Goal: Task Accomplishment & Management: Use online tool/utility

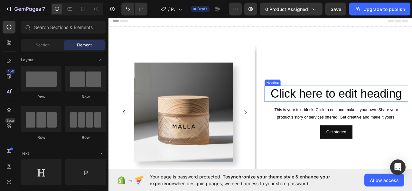
scroll to position [200, 0]
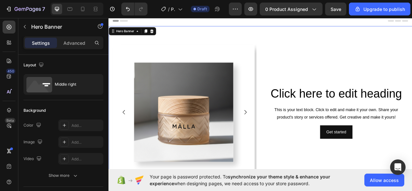
drag, startPoint x: 248, startPoint y: 121, endPoint x: 199, endPoint y: 177, distance: 75.1
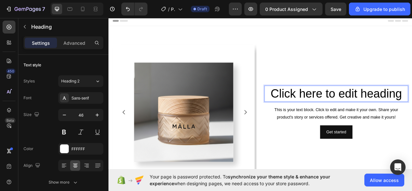
click at [308, 115] on p "Click here to edit heading" at bounding box center [399, 114] width 182 height 19
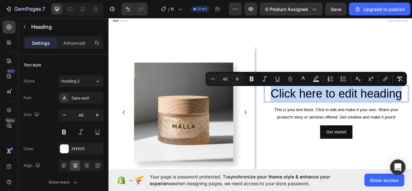
drag, startPoint x: 308, startPoint y: 115, endPoint x: 467, endPoint y: 113, distance: 159.5
click at [412, 113] on p "Click here to edit heading" at bounding box center [399, 114] width 182 height 19
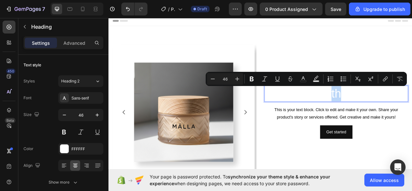
drag, startPoint x: 378, startPoint y: 110, endPoint x: 426, endPoint y: 112, distance: 48.3
click at [412, 114] on p "th" at bounding box center [399, 114] width 182 height 19
click at [301, 79] on icon "Editor contextual toolbar" at bounding box center [303, 79] width 6 height 6
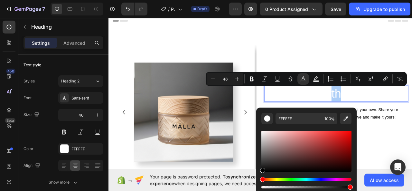
drag, startPoint x: 262, startPoint y: 132, endPoint x: 261, endPoint y: 172, distance: 40.0
click at [262, 174] on div "Editor contextual toolbar" at bounding box center [307, 159] width 90 height 60
type input "000000"
click at [407, 113] on p "th" at bounding box center [399, 114] width 182 height 19
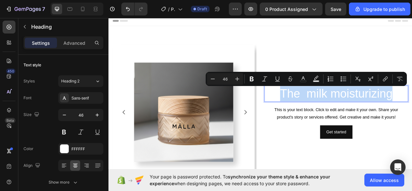
drag, startPoint x: 309, startPoint y: 117, endPoint x: 473, endPoint y: 117, distance: 164.0
click at [412, 117] on p "The milk moisturizing" at bounding box center [399, 114] width 182 height 19
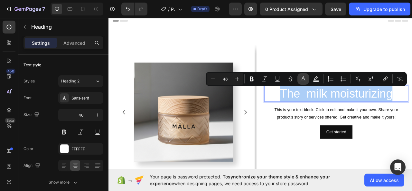
click at [306, 83] on button "color" at bounding box center [304, 79] width 12 height 12
type input "FFFFFF"
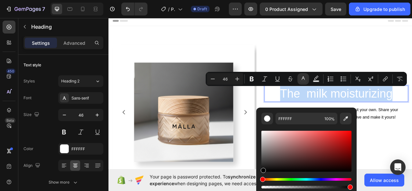
type input "000000"
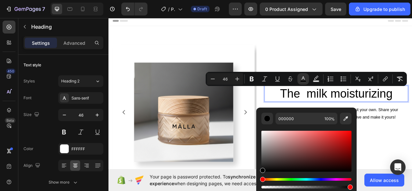
drag, startPoint x: 263, startPoint y: 137, endPoint x: 254, endPoint y: 171, distance: 35.3
click at [257, 174] on div "000000 100 %" at bounding box center [306, 149] width 100 height 82
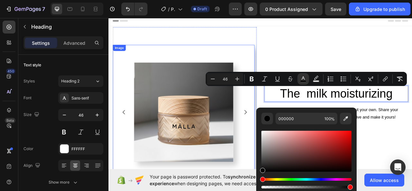
click at [264, 185] on img at bounding box center [204, 138] width 126 height 126
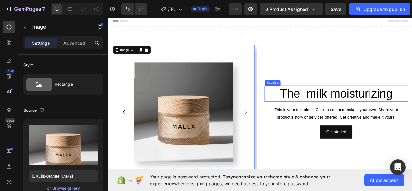
click at [412, 112] on p "⁠⁠⁠⁠⁠⁠⁠ The milk moisturizing" at bounding box center [399, 114] width 182 height 19
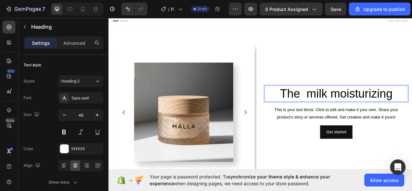
click at [352, 116] on span "The milk moisturizing" at bounding box center [398, 114] width 143 height 17
click at [355, 117] on span "The milk moisturizing" at bounding box center [398, 114] width 143 height 17
click at [385, 117] on span "The milk moisturizing" at bounding box center [398, 114] width 139 height 17
click at [353, 115] on span "The milk moisturizing" at bounding box center [398, 114] width 139 height 17
click at [412, 113] on span "The milk moisturizing" at bounding box center [398, 114] width 139 height 17
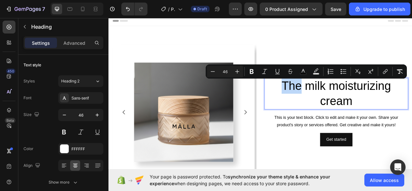
drag, startPoint x: 325, startPoint y: 105, endPoint x: 352, endPoint y: 107, distance: 27.8
click at [352, 107] on p "The milk moisturizing cream" at bounding box center [399, 114] width 182 height 39
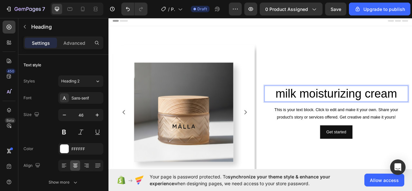
click at [332, 115] on span "milk moisturizing cream" at bounding box center [398, 114] width 155 height 17
click at [321, 115] on span "milk moisturizing cream" at bounding box center [398, 114] width 155 height 17
click at [329, 117] on span "milk moisturizing cream" at bounding box center [398, 114] width 155 height 17
click at [315, 113] on p "Milk moisturizing cream" at bounding box center [399, 114] width 182 height 19
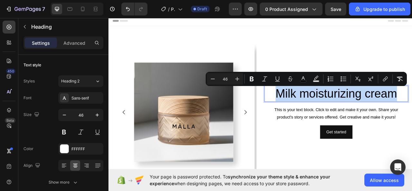
drag, startPoint x: 315, startPoint y: 112, endPoint x: 465, endPoint y: 114, distance: 149.8
click at [412, 114] on p "Milk moisturizing cream" at bounding box center [399, 114] width 182 height 19
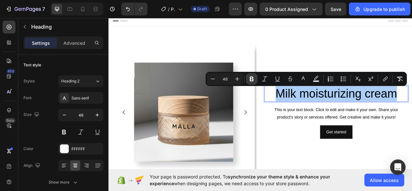
click at [249, 75] on button "Bold" at bounding box center [252, 79] width 12 height 12
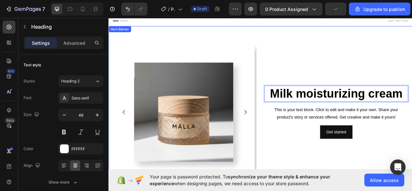
click at [360, 76] on div "Milk moisturizing cream Heading 16 This is your text block. Click to edit and m…" at bounding box center [398, 138] width 183 height 216
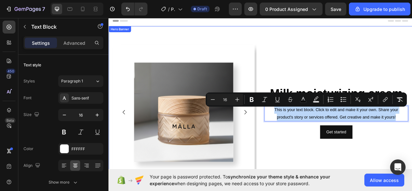
drag, startPoint x: 311, startPoint y: 134, endPoint x: 480, endPoint y: 149, distance: 169.2
click at [412, 151] on div "⁠⁠⁠⁠⁠⁠⁠ Milk moisturizing cream Heading This is your text block. Click to edit …" at bounding box center [398, 138] width 183 height 216
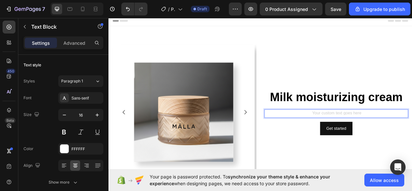
click at [358, 139] on div "Rich Text Editor. Editing area: main" at bounding box center [398, 140] width 183 height 11
click at [373, 139] on div "Rich Text Editor. Editing area: main" at bounding box center [398, 140] width 183 height 11
click at [387, 141] on div "Rich Text Editor. Editing area: main" at bounding box center [398, 140] width 183 height 11
click at [387, 140] on div "Rich Text Editor. Editing area: main" at bounding box center [398, 140] width 183 height 11
click at [387, 139] on div "Rich Text Editor. Editing area: main" at bounding box center [398, 140] width 183 height 11
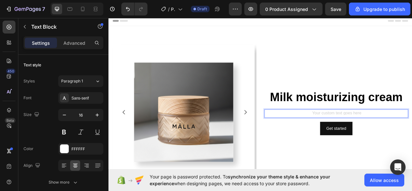
click at [376, 139] on div "Rich Text Editor. Editing area: main" at bounding box center [398, 140] width 183 height 11
click at [360, 139] on div "Rich Text Editor. Editing area: main" at bounding box center [398, 140] width 183 height 11
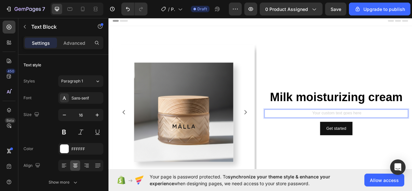
click at [370, 140] on div "Rich Text Editor. Editing area: main" at bounding box center [398, 140] width 183 height 11
drag, startPoint x: 374, startPoint y: 142, endPoint x: 380, endPoint y: 135, distance: 9.6
click at [375, 142] on div "Rich Text Editor. Editing area: main" at bounding box center [398, 140] width 183 height 11
click at [381, 135] on div "Rich Text Editor. Editing area: main" at bounding box center [398, 140] width 183 height 11
click at [308, 139] on p "That soothes, nourishes and illuminates the skin while offering a moment" at bounding box center [399, 139] width 182 height 9
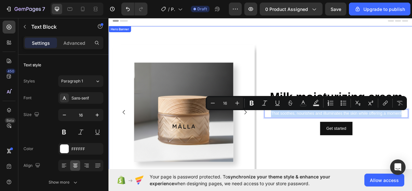
drag, startPoint x: 308, startPoint y: 139, endPoint x: 478, endPoint y: 133, distance: 170.2
click at [412, 133] on div "⁠⁠⁠⁠⁠⁠⁠ Milk moisturizing cream Heading That soothes, nourishes and illuminates…" at bounding box center [398, 138] width 183 height 216
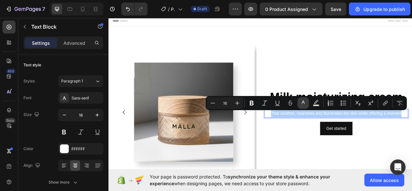
click at [303, 105] on icon "Editor contextual toolbar" at bounding box center [303, 103] width 6 height 6
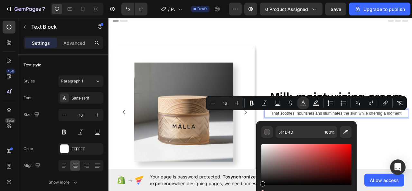
type input "000000"
drag, startPoint x: 264, startPoint y: 145, endPoint x: 255, endPoint y: 188, distance: 43.5
click at [255, 0] on body "7 / Product Page - Aug 27, 13:14:04 Draft Preview 0 product assigned Save Upgra…" at bounding box center [206, 0] width 412 height 0
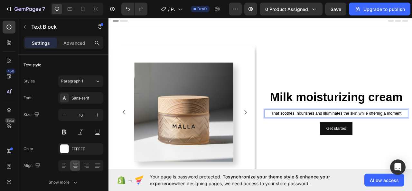
click at [412, 142] on p "That soothes, nourishes and illuminates the skin while offering a moment" at bounding box center [399, 139] width 182 height 9
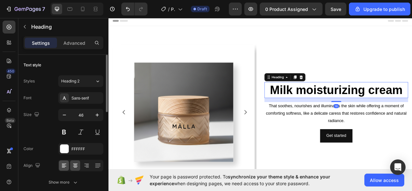
drag, startPoint x: 55, startPoint y: 167, endPoint x: 64, endPoint y: 165, distance: 9.1
click at [61, 167] on div "Align" at bounding box center [64, 166] width 80 height 12
click at [65, 164] on icon at bounding box center [64, 165] width 6 height 6
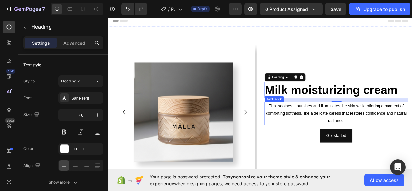
click at [317, 135] on p "That soothes, nourishes and illuminates the skin while offering a moment of com…" at bounding box center [399, 140] width 182 height 28
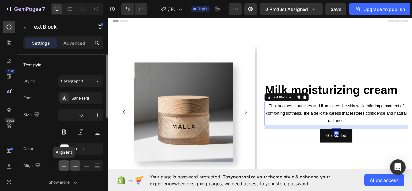
click at [62, 168] on icon at bounding box center [64, 165] width 6 height 6
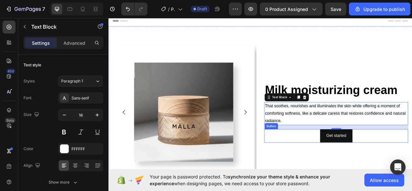
click at [363, 169] on div "Get started Button" at bounding box center [398, 168] width 183 height 17
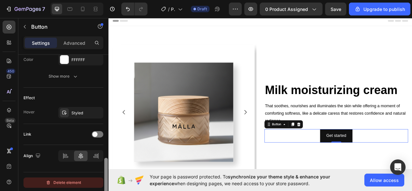
drag, startPoint x: 106, startPoint y: 86, endPoint x: 96, endPoint y: 182, distance: 96.8
click at [102, 188] on div "Size Width Auto Height Auto Padding 12, 24, 12, 24 Background Color 121212 Imag…" at bounding box center [63, 132] width 90 height 155
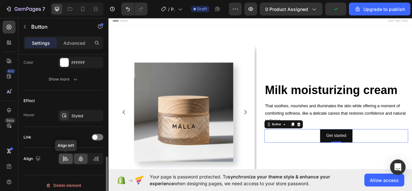
click at [70, 154] on div at bounding box center [66, 159] width 14 height 10
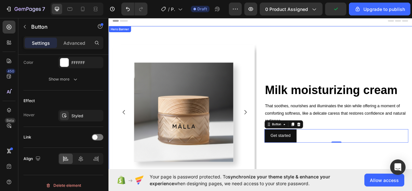
click at [335, 191] on div "⁠⁠⁠⁠⁠⁠⁠ Milk moisturizing cream Heading That soothes, nourishes and illuminates…" at bounding box center [398, 138] width 183 height 216
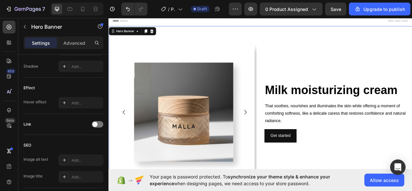
scroll to position [0, 0]
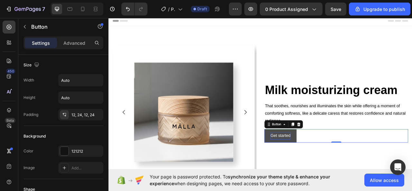
click at [336, 169] on div "Get started" at bounding box center [327, 168] width 25 height 9
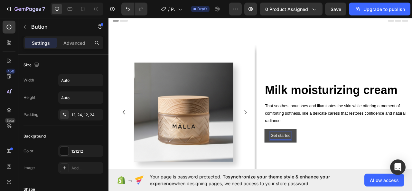
click at [337, 169] on p "Get started" at bounding box center [327, 168] width 25 height 9
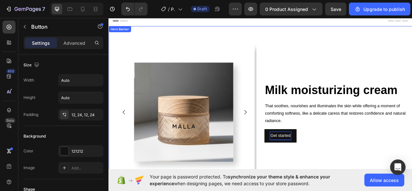
click at [307, 160] on button "Get started" at bounding box center [327, 168] width 41 height 17
click at [307, 160] on button "Get started Glow" at bounding box center [334, 168] width 54 height 17
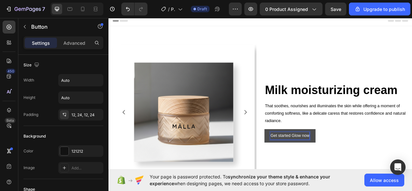
click at [339, 169] on p "Get started Glow now" at bounding box center [340, 168] width 50 height 9
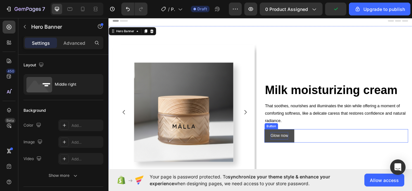
click at [340, 173] on button "Glow now" at bounding box center [326, 168] width 38 height 17
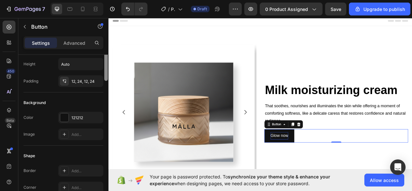
scroll to position [69, 0]
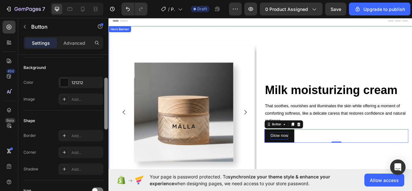
drag, startPoint x: 215, startPoint y: 102, endPoint x: 112, endPoint y: 157, distance: 116.9
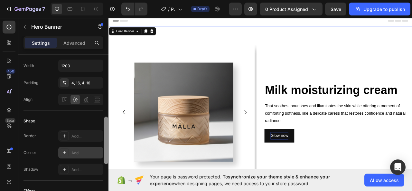
scroll to position [198, 0]
click at [99, 152] on div "Add..." at bounding box center [87, 154] width 30 height 6
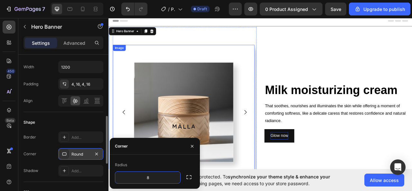
click at [119, 161] on div at bounding box center [204, 138] width 180 height 126
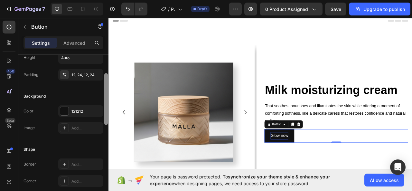
scroll to position [69, 0]
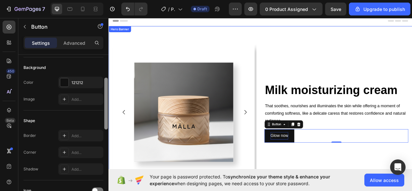
drag, startPoint x: 215, startPoint y: 114, endPoint x: 217, endPoint y: 157, distance: 42.9
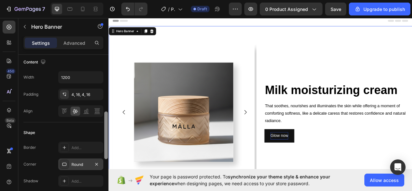
scroll to position [187, 0]
click at [86, 163] on div "Round" at bounding box center [81, 166] width 19 height 6
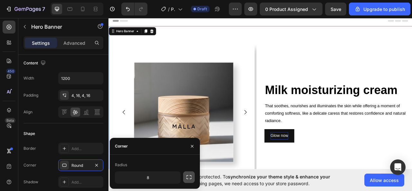
click at [189, 177] on icon "button" at bounding box center [189, 177] width 6 height 6
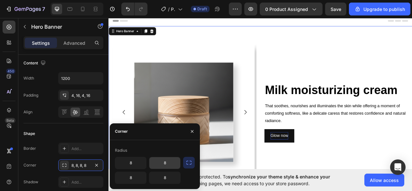
click at [161, 167] on input "8" at bounding box center [164, 163] width 31 height 12
click at [126, 167] on input "8" at bounding box center [130, 163] width 31 height 12
click at [143, 176] on input "8" at bounding box center [130, 178] width 31 height 12
click at [177, 179] on input "8" at bounding box center [164, 178] width 31 height 12
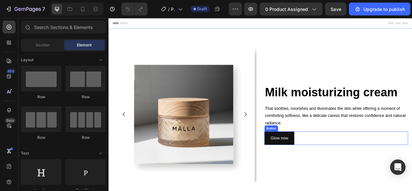
click at [364, 173] on div "Glow now Button" at bounding box center [398, 170] width 183 height 17
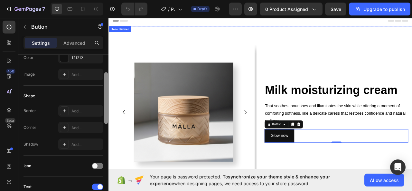
scroll to position [96, 0]
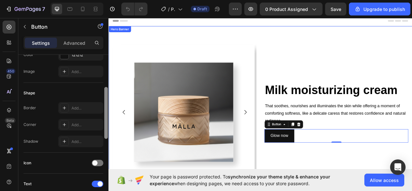
drag, startPoint x: 215, startPoint y: 96, endPoint x: 109, endPoint y: 156, distance: 122.6
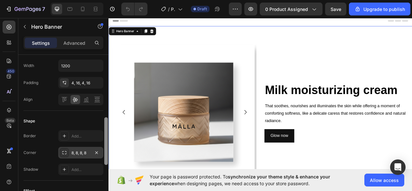
scroll to position [200, 0]
click at [87, 148] on div "8, 8, 8, 8" at bounding box center [80, 152] width 45 height 12
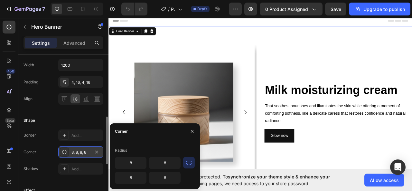
click at [90, 152] on div "8, 8, 8, 8" at bounding box center [81, 152] width 19 height 6
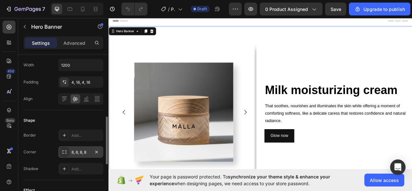
click at [90, 151] on div "8, 8, 8, 8" at bounding box center [81, 152] width 19 height 6
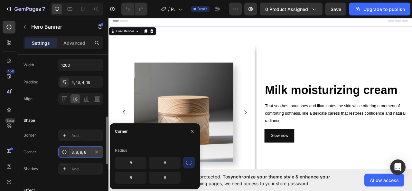
click at [88, 151] on div "8, 8, 8, 8" at bounding box center [81, 152] width 19 height 6
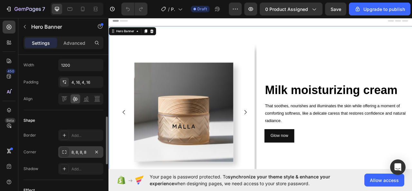
click at [88, 150] on div "8, 8, 8, 8" at bounding box center [81, 152] width 19 height 6
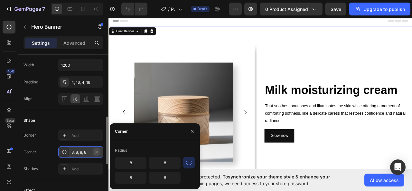
click at [96, 150] on icon "button" at bounding box center [96, 151] width 5 height 5
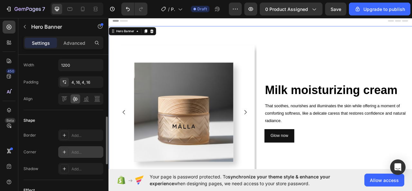
click at [75, 149] on div "Add..." at bounding box center [87, 152] width 30 height 6
type input "8"
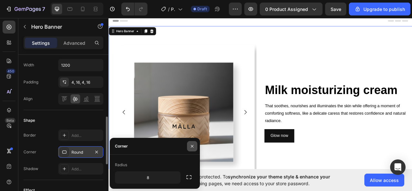
click at [191, 148] on icon "button" at bounding box center [192, 146] width 5 height 5
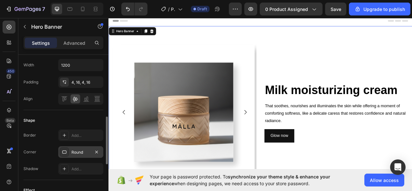
drag, startPoint x: 364, startPoint y: 170, endPoint x: 360, endPoint y: 167, distance: 5.2
click at [362, 168] on div "Glow now Button" at bounding box center [398, 168] width 183 height 17
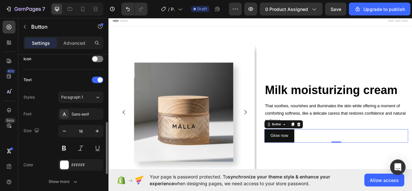
scroll to position [0, 0]
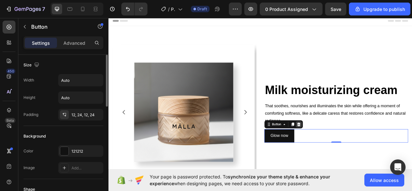
click at [349, 153] on icon at bounding box center [351, 153] width 4 height 5
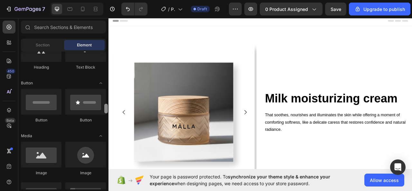
scroll to position [114, 0]
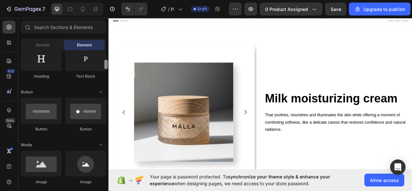
drag, startPoint x: 106, startPoint y: 60, endPoint x: 106, endPoint y: 68, distance: 8.1
click at [106, 68] on div at bounding box center [106, 65] width 4 height 10
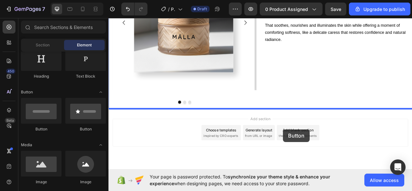
scroll to position [119, 0]
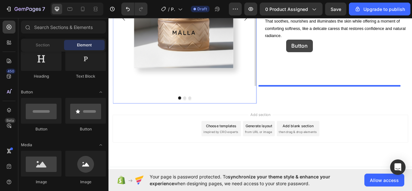
drag, startPoint x: 140, startPoint y: 129, endPoint x: 334, endPoint y: 47, distance: 210.2
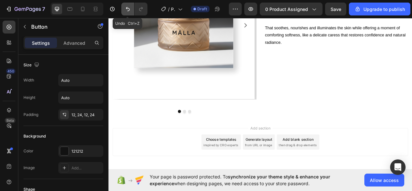
click at [129, 11] on icon "Undo/Redo" at bounding box center [128, 9] width 6 height 6
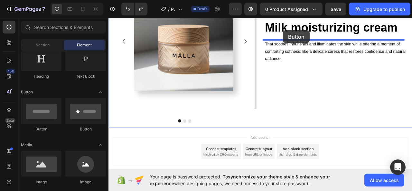
scroll to position [79, 0]
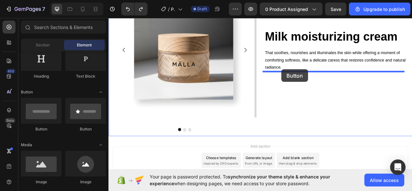
drag, startPoint x: 139, startPoint y: 129, endPoint x: 329, endPoint y: 84, distance: 194.5
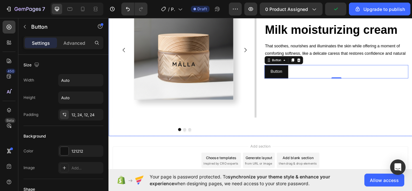
click at [325, 123] on div "Milk moisturizing cream Heading That soothes, nourishes and illuminates the ski…" at bounding box center [398, 59] width 183 height 216
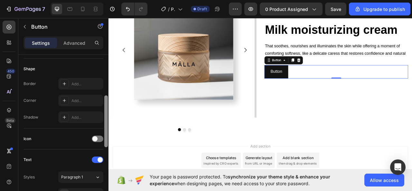
scroll to position [122, 0]
drag, startPoint x: 106, startPoint y: 62, endPoint x: 108, endPoint y: 103, distance: 41.3
click at [108, 103] on div at bounding box center [106, 132] width 5 height 155
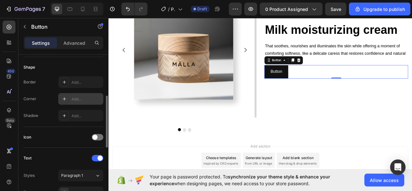
click at [80, 98] on div "Add..." at bounding box center [87, 99] width 30 height 6
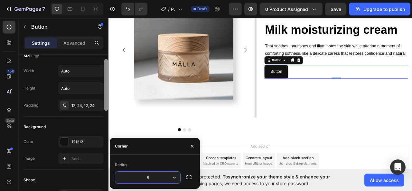
scroll to position [0, 0]
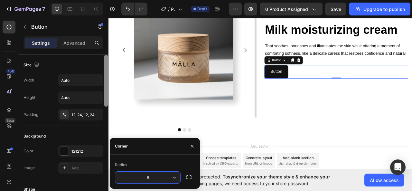
drag, startPoint x: 106, startPoint y: 103, endPoint x: 104, endPoint y: 56, distance: 47.0
click at [104, 56] on div at bounding box center [106, 81] width 4 height 52
click at [77, 41] on p "Advanced" at bounding box center [74, 43] width 22 height 7
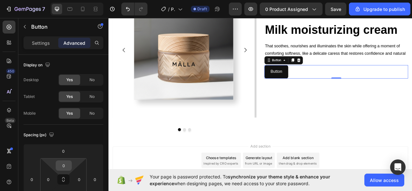
click at [65, 166] on input "0" at bounding box center [63, 166] width 13 height 10
type input "16"
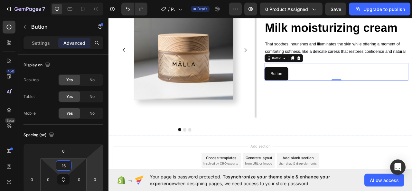
click at [318, 167] on div "Milk moisturizing cream Heading That soothes, nourishes and illuminates the ski…" at bounding box center [398, 59] width 183 height 216
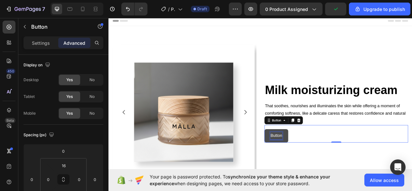
click at [327, 169] on button "Button" at bounding box center [322, 168] width 30 height 17
click at [327, 167] on button "Button" at bounding box center [322, 168] width 30 height 17
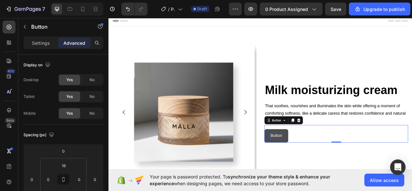
click at [320, 166] on p "Button" at bounding box center [322, 168] width 15 height 9
click at [327, 169] on button "Button" at bounding box center [322, 168] width 30 height 17
drag, startPoint x: 327, startPoint y: 169, endPoint x: 326, endPoint y: 164, distance: 4.9
click at [326, 164] on button "Button" at bounding box center [322, 168] width 30 height 17
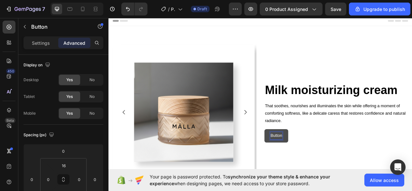
click at [327, 164] on p "Button" at bounding box center [322, 168] width 15 height 9
click at [307, 160] on button "Button" at bounding box center [322, 168] width 30 height 17
click at [307, 160] on button "Button Glow" at bounding box center [328, 168] width 43 height 17
click at [329, 168] on p "Button Glow now" at bounding box center [334, 168] width 39 height 9
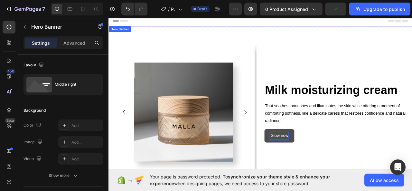
click at [333, 191] on div "Milk moisturizing cream Heading That soothes, nourishes and illuminates the ski…" at bounding box center [398, 138] width 183 height 216
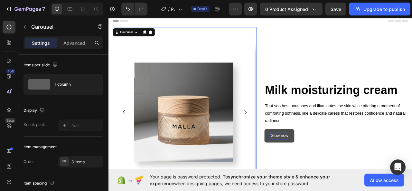
click at [279, 136] on icon "Carousel Next Arrow" at bounding box center [283, 138] width 8 height 8
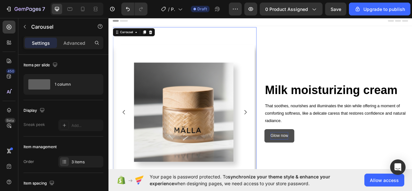
click at [279, 133] on button "Carousel Next Arrow" at bounding box center [282, 138] width 18 height 18
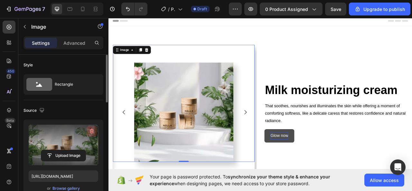
click at [92, 132] on icon "button" at bounding box center [92, 131] width 6 height 6
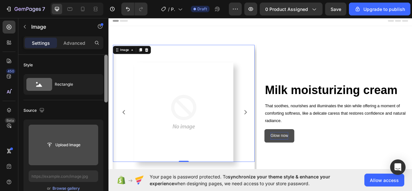
drag, startPoint x: 106, startPoint y: 70, endPoint x: 106, endPoint y: 54, distance: 15.8
click at [100, 63] on div "Style Rectangle Source Upload Image or Browse gallery Scale Size Frame Square W…" at bounding box center [63, 132] width 90 height 155
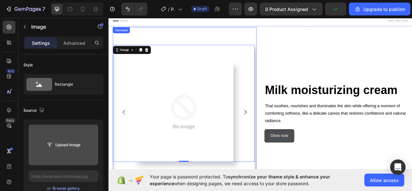
click at [199, 41] on div "Image Image Image 0 Carousel" at bounding box center [205, 138] width 183 height 216
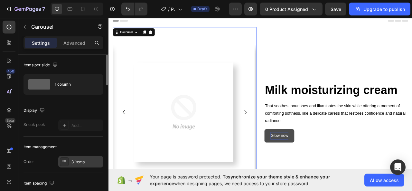
click at [90, 160] on div "3 items" at bounding box center [87, 162] width 30 height 6
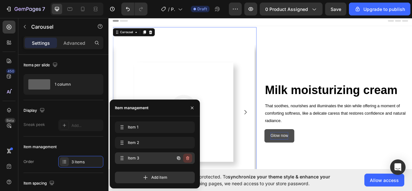
click at [186, 159] on icon "button" at bounding box center [187, 158] width 5 height 5
click at [187, 159] on div "Delete" at bounding box center [183, 158] width 12 height 6
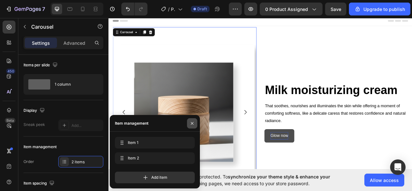
click at [193, 124] on icon "button" at bounding box center [192, 123] width 5 height 5
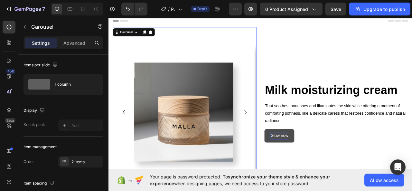
click at [280, 134] on icon "Carousel Next Arrow" at bounding box center [283, 138] width 8 height 8
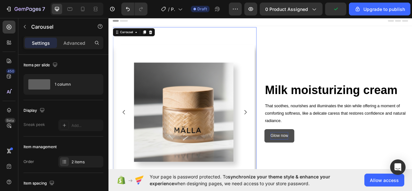
click at [127, 134] on icon "Carousel Back Arrow" at bounding box center [128, 138] width 8 height 8
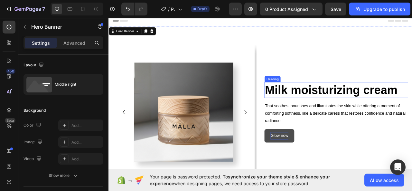
click at [313, 107] on strong "Milk moisturizing cream" at bounding box center [392, 109] width 169 height 17
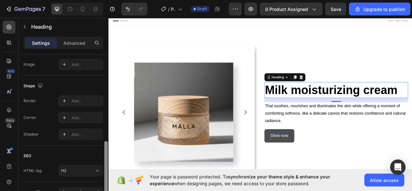
scroll to position [234, 0]
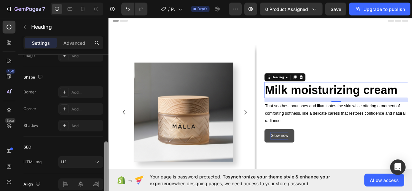
drag, startPoint x: 107, startPoint y: 66, endPoint x: 100, endPoint y: 153, distance: 87.2
click at [100, 153] on div "Text style Styles Heading 2 Font Sans-serif Size 46 Color FFFFFF Align Show mor…" at bounding box center [63, 132] width 90 height 155
click at [86, 123] on div "Add..." at bounding box center [87, 126] width 30 height 6
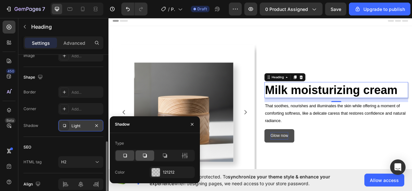
click at [149, 153] on div at bounding box center [145, 155] width 19 height 10
click at [163, 156] on icon at bounding box center [165, 155] width 6 height 6
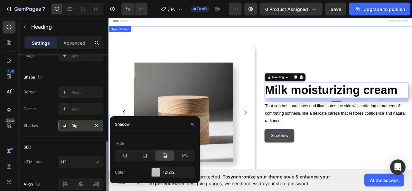
click at [412, 191] on div "Milk moisturizing cream Heading 16 That soothes, nourishes and illuminates the …" at bounding box center [398, 138] width 183 height 216
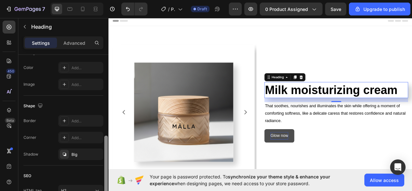
scroll to position [213, 0]
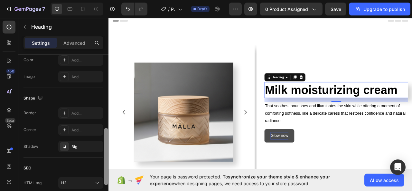
drag, startPoint x: 107, startPoint y: 90, endPoint x: 105, endPoint y: 169, distance: 78.9
click at [107, 169] on div at bounding box center [106, 156] width 4 height 57
click at [85, 148] on div "Big" at bounding box center [81, 147] width 19 height 6
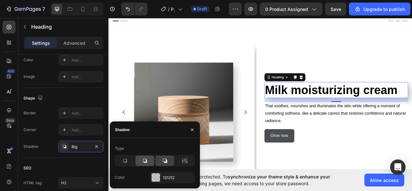
click at [145, 160] on icon at bounding box center [145, 161] width 6 height 6
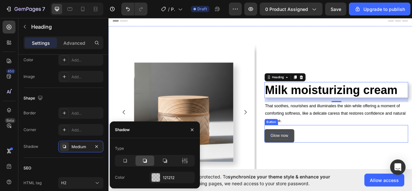
click at [409, 175] on div "Glow now Button" at bounding box center [398, 166] width 183 height 22
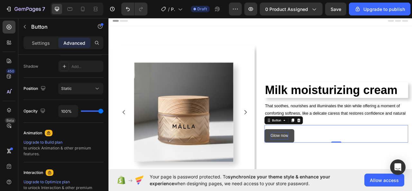
scroll to position [0, 0]
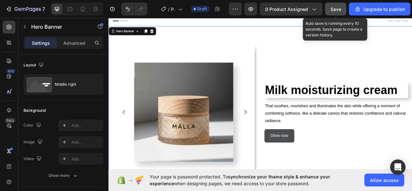
click at [333, 7] on span "Save" at bounding box center [336, 8] width 11 height 5
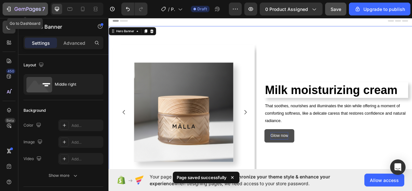
click at [7, 8] on icon "button" at bounding box center [8, 9] width 6 height 6
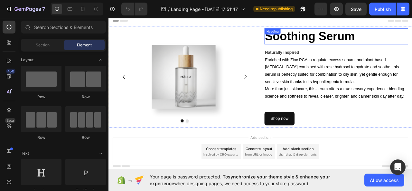
click at [412, 36] on h2 "Soothing Serum" at bounding box center [398, 42] width 183 height 21
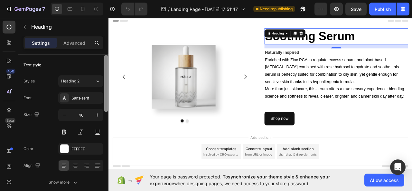
scroll to position [155, 0]
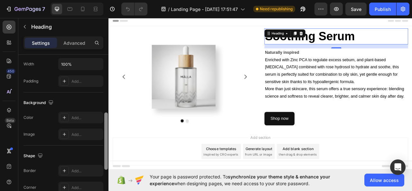
click at [104, 91] on div at bounding box center [106, 132] width 5 height 155
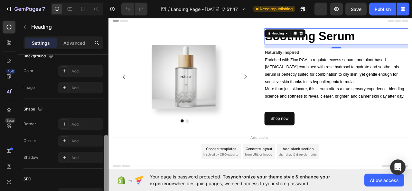
scroll to position [205, 0]
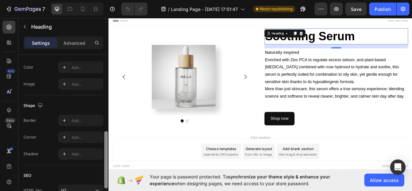
drag, startPoint x: 106, startPoint y: 120, endPoint x: 107, endPoint y: 138, distance: 18.7
click at [107, 138] on div at bounding box center [106, 159] width 4 height 57
click at [88, 154] on div "Add..." at bounding box center [87, 154] width 30 height 6
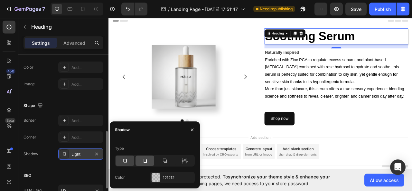
click at [145, 162] on icon at bounding box center [145, 161] width 4 height 4
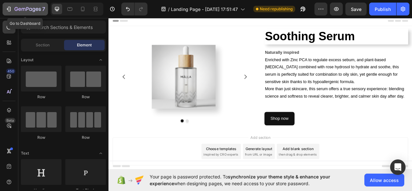
click at [12, 9] on icon "button" at bounding box center [8, 9] width 6 height 6
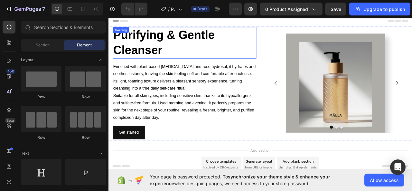
click at [168, 50] on h2 "Purifying & Gentle Cleanser" at bounding box center [205, 50] width 183 height 40
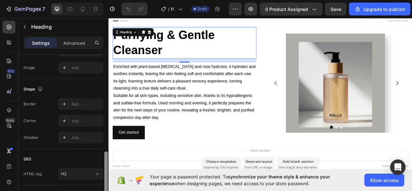
scroll to position [232, 0]
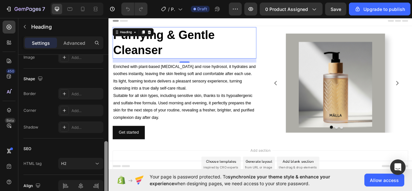
drag, startPoint x: 106, startPoint y: 71, endPoint x: 100, endPoint y: 157, distance: 86.6
click at [100, 157] on div "Text style Styles Heading 2 Font Sans-serif Size 46 Color FFFFFF Align Show mor…" at bounding box center [63, 132] width 90 height 155
click at [91, 127] on div "Add..." at bounding box center [87, 128] width 30 height 6
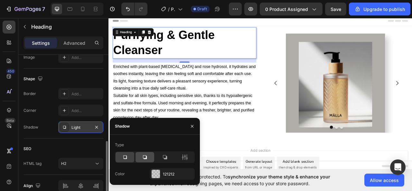
click at [141, 158] on div at bounding box center [145, 157] width 19 height 10
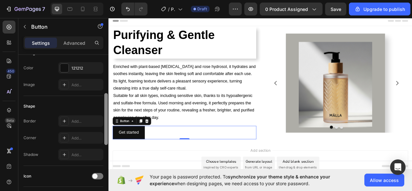
scroll to position [96, 0]
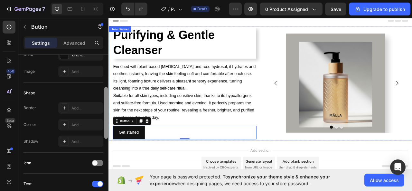
drag, startPoint x: 214, startPoint y: 115, endPoint x: 111, endPoint y: 173, distance: 117.7
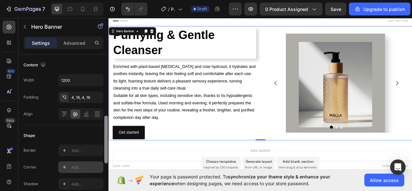
scroll to position [189, 0]
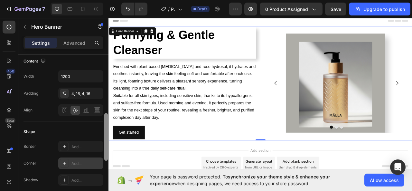
click at [100, 163] on div "Add..." at bounding box center [87, 164] width 30 height 6
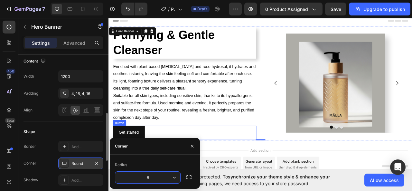
click at [202, 158] on div "Get started Button" at bounding box center [205, 164] width 183 height 17
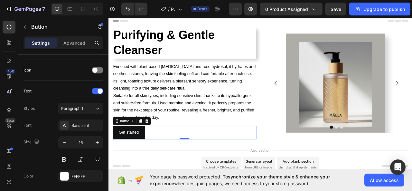
scroll to position [0, 0]
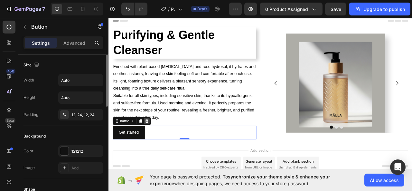
click at [157, 150] on icon at bounding box center [157, 149] width 5 height 5
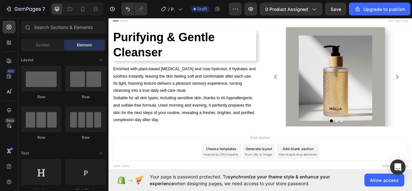
click at [105, 159] on div "Row Row Row Row" at bounding box center [63, 179] width 85 height 40
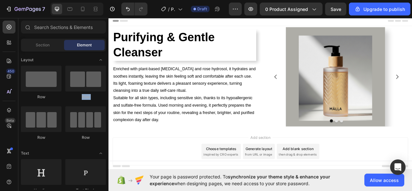
click at [106, 159] on div "Row Row Row Row" at bounding box center [63, 179] width 85 height 40
click at [8, 43] on icon at bounding box center [8, 44] width 2 height 2
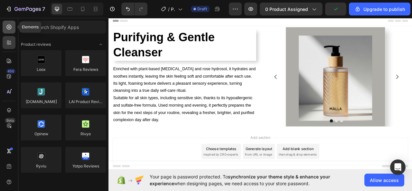
click at [8, 28] on icon at bounding box center [9, 27] width 5 height 5
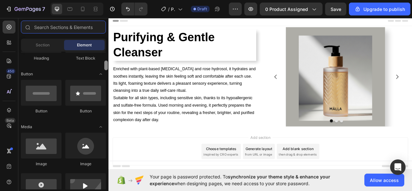
scroll to position [146, 0]
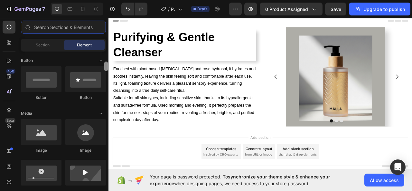
drag, startPoint x: 106, startPoint y: 57, endPoint x: 106, endPoint y: 67, distance: 10.3
click at [106, 67] on div at bounding box center [106, 67] width 4 height 10
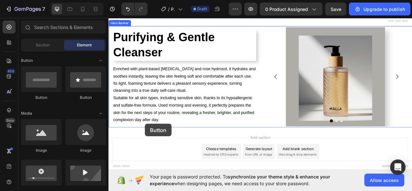
scroll to position [23, 0]
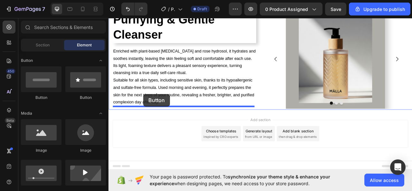
drag, startPoint x: 139, startPoint y: 100, endPoint x: 153, endPoint y: 115, distance: 20.8
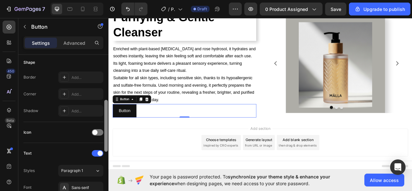
scroll to position [129, 0]
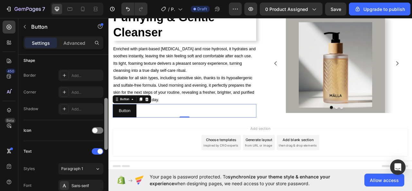
drag, startPoint x: 107, startPoint y: 82, endPoint x: 106, endPoint y: 125, distance: 43.5
click at [106, 125] on div at bounding box center [106, 124] width 4 height 52
click at [89, 92] on div "Add..." at bounding box center [87, 93] width 30 height 6
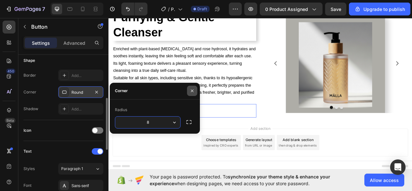
click at [195, 91] on button "button" at bounding box center [192, 91] width 10 height 10
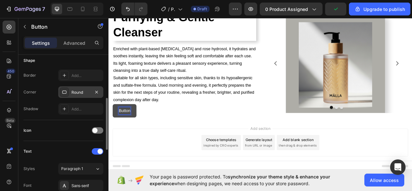
click at [136, 136] on p "Button" at bounding box center [128, 136] width 15 height 9
click at [114, 128] on button "Button" at bounding box center [129, 136] width 30 height 17
click at [114, 128] on button "Button Glow" at bounding box center [135, 136] width 43 height 17
click at [136, 136] on p "Button Glow now" at bounding box center [140, 136] width 39 height 9
click at [162, 181] on div "Add section Choose templates inspired by CRO experts Generate layout from URL o…" at bounding box center [302, 176] width 376 height 35
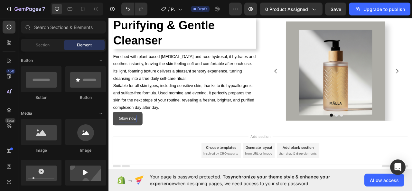
scroll to position [0, 0]
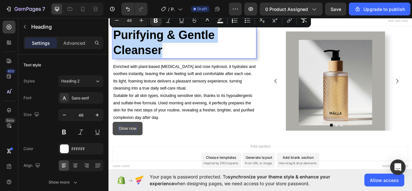
drag, startPoint x: 116, startPoint y: 42, endPoint x: 191, endPoint y: 65, distance: 79.1
click at [191, 65] on p "Purifying & Gentle Cleanser" at bounding box center [205, 50] width 182 height 39
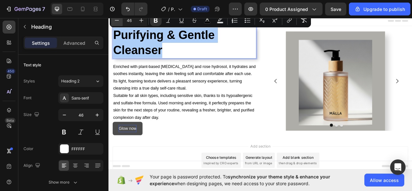
click at [115, 22] on icon "Editor contextual toolbar" at bounding box center [117, 20] width 6 height 6
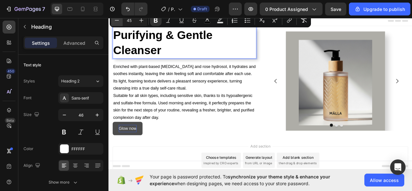
click at [115, 22] on icon "Editor contextual toolbar" at bounding box center [117, 20] width 6 height 6
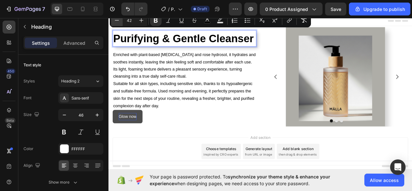
click at [115, 22] on icon "Editor contextual toolbar" at bounding box center [117, 20] width 6 height 6
type input "41"
click at [175, 191] on div "Add section Choose templates inspired by CRO experts Generate layout from URL o…" at bounding box center [302, 187] width 376 height 35
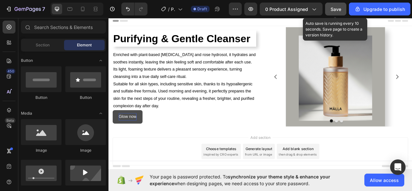
click at [339, 13] on button "Save" at bounding box center [335, 9] width 21 height 13
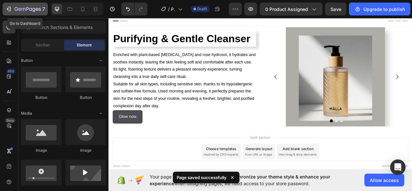
click at [8, 6] on icon "button" at bounding box center [8, 9] width 6 height 6
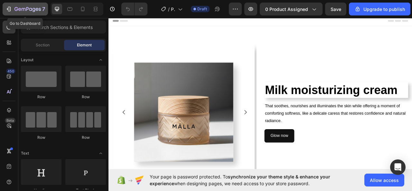
click at [20, 12] on icon "button" at bounding box center [27, 9] width 26 height 5
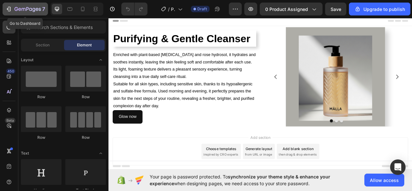
click at [27, 11] on icon "button" at bounding box center [27, 9] width 26 height 5
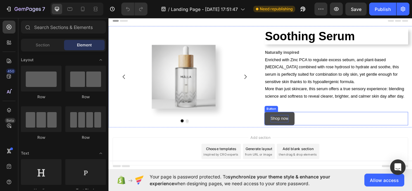
click at [324, 146] on p "Shop now" at bounding box center [326, 146] width 23 height 9
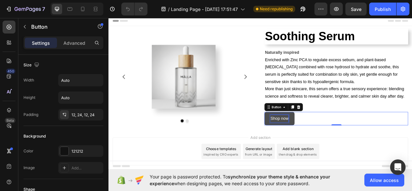
click at [325, 146] on p "Shop now" at bounding box center [326, 146] width 23 height 9
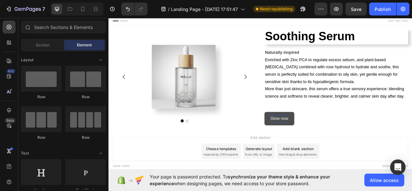
click at [412, 188] on div "Add section Choose templates inspired by CRO experts Generate layout from URL o…" at bounding box center [302, 187] width 376 height 35
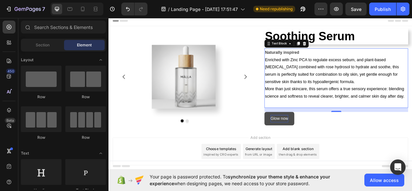
click at [412, 182] on div "Add section Choose templates inspired by CRO experts Generate layout from URL o…" at bounding box center [302, 187] width 376 height 35
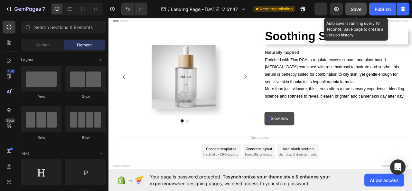
click at [353, 11] on span "Save" at bounding box center [356, 8] width 11 height 5
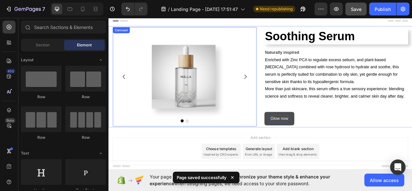
click at [281, 91] on icon "Carousel Next Arrow" at bounding box center [282, 93] width 3 height 5
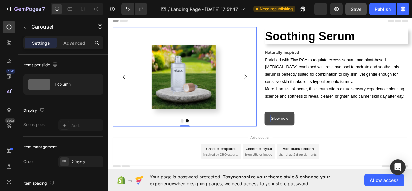
click at [127, 90] on icon "Carousel Back Arrow" at bounding box center [128, 93] width 8 height 8
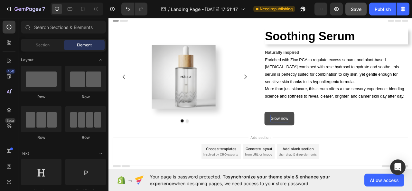
drag, startPoint x: 158, startPoint y: 190, endPoint x: 157, endPoint y: 186, distance: 4.3
click at [158, 190] on div "Add section Choose templates inspired by CRO experts Generate layout from URL o…" at bounding box center [302, 187] width 376 height 35
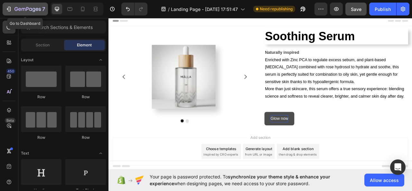
click at [35, 10] on icon "button" at bounding box center [27, 9] width 26 height 5
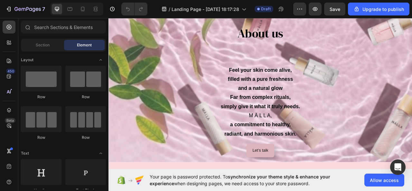
scroll to position [909, 0]
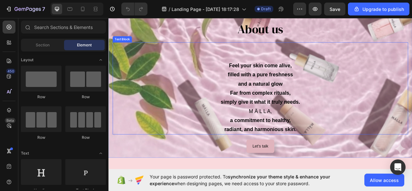
click at [255, 95] on p "filled with a pure freshness" at bounding box center [301, 91] width 375 height 12
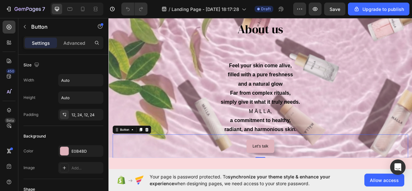
click at [250, 177] on div "Let's talk Button 0" at bounding box center [302, 182] width 376 height 30
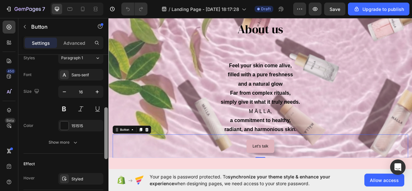
scroll to position [219, 0]
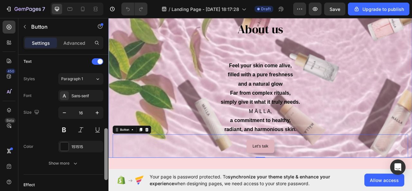
drag, startPoint x: 215, startPoint y: 112, endPoint x: 110, endPoint y: 120, distance: 105.0
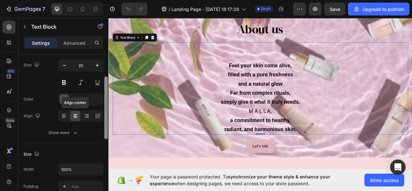
scroll to position [52, 0]
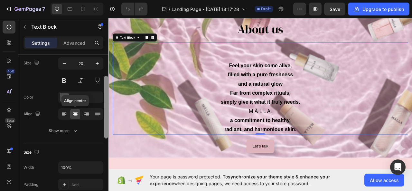
click at [77, 114] on icon at bounding box center [75, 114] width 5 height 1
click at [75, 114] on icon at bounding box center [75, 114] width 5 height 1
click at [64, 114] on icon at bounding box center [64, 114] width 6 height 6
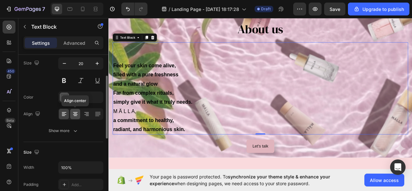
click at [73, 115] on icon at bounding box center [75, 114] width 6 height 6
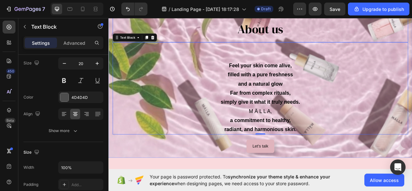
click at [300, 47] on div "About us Heading" at bounding box center [302, 26] width 376 height 46
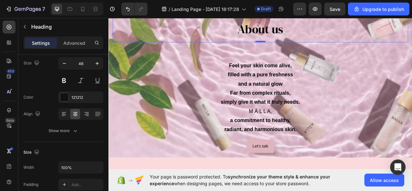
scroll to position [0, 0]
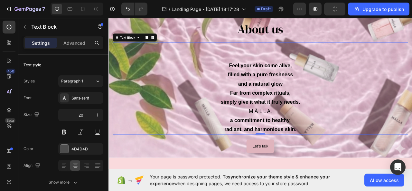
click at [272, 78] on strong "Feel your skin come alive," at bounding box center [302, 78] width 80 height 7
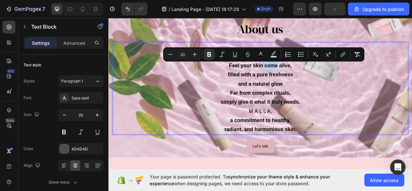
click at [272, 78] on strong "Feel your skin come alive," at bounding box center [302, 78] width 80 height 7
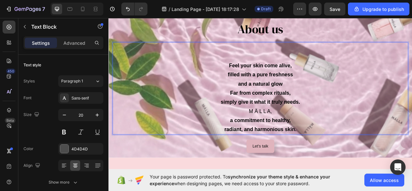
click at [305, 57] on strong "Rich Text Editor. Editing area: main" at bounding box center [301, 55] width 25 height 7
click at [293, 69] on p "Rich Text Editor. Editing area: main" at bounding box center [301, 68] width 375 height 12
click at [271, 80] on strong "Feel your skin come alive," at bounding box center [302, 78] width 80 height 7
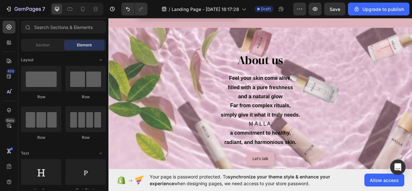
scroll to position [887, 0]
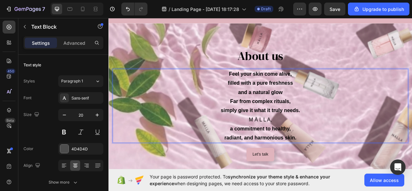
click at [268, 88] on strong "Feel your skin come alive," at bounding box center [302, 89] width 80 height 7
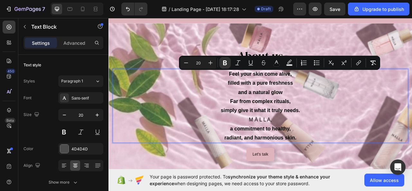
drag, startPoint x: 268, startPoint y: 88, endPoint x: 358, endPoint y: 173, distance: 123.3
click at [358, 173] on div "Feel your skin come alive, filled with a pure freshness and a natural glow Far …" at bounding box center [302, 130] width 376 height 94
copy div "Feel your skin come alive, filled with a pure freshness and a natural glow Far …"
click at [412, 101] on p "filled with a pure freshness" at bounding box center [301, 101] width 375 height 12
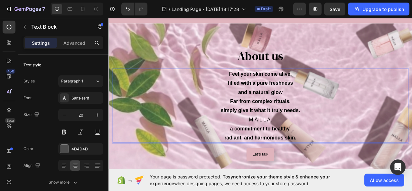
click at [144, 95] on p "filled with a pure freshness" at bounding box center [301, 101] width 375 height 12
click at [165, 79] on icon at bounding box center [164, 76] width 5 height 5
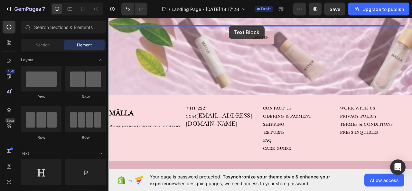
scroll to position [962, 0]
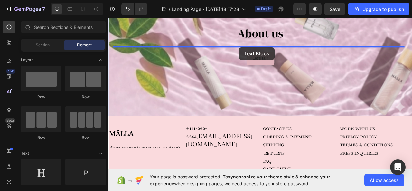
drag, startPoint x: 192, startPoint y: 193, endPoint x: 275, endPoint y: 56, distance: 160.4
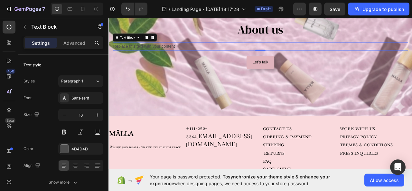
click at [217, 49] on div "About us Heading Replace this text with your content Text Block 0 Let's talk Bu…" at bounding box center [302, 46] width 376 height 87
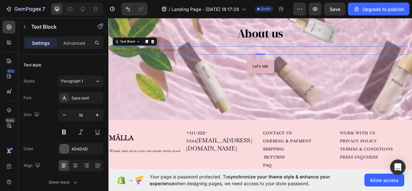
click at [214, 55] on p "Replace this text with your content" at bounding box center [301, 59] width 375 height 9
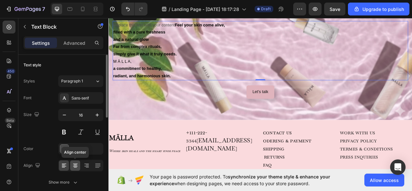
click at [76, 167] on icon at bounding box center [75, 165] width 6 height 6
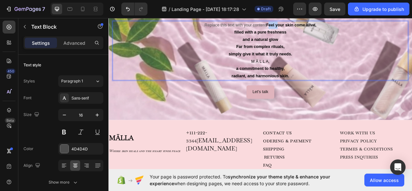
click at [309, 28] on strong "Feel your skin come alive," at bounding box center [341, 26] width 64 height 5
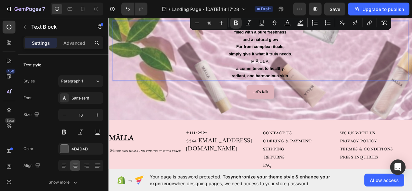
click at [386, 65] on p "simply give it what it truly needs." at bounding box center [301, 64] width 375 height 9
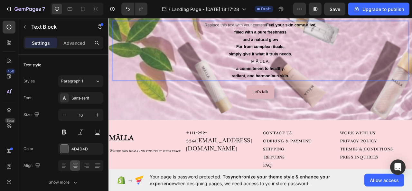
click at [309, 29] on strong "Feel your skin come alive," at bounding box center [341, 26] width 64 height 5
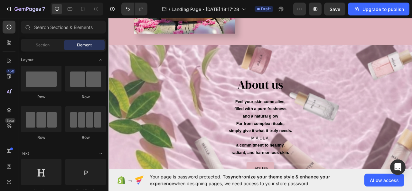
scroll to position [867, 0]
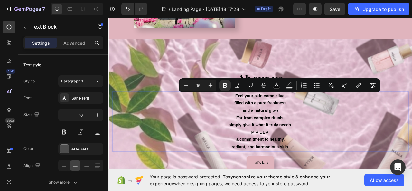
drag, startPoint x: 266, startPoint y: 116, endPoint x: 359, endPoint y: 181, distance: 113.7
click at [359, 181] on div "Feel your skin come alive, filled with a pure freshness and a natural glow Far …" at bounding box center [302, 149] width 376 height 75
click at [211, 87] on icon "Editor contextual toolbar" at bounding box center [211, 85] width 4 height 4
type input "18"
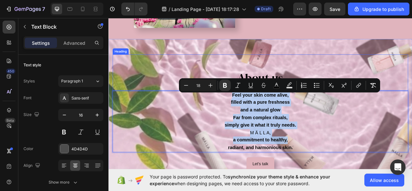
click at [241, 76] on h2 "About us" at bounding box center [302, 85] width 376 height 40
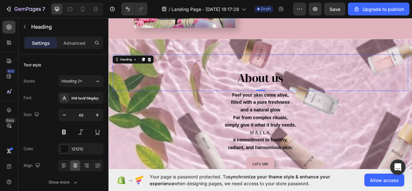
click at [283, 78] on h2 "About us" at bounding box center [302, 85] width 376 height 40
click at [280, 99] on span "About us" at bounding box center [302, 94] width 58 height 20
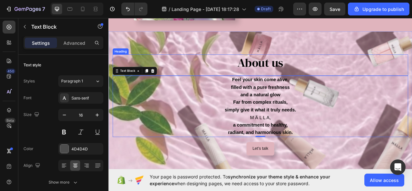
click at [255, 82] on p "⁠⁠⁠⁠⁠⁠⁠ About us" at bounding box center [301, 74] width 375 height 19
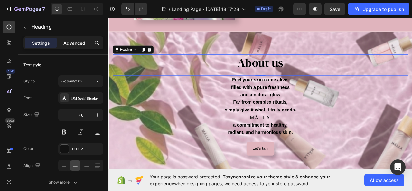
click at [73, 40] on p "Advanced" at bounding box center [74, 43] width 22 height 7
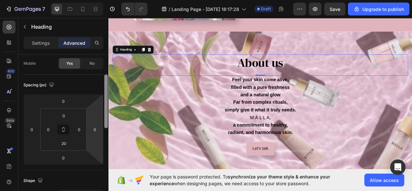
scroll to position [52, 0]
drag, startPoint x: 105, startPoint y: 84, endPoint x: 103, endPoint y: 102, distance: 18.2
click at [103, 102] on div "Display on Desktop Yes No Tablet Yes No Mobile Yes No Spacing (px) 0 0 0 0 0 0 …" at bounding box center [63, 132] width 90 height 155
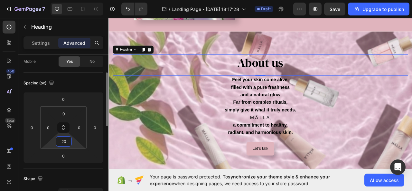
click at [67, 142] on input "20" at bounding box center [63, 142] width 13 height 10
type input "2"
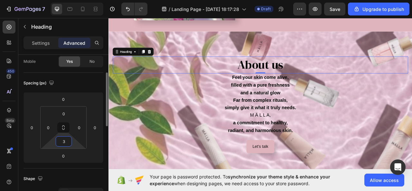
type input "30"
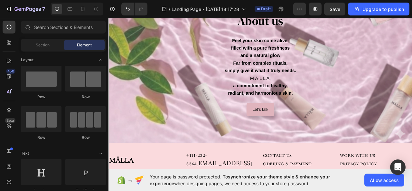
scroll to position [914, 0]
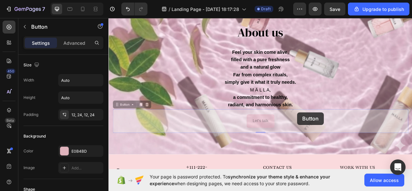
drag, startPoint x: 349, startPoint y: 139, endPoint x: 343, endPoint y: 142, distance: 6.8
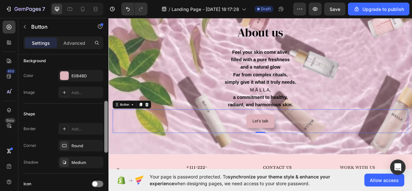
scroll to position [91, 0]
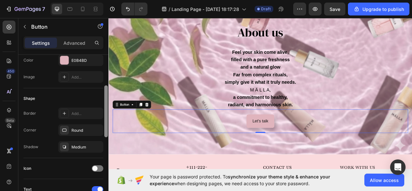
drag, startPoint x: 105, startPoint y: 75, endPoint x: 88, endPoint y: 105, distance: 35.2
click at [88, 105] on div "Size Width Auto Height Auto Padding 12, 24, 12, 24 Background Color E0B4BD Imag…" at bounding box center [63, 132] width 90 height 155
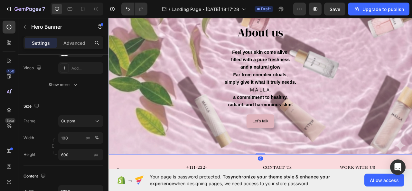
click at [215, 179] on div "Background Image" at bounding box center [302, 95] width 387 height 193
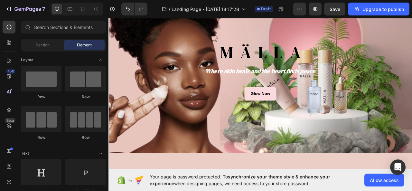
scroll to position [0, 0]
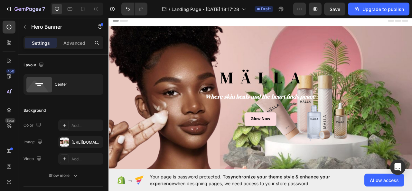
click at [235, 23] on div "Header" at bounding box center [302, 21] width 376 height 13
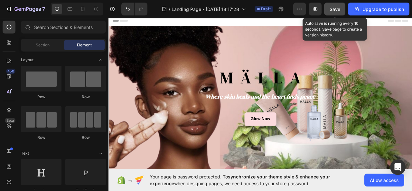
click at [335, 11] on span "Save" at bounding box center [335, 8] width 11 height 5
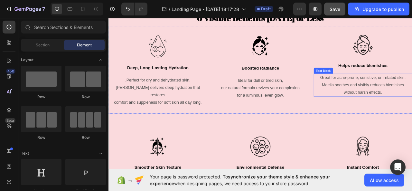
scroll to position [428, 0]
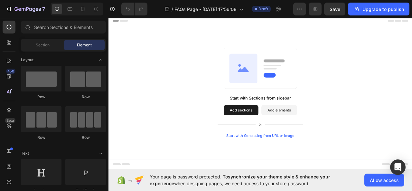
click at [291, 135] on button "Add sections" at bounding box center [277, 135] width 44 height 13
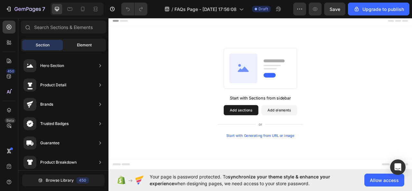
click at [76, 44] on div "Element" at bounding box center [84, 45] width 41 height 10
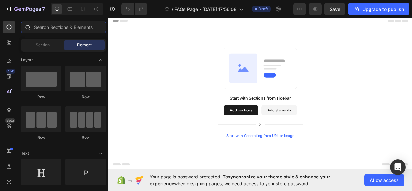
click at [62, 27] on input "text" at bounding box center [63, 27] width 85 height 13
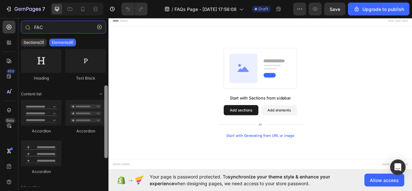
scroll to position [71, 0]
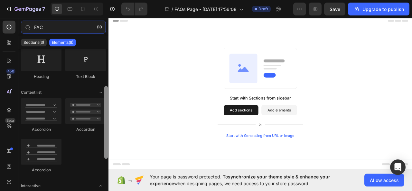
drag, startPoint x: 107, startPoint y: 69, endPoint x: 108, endPoint y: 107, distance: 37.4
click at [108, 107] on div at bounding box center [106, 122] width 4 height 73
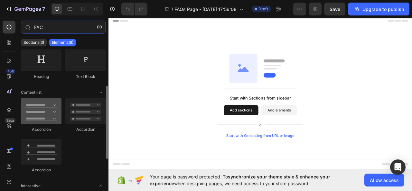
type input "FAC"
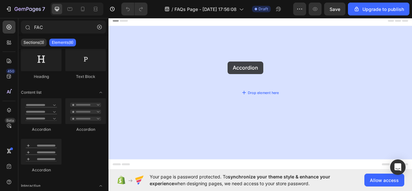
drag, startPoint x: 138, startPoint y: 125, endPoint x: 260, endPoint y: 74, distance: 132.8
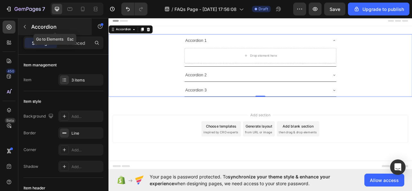
click at [28, 26] on button "button" at bounding box center [25, 27] width 10 height 10
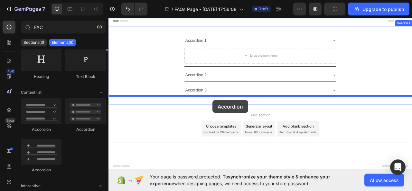
scroll to position [0, 0]
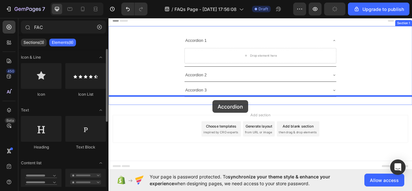
drag, startPoint x: 144, startPoint y: 132, endPoint x: 241, endPoint y: 123, distance: 97.1
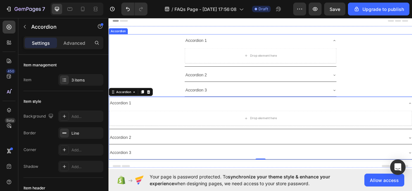
click at [184, 79] on div "Accordion 1 Drop element here" at bounding box center [302, 59] width 386 height 41
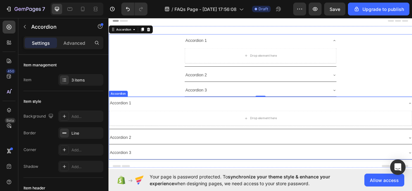
click at [144, 119] on div "Accordion 1" at bounding box center [302, 127] width 386 height 16
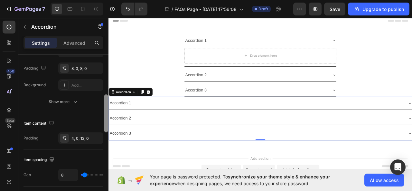
scroll to position [210, 0]
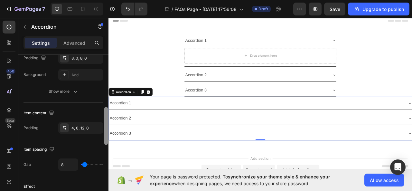
click at [107, 138] on div at bounding box center [106, 126] width 4 height 38
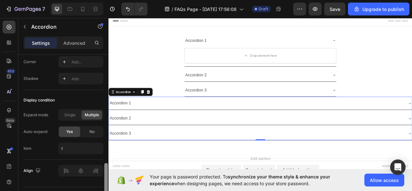
scroll to position [474, 0]
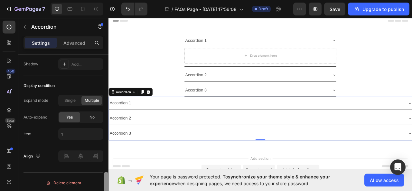
drag, startPoint x: 107, startPoint y: 138, endPoint x: 101, endPoint y: 203, distance: 65.6
click at [101, 0] on html "7 / FAQs Page - Aug 27, 17:56:08 Draft Preview Save Upgrade to publish 450 Beta…" at bounding box center [206, 0] width 412 height 0
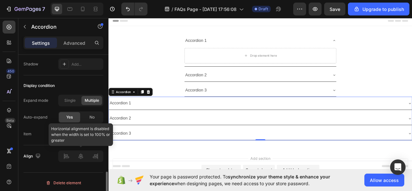
click at [81, 154] on div at bounding box center [80, 156] width 45 height 12
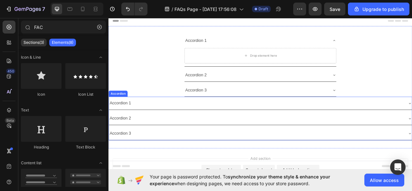
click at [122, 114] on div "Accordion" at bounding box center [121, 115] width 22 height 6
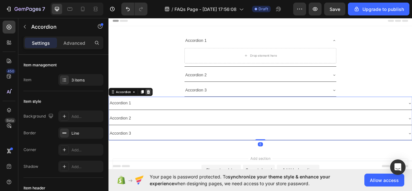
click at [158, 114] on icon at bounding box center [159, 112] width 5 height 5
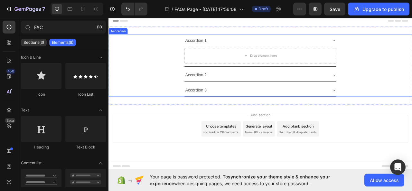
click at [199, 51] on div "Accordion 1 Drop element here" at bounding box center [302, 59] width 386 height 41
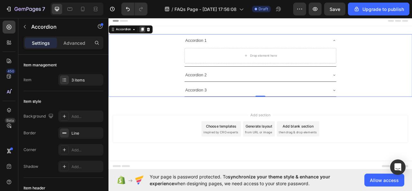
click at [151, 34] on icon at bounding box center [151, 32] width 5 height 5
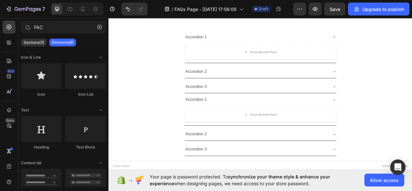
scroll to position [0, 0]
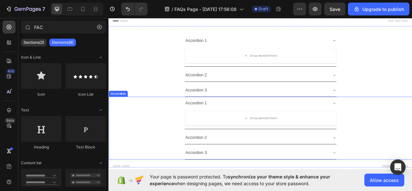
click at [125, 114] on div "Accordion" at bounding box center [121, 115] width 22 height 6
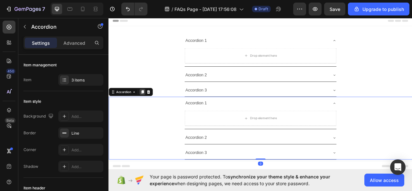
click at [150, 112] on icon at bounding box center [151, 112] width 5 height 5
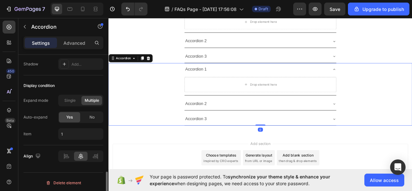
scroll to position [126, 0]
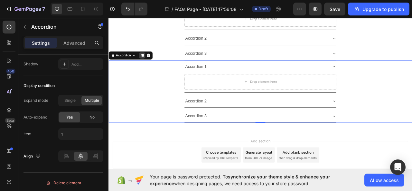
click at [150, 66] on icon at bounding box center [151, 65] width 5 height 5
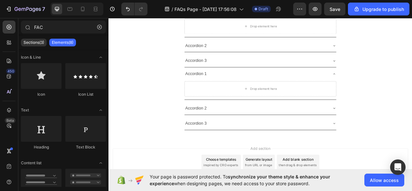
scroll to position [224, 0]
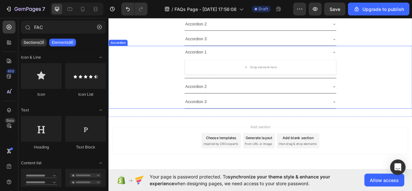
click at [158, 63] on div "Accordion 1 Drop element here" at bounding box center [302, 74] width 386 height 41
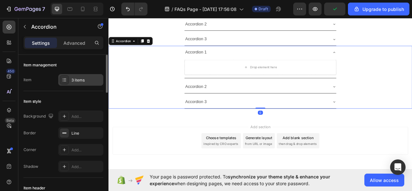
click at [85, 77] on div "3 items" at bounding box center [87, 80] width 30 height 6
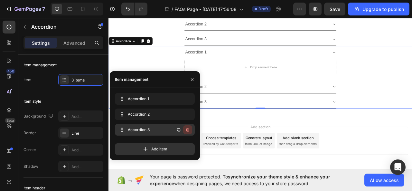
click at [189, 129] on icon "button" at bounding box center [187, 129] width 5 height 5
click at [189, 129] on div "Delete" at bounding box center [183, 130] width 12 height 6
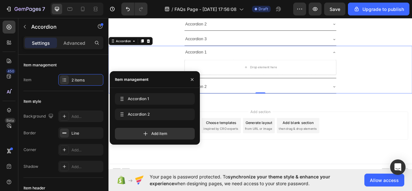
scroll to position [224, 0]
click at [193, 79] on icon "button" at bounding box center [192, 79] width 3 height 3
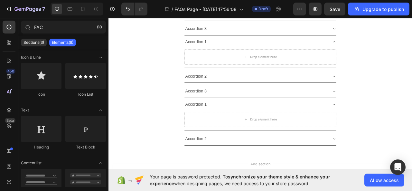
scroll to position [156, 0]
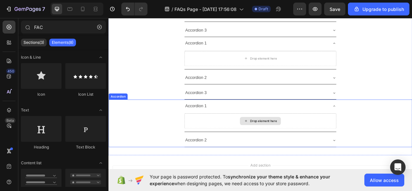
click at [338, 150] on div "Drop element here" at bounding box center [301, 149] width 193 height 19
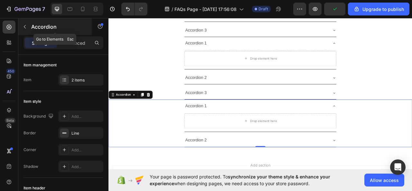
click at [24, 27] on icon "button" at bounding box center [24, 26] width 5 height 5
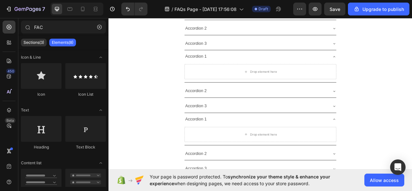
scroll to position [0, 0]
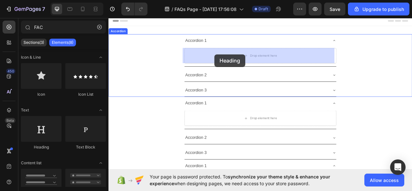
drag, startPoint x: 150, startPoint y: 150, endPoint x: 244, endPoint y: 65, distance: 126.1
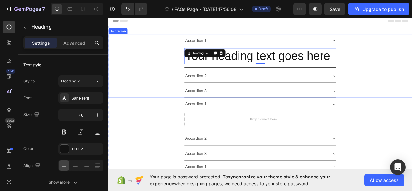
click at [181, 69] on div "Accordion 1 Your heading text goes here Heading 0" at bounding box center [302, 60] width 386 height 43
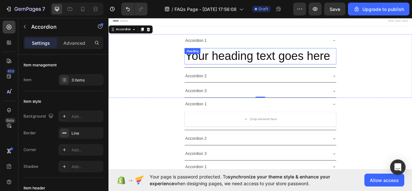
click at [206, 68] on h2 "Your heading text goes here" at bounding box center [301, 67] width 193 height 21
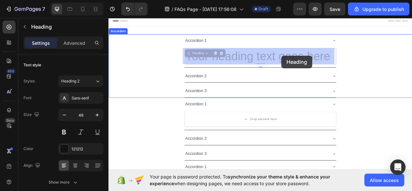
drag, startPoint x: 206, startPoint y: 68, endPoint x: 283, endPoint y: 65, distance: 77.4
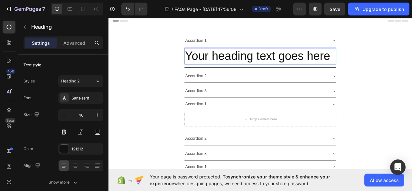
click at [206, 68] on p "Your heading text goes here" at bounding box center [302, 66] width 192 height 19
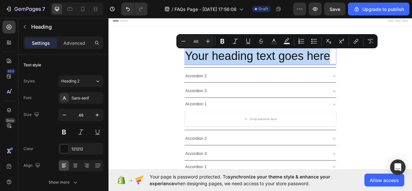
drag, startPoint x: 206, startPoint y: 68, endPoint x: 386, endPoint y: 68, distance: 180.1
click at [386, 68] on p "Your heading text goes here" at bounding box center [302, 66] width 192 height 19
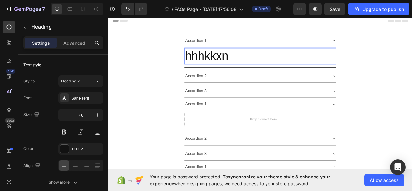
click at [205, 70] on h2 "hhhkkxn" at bounding box center [301, 67] width 193 height 21
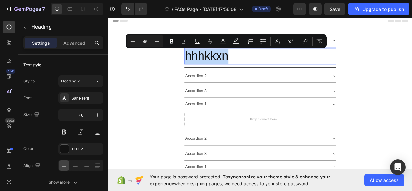
drag, startPoint x: 203, startPoint y: 70, endPoint x: 249, endPoint y: 71, distance: 46.4
click at [249, 71] on h2 "hhhkkxn" at bounding box center [301, 67] width 193 height 21
click at [136, 43] on button "Minus" at bounding box center [133, 41] width 12 height 12
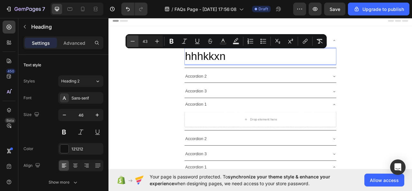
click at [136, 43] on button "Minus" at bounding box center [133, 41] width 12 height 12
click at [136, 43] on icon "Editor contextual toolbar" at bounding box center [132, 41] width 6 height 6
click at [135, 43] on icon "Editor contextual toolbar" at bounding box center [132, 41] width 6 height 6
click at [134, 42] on icon "Editor contextual toolbar" at bounding box center [132, 41] width 6 height 6
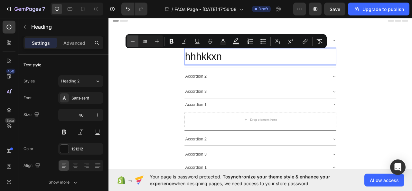
click at [134, 42] on icon "Editor contextual toolbar" at bounding box center [132, 41] width 6 height 6
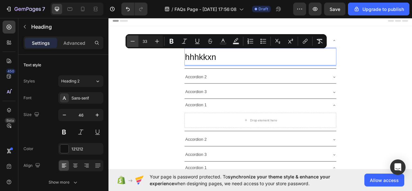
click at [134, 42] on icon "Editor contextual toolbar" at bounding box center [132, 41] width 6 height 6
click at [159, 44] on button "Plus" at bounding box center [157, 41] width 12 height 12
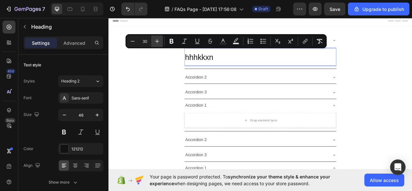
click at [159, 44] on button "Plus" at bounding box center [157, 41] width 12 height 12
type input "32"
click at [168, 79] on div "Accordion 1 hhhkkxn Heading 0" at bounding box center [302, 61] width 386 height 44
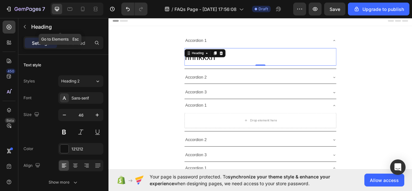
click at [27, 26] on icon "button" at bounding box center [24, 26] width 5 height 5
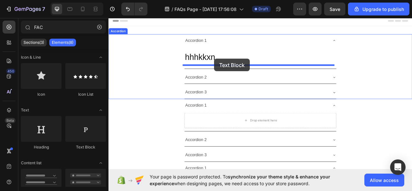
drag, startPoint x: 192, startPoint y: 151, endPoint x: 243, endPoint y: 70, distance: 95.4
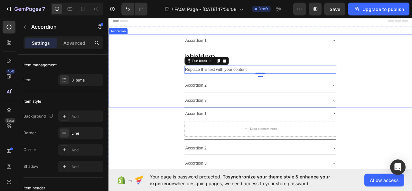
click at [170, 111] on div "Accordion 2" at bounding box center [302, 104] width 386 height 17
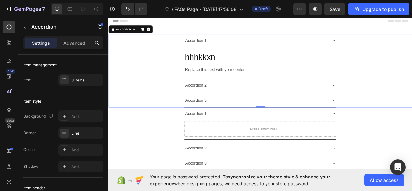
click at [393, 46] on icon at bounding box center [395, 46] width 5 height 5
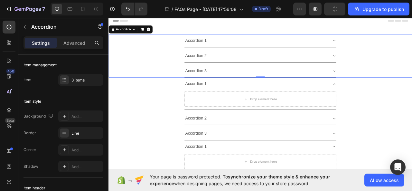
click at [393, 46] on icon at bounding box center [395, 46] width 5 height 5
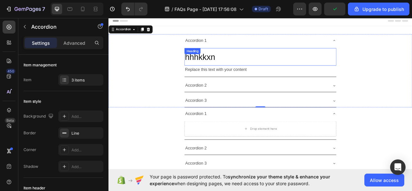
click at [259, 69] on h2 "hhhkkxn" at bounding box center [301, 68] width 193 height 22
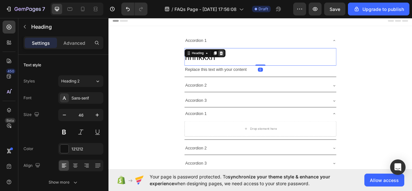
click at [249, 61] on icon at bounding box center [251, 63] width 5 height 5
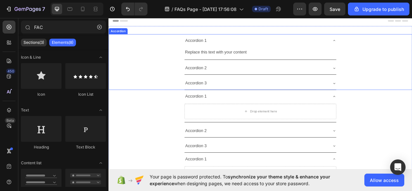
click at [228, 47] on div "Accordion 1" at bounding box center [219, 47] width 29 height 11
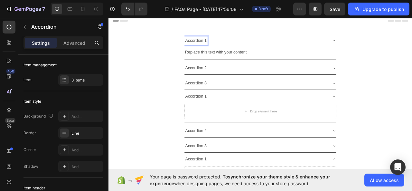
click at [230, 48] on p "Accordion 1" at bounding box center [219, 47] width 27 height 9
click at [268, 47] on p "our uewb ikkkkkkkkkkkkkkkk" at bounding box center [238, 47] width 65 height 9
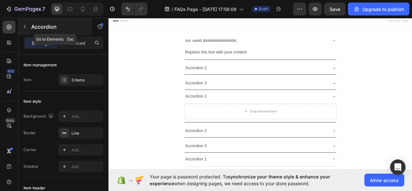
click at [23, 25] on icon "button" at bounding box center [24, 26] width 5 height 5
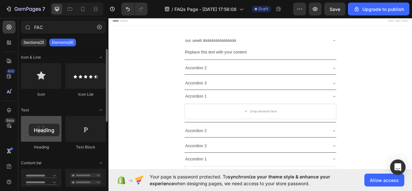
drag, startPoint x: 43, startPoint y: 132, endPoint x: 29, endPoint y: 124, distance: 16.4
click at [29, 124] on div at bounding box center [41, 129] width 41 height 26
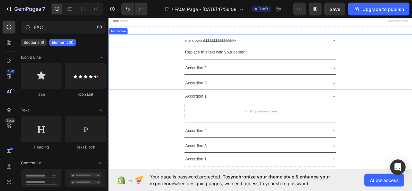
click at [268, 50] on p "our uewb ikkkkkkkkkkkkkkkk" at bounding box center [238, 47] width 65 height 9
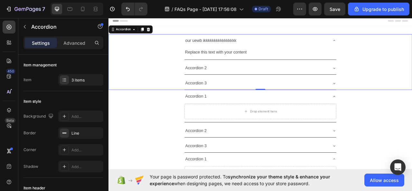
click at [205, 48] on div "our uewb ikkkkkkkkkkkkkkkk" at bounding box center [238, 47] width 67 height 11
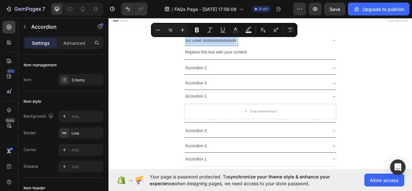
drag, startPoint x: 203, startPoint y: 48, endPoint x: 262, endPoint y: 48, distance: 58.9
click at [262, 48] on div "our uewb ikkkkkkkkkkkkkkkk" at bounding box center [238, 47] width 67 height 11
click at [196, 29] on icon "Editor contextual toolbar" at bounding box center [197, 30] width 6 height 6
click at [182, 30] on icon "Editor contextual toolbar" at bounding box center [183, 30] width 4 height 4
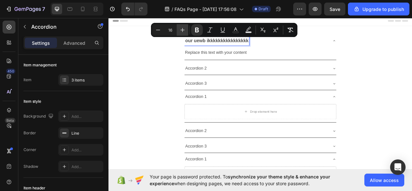
click at [182, 30] on icon "Editor contextual toolbar" at bounding box center [183, 30] width 4 height 4
type input "21"
click at [123, 100] on div "Accordion 3" at bounding box center [302, 102] width 386 height 17
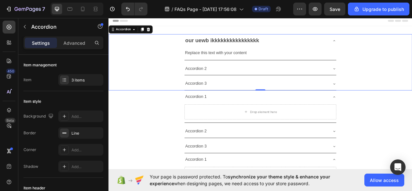
click at [395, 47] on icon at bounding box center [395, 47] width 5 height 5
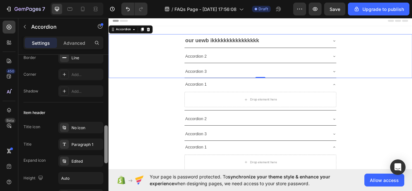
scroll to position [124, 0]
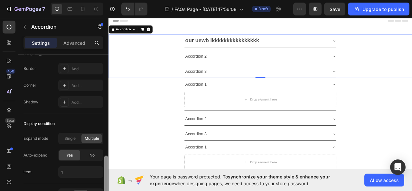
drag, startPoint x: 107, startPoint y: 57, endPoint x: 95, endPoint y: 144, distance: 87.7
click at [104, 162] on div at bounding box center [106, 127] width 5 height 155
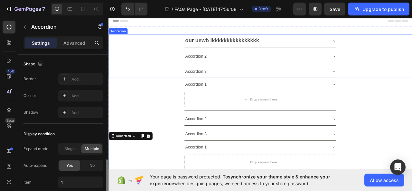
click at [395, 47] on icon at bounding box center [395, 47] width 5 height 5
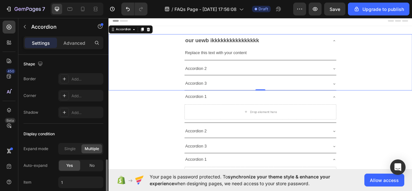
click at [393, 47] on icon at bounding box center [395, 47] width 5 height 5
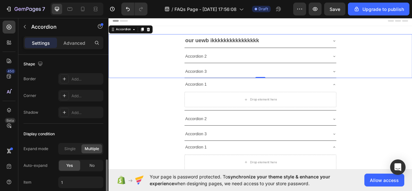
click at [393, 47] on icon at bounding box center [395, 47] width 5 height 5
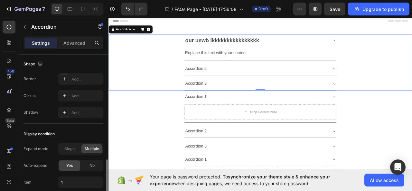
click at [393, 47] on icon at bounding box center [395, 47] width 5 height 5
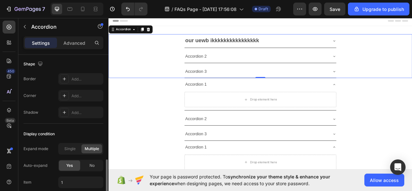
click at [299, 45] on div "our uewb ikkkkkkkkkkkkkkkk" at bounding box center [296, 48] width 183 height 12
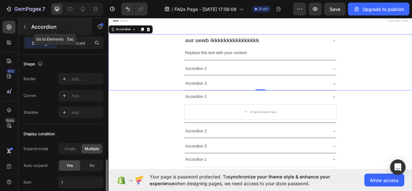
click at [26, 27] on icon "button" at bounding box center [24, 26] width 5 height 5
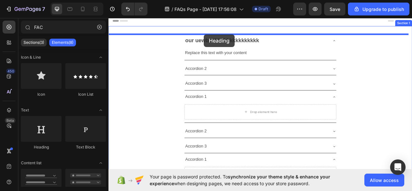
drag, startPoint x: 141, startPoint y: 145, endPoint x: 230, endPoint y: 39, distance: 138.3
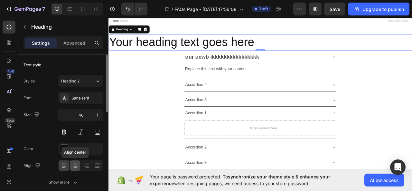
click at [72, 163] on div at bounding box center [75, 165] width 10 height 10
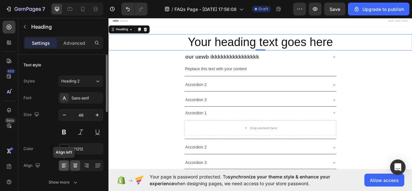
click at [66, 160] on div at bounding box center [64, 165] width 10 height 10
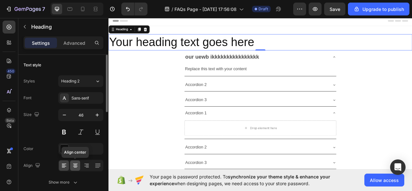
click at [74, 167] on icon at bounding box center [75, 165] width 6 height 6
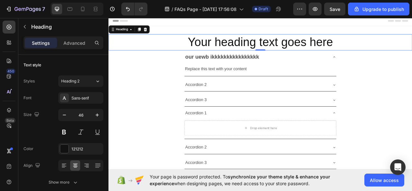
click at [197, 50] on h2 "Your heading text goes here" at bounding box center [302, 49] width 387 height 21
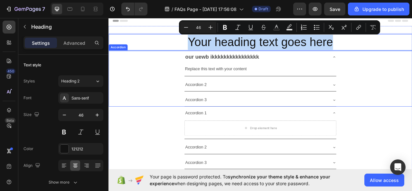
drag, startPoint x: 198, startPoint y: 47, endPoint x: 406, endPoint y: 68, distance: 209.2
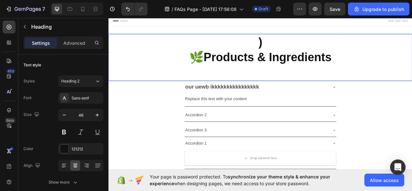
click at [304, 57] on p ")" at bounding box center [301, 49] width 385 height 19
click at [208, 66] on p "🌿 Products & Ingredients" at bounding box center [301, 68] width 385 height 19
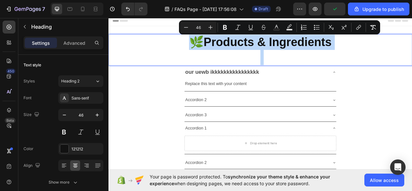
drag, startPoint x: 205, startPoint y: 55, endPoint x: 407, endPoint y: 65, distance: 202.5
click at [407, 65] on h2 "🌿 Products & Ingredients" at bounding box center [302, 59] width 387 height 40
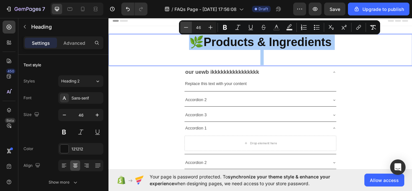
click at [183, 26] on button "Minus" at bounding box center [186, 28] width 12 height 12
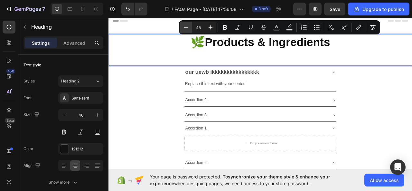
click at [183, 26] on button "Minus" at bounding box center [186, 28] width 12 height 12
click at [183, 27] on icon "Editor contextual toolbar" at bounding box center [186, 27] width 6 height 6
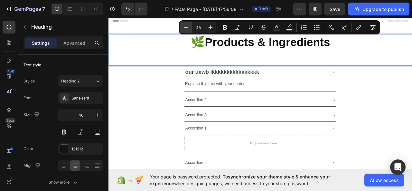
click at [183, 27] on icon "Editor contextual toolbar" at bounding box center [186, 27] width 6 height 6
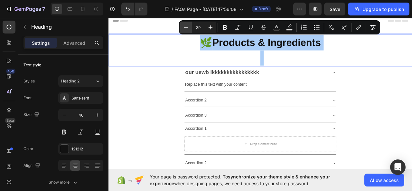
click at [183, 27] on icon "Editor contextual toolbar" at bounding box center [186, 27] width 6 height 6
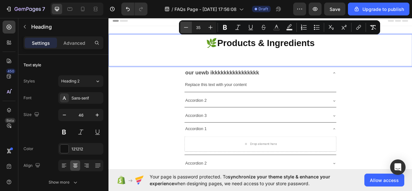
click at [183, 27] on icon "Editor contextual toolbar" at bounding box center [186, 27] width 6 height 6
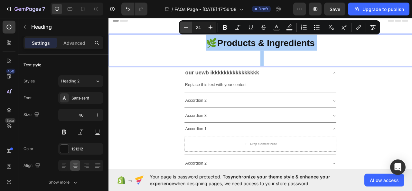
click at [183, 27] on icon "Editor contextual toolbar" at bounding box center [186, 27] width 6 height 6
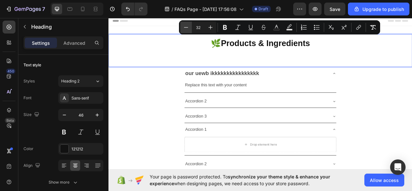
click at [183, 27] on icon "Editor contextual toolbar" at bounding box center [186, 27] width 6 height 6
type input "29"
click at [229, 30] on button "Bold" at bounding box center [225, 28] width 12 height 12
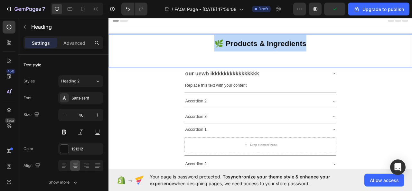
drag, startPoint x: 238, startPoint y: 52, endPoint x: 361, endPoint y: 58, distance: 123.8
click at [361, 58] on p "🌿 Products & Ingredients" at bounding box center [301, 50] width 385 height 21
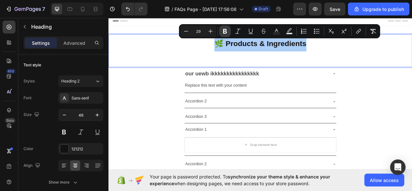
click at [225, 33] on icon "Editor contextual toolbar" at bounding box center [225, 31] width 4 height 5
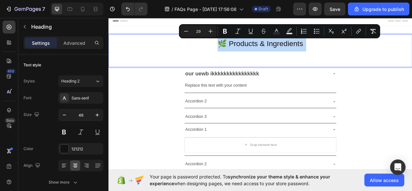
drag, startPoint x: 243, startPoint y: 51, endPoint x: 358, endPoint y: 57, distance: 115.5
click at [358, 57] on p "🌿 Products & Ingredients" at bounding box center [301, 60] width 385 height 41
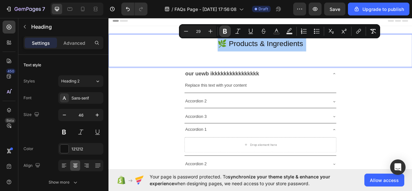
click at [225, 32] on icon "Editor contextual toolbar" at bounding box center [225, 31] width 6 height 6
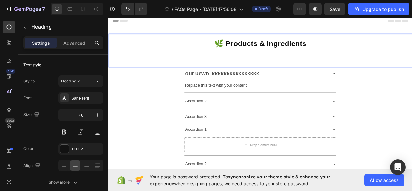
click at [179, 74] on p "🌿 Products & Ingredients" at bounding box center [301, 60] width 385 height 41
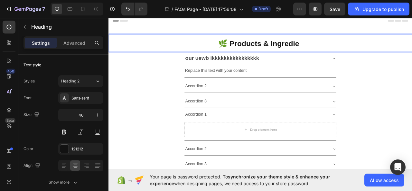
click at [352, 53] on p "🌿 Products & Ingredie" at bounding box center [301, 50] width 385 height 21
click at [250, 47] on strong "n🌿 Products & Ingredie" at bounding box center [301, 51] width 109 height 10
click at [355, 54] on p "🌿 Products & Ingredie" at bounding box center [301, 50] width 385 height 21
click at [247, 50] on strong "t🌿 Products & Ingredien" at bounding box center [302, 51] width 112 height 10
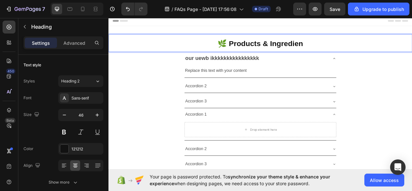
click at [356, 46] on p "🌿 Products & Ingredien" at bounding box center [301, 50] width 385 height 21
click at [354, 50] on p "🌿 Products & Ingredien" at bounding box center [301, 50] width 385 height 21
click at [242, 56] on p "🌿 Products & Ingredient" at bounding box center [301, 50] width 385 height 21
click at [246, 51] on strong "🌿 Products & Ingredient" at bounding box center [302, 51] width 112 height 10
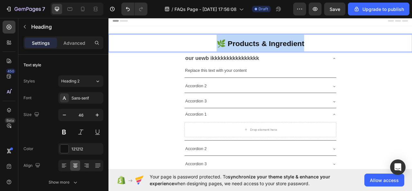
click at [246, 51] on strong "🌿 Products & Ingredient" at bounding box center [302, 51] width 112 height 10
click at [246, 52] on strong "🌿 Products & Ingredient" at bounding box center [302, 51] width 112 height 10
click at [241, 53] on p "🌿 Products & Ingredient" at bounding box center [301, 50] width 385 height 21
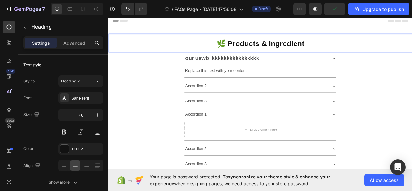
click at [241, 53] on p "🌿 Products & Ingredient" at bounding box center [301, 50] width 385 height 21
click at [234, 53] on p "🌿 Products & Ingredient" at bounding box center [301, 50] width 385 height 21
click at [206, 43] on p "🌿 Products & Ingredient" at bounding box center [301, 50] width 385 height 21
click at [235, 63] on div "our uewb ikkkkkkkkkkkkkkkk" at bounding box center [301, 70] width 193 height 17
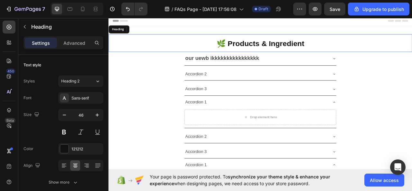
click at [229, 56] on p "⁠⁠⁠⁠⁠⁠⁠ 🌿 Products & Ingredient" at bounding box center [301, 50] width 385 height 21
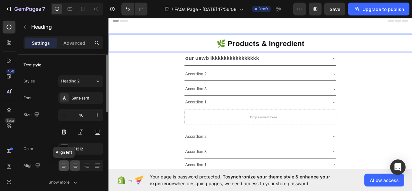
click at [65, 162] on icon at bounding box center [64, 165] width 6 height 6
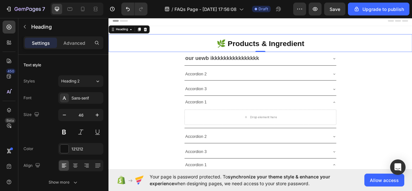
click at [239, 54] on p "🌿 Products & Ingredient" at bounding box center [301, 50] width 385 height 21
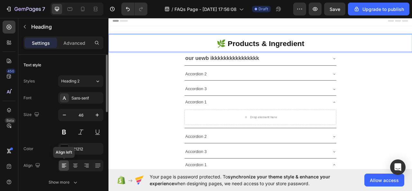
click at [66, 167] on icon at bounding box center [64, 165] width 6 height 6
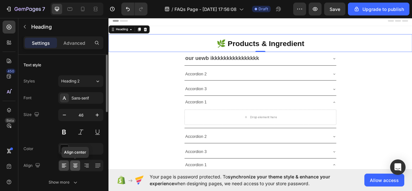
click at [76, 166] on icon at bounding box center [75, 166] width 5 height 1
click at [62, 165] on icon at bounding box center [63, 165] width 3 height 1
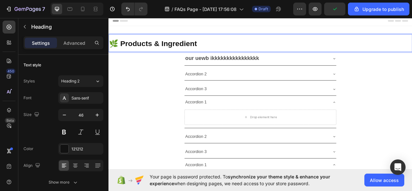
click at [110, 59] on p "🌿 Products & Ingredient" at bounding box center [301, 50] width 385 height 21
click at [340, 40] on h2 "🌿 Products & Ingredient" at bounding box center [302, 50] width 387 height 23
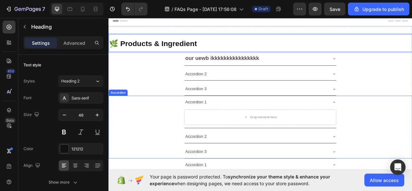
click at [121, 166] on div "Accordion 2" at bounding box center [302, 169] width 386 height 17
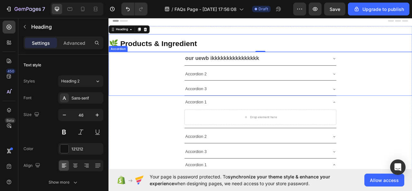
click at [296, 70] on strong "our uewb ikkkkkkkkkkkkkkkk" at bounding box center [253, 69] width 94 height 7
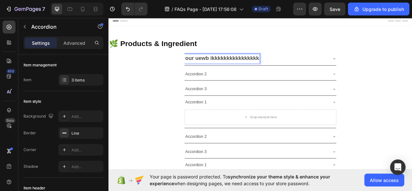
click at [297, 72] on strong "our uewb ikkkkkkkkkkkkkkkk" at bounding box center [253, 69] width 94 height 7
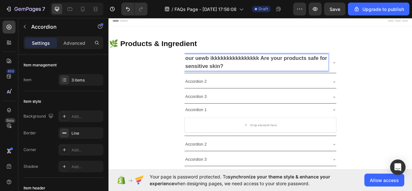
click at [299, 71] on strong "our uewb ikkkkkkkkkkkkkkkk Are your products safe for sensitive skin?" at bounding box center [296, 74] width 181 height 17
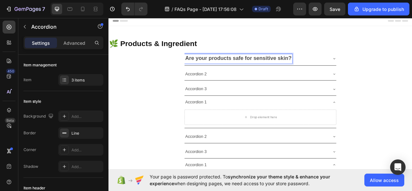
click at [166, 104] on div "Accordion 3" at bounding box center [302, 108] width 386 height 17
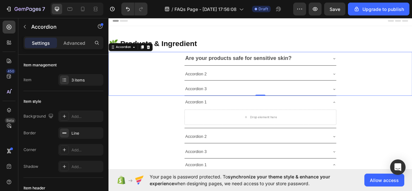
click at [393, 70] on icon at bounding box center [395, 69] width 5 height 5
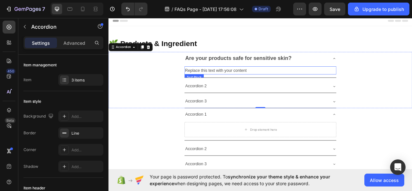
click at [283, 85] on div "Replace this text with your content" at bounding box center [301, 85] width 193 height 11
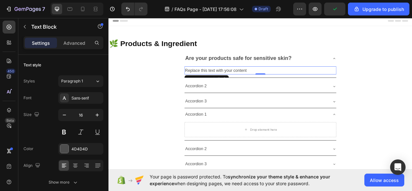
click at [286, 83] on p "Replace this text with your content" at bounding box center [302, 85] width 192 height 9
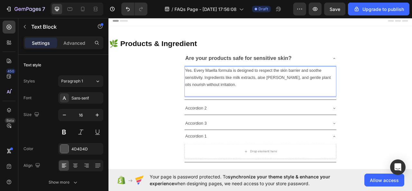
click at [244, 82] on p "Yes. Every Maella formula is designed to respect the skin barrier and soothe se…" at bounding box center [302, 95] width 192 height 28
click at [227, 85] on p "Yes. EveryMÄLLA formula is designed to respect the skin barrier and soothe sens…" at bounding box center [302, 95] width 192 height 28
click at [393, 69] on icon at bounding box center [395, 69] width 5 height 5
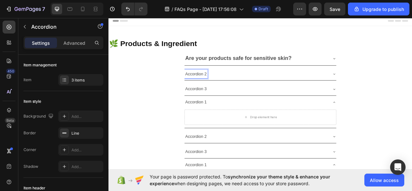
click at [230, 91] on p "Accordion 2" at bounding box center [219, 89] width 27 height 9
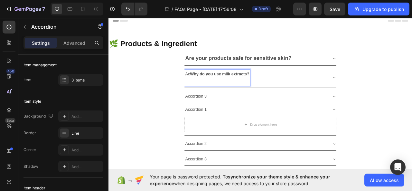
click at [212, 89] on strong "Why do you use milk extracts?" at bounding box center [250, 89] width 76 height 5
click at [267, 98] on p "Why do you use milk extracts?" at bounding box center [244, 94] width 76 height 19
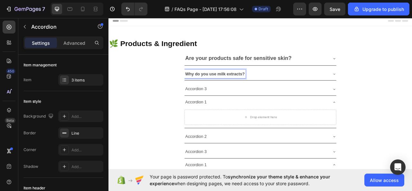
click at [397, 89] on div "Why do you use milk extracts?" at bounding box center [302, 89] width 386 height 17
click at [395, 95] on div "Why do you use milk extracts?" at bounding box center [301, 89] width 193 height 16
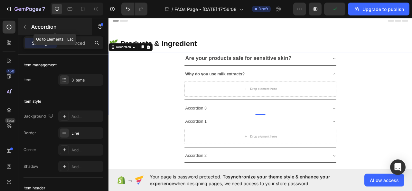
click at [24, 23] on button "button" at bounding box center [25, 27] width 10 height 10
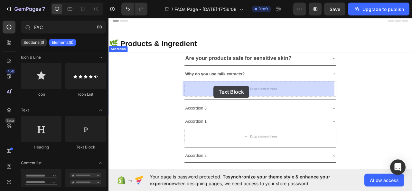
drag, startPoint x: 190, startPoint y: 145, endPoint x: 242, endPoint y: 104, distance: 66.6
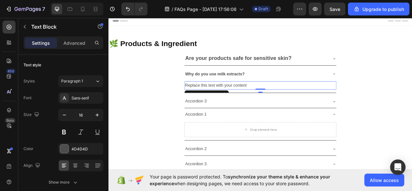
click at [283, 100] on div "Replace this text with your content" at bounding box center [301, 104] width 193 height 11
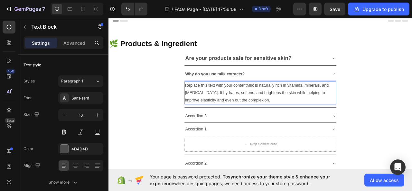
click at [282, 102] on p "Replace this text with your contentMilk is naturally rich in vitamins, minerals…" at bounding box center [302, 114] width 192 height 28
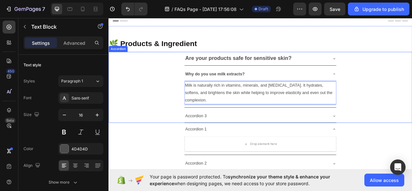
click at [391, 89] on div "Why do you use milk extracts?" at bounding box center [301, 89] width 193 height 16
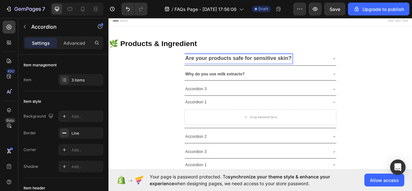
click at [206, 70] on strong "Are your products safe for sensitive skin?" at bounding box center [273, 69] width 135 height 7
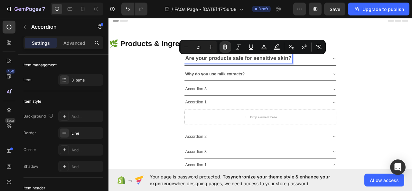
drag, startPoint x: 205, startPoint y: 70, endPoint x: 339, endPoint y: 67, distance: 134.0
click at [339, 67] on strong "Are your products safe for sensitive skin?" at bounding box center [273, 69] width 135 height 7
click at [187, 48] on icon "Editor contextual toolbar" at bounding box center [186, 47] width 6 height 6
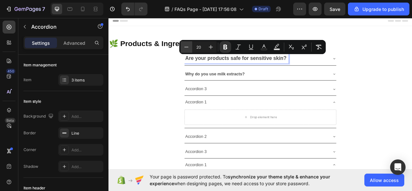
click at [187, 48] on icon "Editor contextual toolbar" at bounding box center [186, 47] width 6 height 6
click at [186, 47] on icon "Editor contextual toolbar" at bounding box center [186, 47] width 6 height 6
click at [212, 47] on icon "Editor contextual toolbar" at bounding box center [211, 47] width 6 height 6
type input "17"
click at [180, 86] on div "Why do you use milk extracts?" at bounding box center [302, 89] width 386 height 17
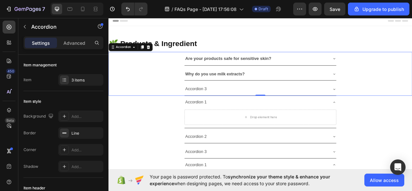
click at [206, 87] on strong "Why do you use milk extracts?" at bounding box center [244, 89] width 76 height 5
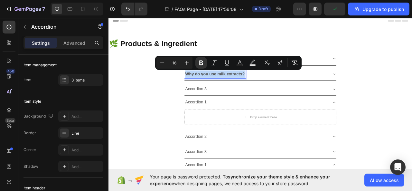
drag, startPoint x: 204, startPoint y: 87, endPoint x: 282, endPoint y: 89, distance: 78.6
click at [282, 89] on div "Why do you use milk extracts?" at bounding box center [296, 89] width 183 height 11
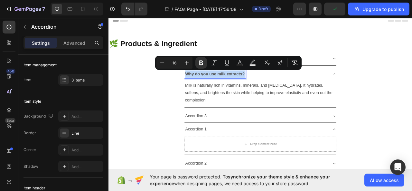
click at [154, 103] on div "Why do you use milk extracts? Milk is naturally rich in vitamins, minerals, and…" at bounding box center [302, 106] width 386 height 51
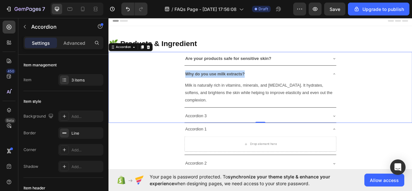
click at [395, 91] on div "Why do you use milk extracts?" at bounding box center [301, 89] width 193 height 16
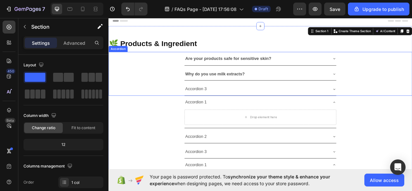
click at [230, 107] on p "Accordion 3" at bounding box center [219, 108] width 27 height 9
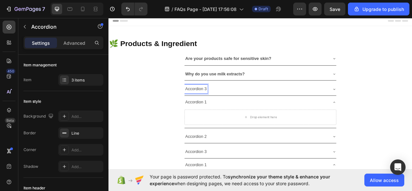
click at [230, 108] on p "Accordion 3" at bounding box center [219, 108] width 27 height 9
click at [230, 107] on p "Accordion 3" at bounding box center [219, 108] width 27 height 9
click at [231, 107] on div "Accordion 3" at bounding box center [219, 108] width 29 height 11
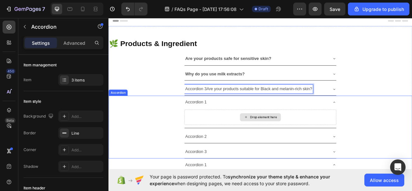
click at [231, 108] on p "Accordion 3Are your products suitable for Black and melanin-rich skin?" at bounding box center [287, 108] width 162 height 9
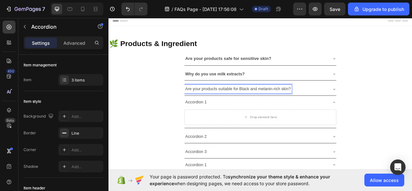
click at [205, 109] on div "Are your products suitable for Black and melanin-rich skin?" at bounding box center [273, 108] width 136 height 11
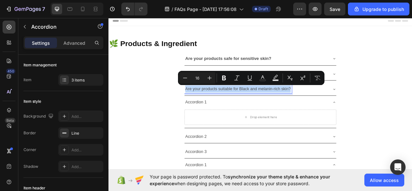
drag, startPoint x: 203, startPoint y: 109, endPoint x: 340, endPoint y: 107, distance: 136.9
click at [340, 107] on div "Are your products suitable for Black and melanin-rich skin?" at bounding box center [296, 108] width 183 height 11
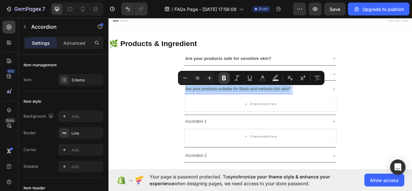
click at [222, 78] on icon "Editor contextual toolbar" at bounding box center [224, 78] width 6 height 6
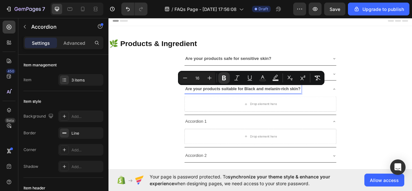
click at [180, 123] on div "Are your products suitable for Black and melanin-rich skin? Drop element here" at bounding box center [302, 120] width 386 height 41
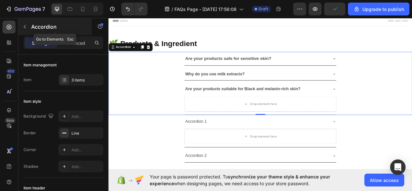
click at [22, 22] on button "button" at bounding box center [25, 27] width 10 height 10
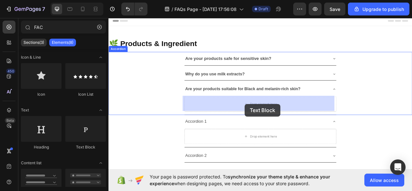
drag, startPoint x: 198, startPoint y: 146, endPoint x: 282, endPoint y: 128, distance: 85.4
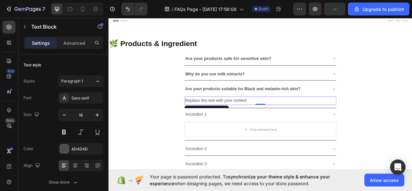
click at [292, 121] on div "Replace this text with your content" at bounding box center [301, 123] width 193 height 11
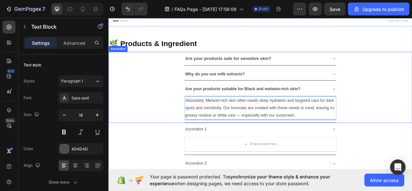
click at [396, 108] on icon at bounding box center [395, 108] width 5 height 5
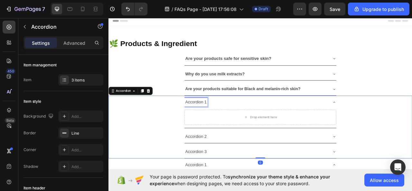
click at [230, 124] on div "Accordion 1" at bounding box center [219, 125] width 29 height 11
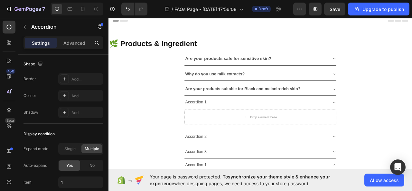
click at [394, 125] on icon at bounding box center [395, 125] width 5 height 5
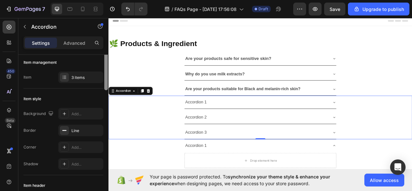
scroll to position [0, 0]
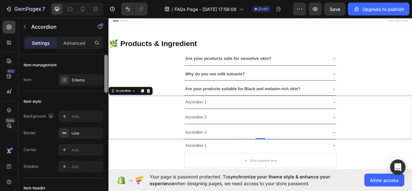
drag, startPoint x: 104, startPoint y: 164, endPoint x: 91, endPoint y: 51, distance: 114.1
click at [91, 51] on div "Settings Advanced Item management Item 3 items Item style Background Add... Bor…" at bounding box center [63, 122] width 90 height 173
click at [90, 81] on div "3 items" at bounding box center [87, 80] width 30 height 6
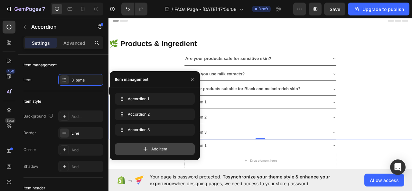
click at [144, 149] on icon at bounding box center [146, 149] width 4 height 4
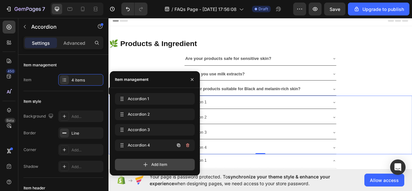
click at [158, 145] on span "Accordion 4" at bounding box center [146, 145] width 36 height 6
click at [195, 76] on button "button" at bounding box center [192, 79] width 10 height 10
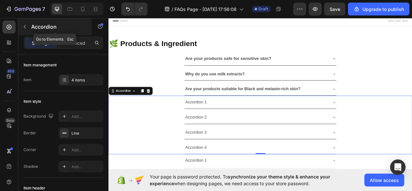
click at [29, 27] on button "button" at bounding box center [25, 27] width 10 height 10
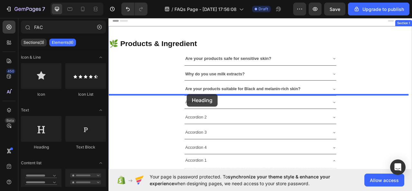
drag, startPoint x: 149, startPoint y: 148, endPoint x: 208, endPoint y: 115, distance: 67.5
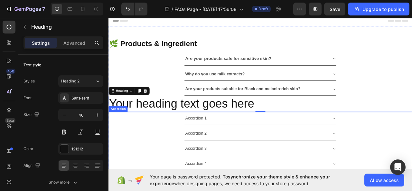
click at [172, 165] on div "Accordion 2" at bounding box center [302, 165] width 386 height 17
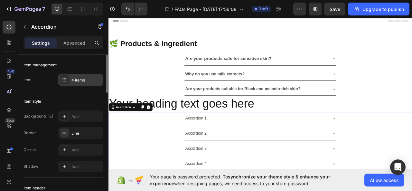
click at [86, 81] on div "4 items" at bounding box center [87, 80] width 30 height 6
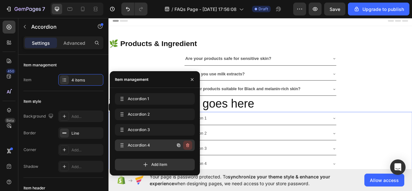
click at [189, 144] on icon "button" at bounding box center [187, 145] width 5 height 5
click at [186, 143] on div "Delete" at bounding box center [183, 145] width 12 height 6
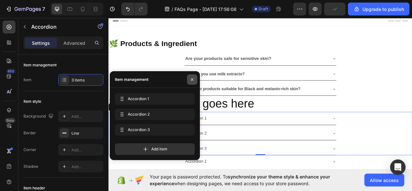
click at [192, 77] on icon "button" at bounding box center [192, 79] width 5 height 5
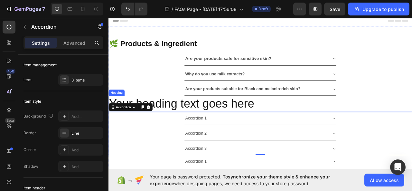
click at [300, 124] on h2 "Your heading text goes here" at bounding box center [302, 127] width 387 height 21
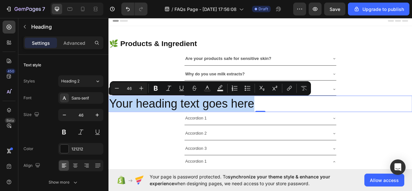
drag, startPoint x: 111, startPoint y: 126, endPoint x: 297, endPoint y: 128, distance: 185.9
click at [297, 128] on p "Your heading text goes here" at bounding box center [301, 127] width 385 height 19
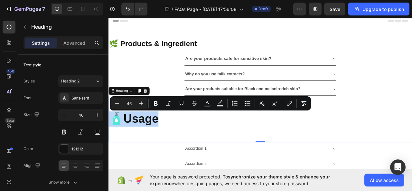
drag, startPoint x: 109, startPoint y: 150, endPoint x: 198, endPoint y: 151, distance: 88.6
click at [198, 151] on p "🧴 Usage" at bounding box center [301, 146] width 385 height 19
click at [118, 104] on icon "Editor contextual toolbar" at bounding box center [117, 103] width 6 height 6
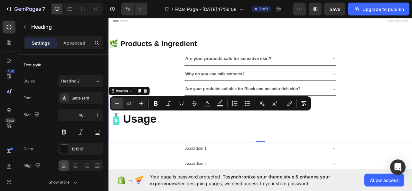
click at [118, 104] on icon "Editor contextual toolbar" at bounding box center [117, 103] width 6 height 6
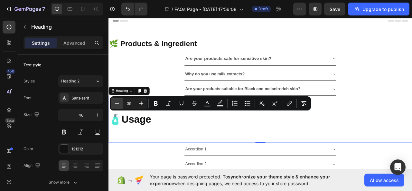
click at [118, 104] on icon "Editor contextual toolbar" at bounding box center [117, 103] width 6 height 6
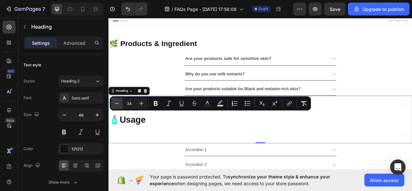
click at [118, 104] on icon "Editor contextual toolbar" at bounding box center [117, 103] width 6 height 6
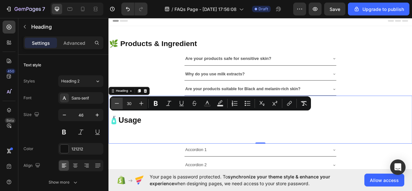
click at [118, 104] on icon "Editor contextual toolbar" at bounding box center [117, 103] width 6 height 6
type input "26"
click at [221, 49] on strong "🌿 Products & Ingredient" at bounding box center [165, 51] width 112 height 10
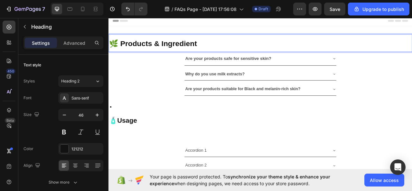
click at [201, 50] on strong "🌿 Products & Ingredient" at bounding box center [165, 51] width 112 height 10
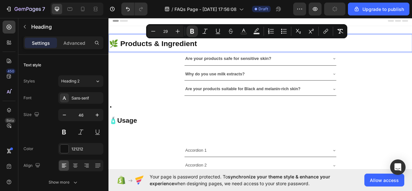
drag, startPoint x: 201, startPoint y: 50, endPoint x: 298, endPoint y: 72, distance: 99.6
click at [316, 56] on p "🌿 Products & Ingredient" at bounding box center [301, 50] width 385 height 21
click at [156, 155] on p ". 🧴 Usage" at bounding box center [301, 148] width 385 height 60
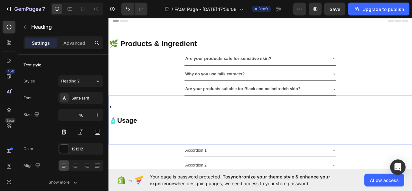
drag, startPoint x: 112, startPoint y: 151, endPoint x: 104, endPoint y: 148, distance: 8.7
click at [109, 148] on h2 ". 🧴 Usage" at bounding box center [302, 147] width 387 height 61
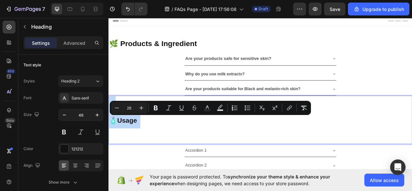
drag, startPoint x: 109, startPoint y: 148, endPoint x: 152, endPoint y: 149, distance: 43.2
click at [152, 149] on h2 ". 🧴 Usage" at bounding box center [302, 147] width 387 height 61
click at [141, 108] on icon "Editor contextual toolbar" at bounding box center [141, 108] width 4 height 4
click at [141, 108] on icon "Editor contextual toolbar" at bounding box center [141, 108] width 6 height 6
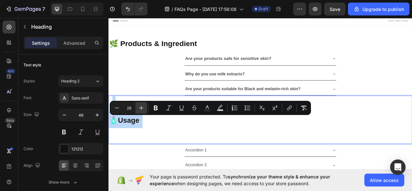
type input "29"
click at [143, 104] on div "Are your products suitable for Black and melanin-rich skin?" at bounding box center [302, 108] width 386 height 17
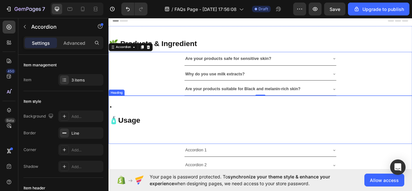
click at [120, 130] on p ". 🧴 Usage" at bounding box center [301, 148] width 385 height 60
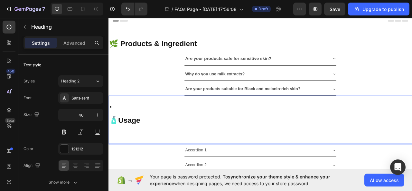
drag, startPoint x: 118, startPoint y: 131, endPoint x: 110, endPoint y: 129, distance: 8.0
click at [111, 139] on p "⁠⁠⁠⁠⁠⁠⁠ 🧴 Usage" at bounding box center [301, 148] width 385 height 60
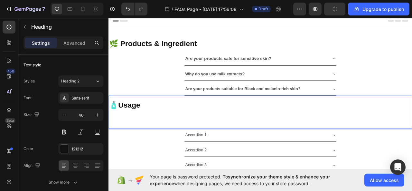
click at [117, 159] on div "Accordion 1 Accordion 2 Accordion 3 Accordion" at bounding box center [302, 186] width 387 height 55
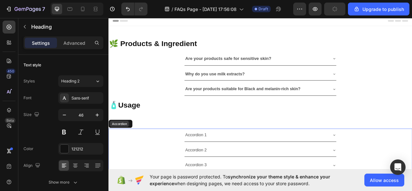
click at [114, 153] on div "Accordion" at bounding box center [122, 153] width 24 height 8
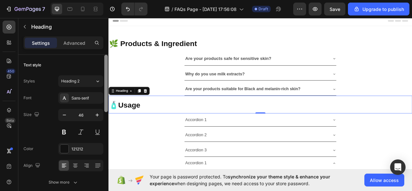
scroll to position [155, 0]
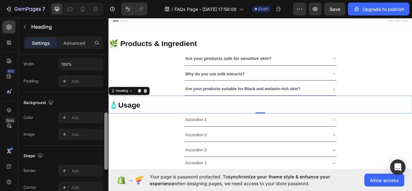
drag, startPoint x: 108, startPoint y: 105, endPoint x: 0, endPoint y: 114, distance: 108.6
click at [108, 105] on div at bounding box center [106, 132] width 5 height 155
click at [412, 74] on div "Are your products safe for sensitive skin?" at bounding box center [302, 70] width 386 height 17
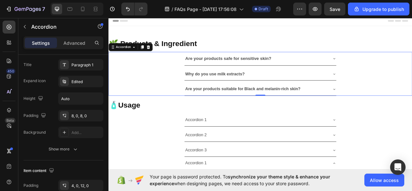
scroll to position [0, 0]
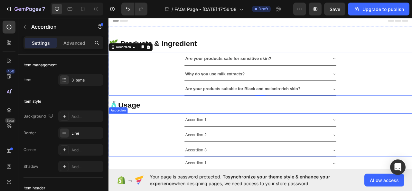
click at [230, 145] on p "Accordion 1" at bounding box center [219, 147] width 27 height 9
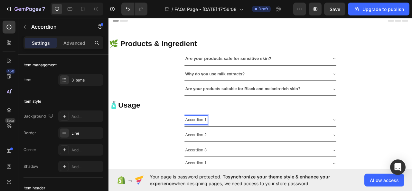
click at [230, 148] on p "Accordion 1" at bounding box center [219, 147] width 27 height 9
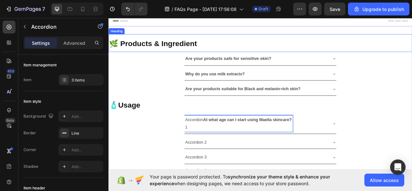
click at [216, 155] on p "Accordion At what age can I start using Maella skincare? 1" at bounding box center [274, 152] width 136 height 19
click at [208, 155] on p "Accordion At what age can I start using Maella skincare? 1" at bounding box center [274, 152] width 136 height 19
click at [229, 147] on strong "At what age can I start using Maella skincare?" at bounding box center [285, 147] width 112 height 5
click at [292, 146] on strong "At what age can I start using Maella skincare?" at bounding box center [262, 147] width 112 height 5
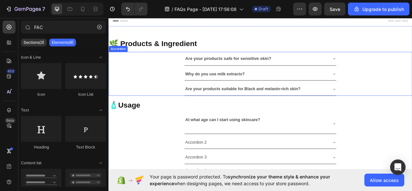
click at [344, 89] on div "Why do you use milk extracts?" at bounding box center [296, 89] width 183 height 11
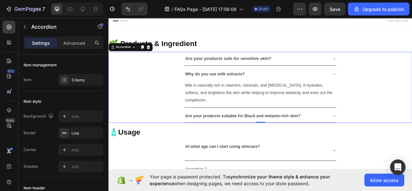
click at [344, 84] on div "Why do you use milk extracts?" at bounding box center [296, 89] width 183 height 11
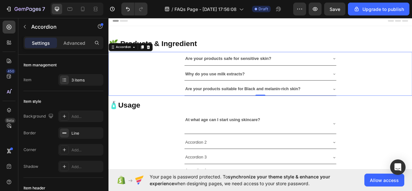
click at [344, 73] on div "Are your products safe for sensitive skin?" at bounding box center [296, 70] width 183 height 12
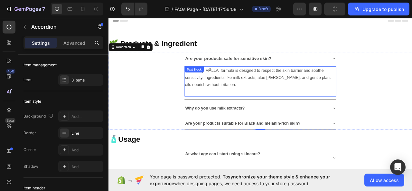
click at [229, 85] on div "Yes. Every MÄLLA formula is designed to respect the skin barrier and soothe sen…" at bounding box center [301, 99] width 193 height 38
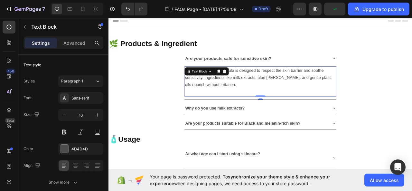
click at [299, 97] on p "Yes. Every MÄLLA formula is designed to respect the skin barrier and soothe sen…" at bounding box center [302, 95] width 192 height 28
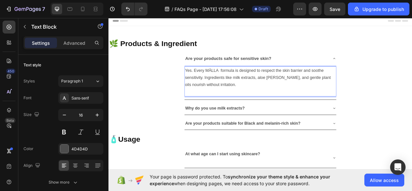
click at [230, 84] on p "Yes. Every MÄLLA formula is designed to respect the skin barrier and soothe sen…" at bounding box center [302, 95] width 192 height 28
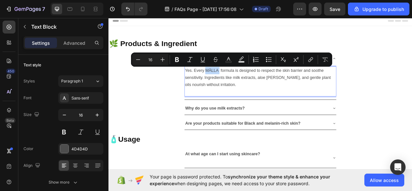
drag, startPoint x: 230, startPoint y: 84, endPoint x: 247, endPoint y: 85, distance: 17.8
click at [247, 85] on p "Yes. Every MÄLLA formula is designed to respect the skin barrier and soothe sen…" at bounding box center [302, 95] width 192 height 28
copy p "MÄLLA"
click at [274, 189] on strong "At what age can I start using skincare?" at bounding box center [253, 190] width 95 height 5
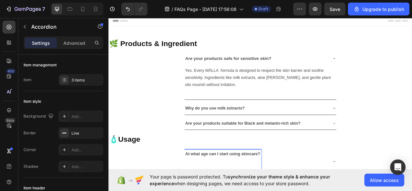
click at [274, 189] on strong "At what age can I start using skincare?" at bounding box center [253, 190] width 95 height 5
click at [275, 191] on strong "At what age can I start usingMÄLLA skincare?" at bounding box center [263, 190] width 115 height 5
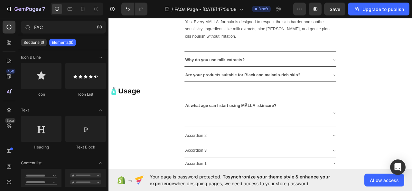
scroll to position [76, 0]
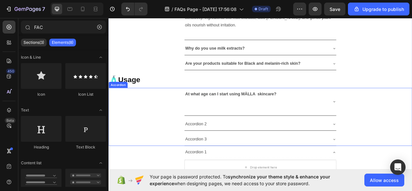
click at [206, 132] on p "At what age can I start using MÄLLA skincare?" at bounding box center [264, 125] width 116 height 28
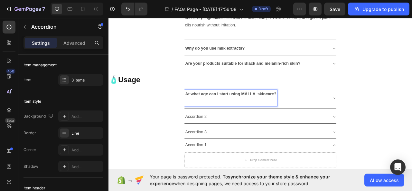
click at [214, 126] on p "At what age can I start using MÄLLA skincare?" at bounding box center [264, 120] width 116 height 19
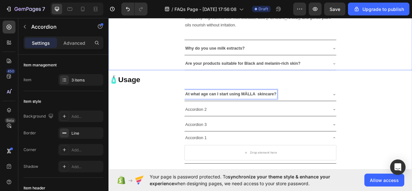
click at [319, 57] on div "Why do you use milk extracts?" at bounding box center [296, 57] width 183 height 11
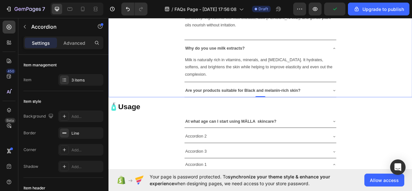
click at [394, 55] on icon at bounding box center [395, 56] width 5 height 5
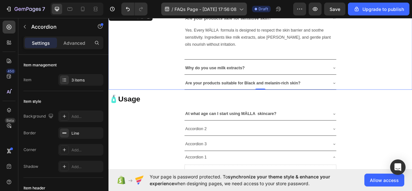
scroll to position [51, 0]
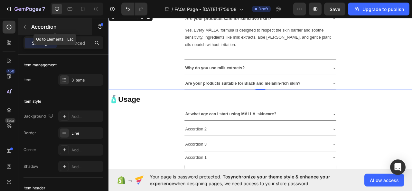
click at [22, 24] on icon "button" at bounding box center [24, 26] width 5 height 5
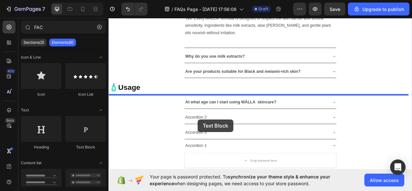
scroll to position [73, 0]
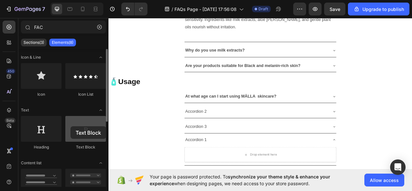
drag, startPoint x: 86, startPoint y: 136, endPoint x: 135, endPoint y: 69, distance: 82.7
click at [71, 126] on div at bounding box center [85, 129] width 41 height 26
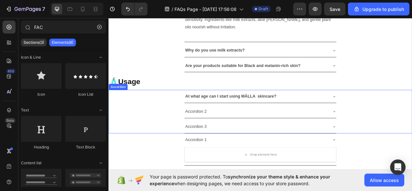
click at [393, 116] on icon at bounding box center [395, 118] width 5 height 5
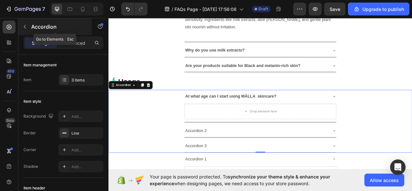
click at [23, 25] on icon "button" at bounding box center [24, 26] width 5 height 5
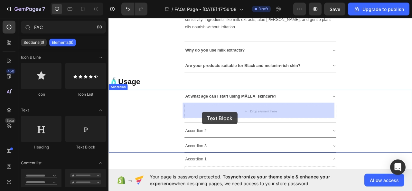
drag, startPoint x: 191, startPoint y: 148, endPoint x: 227, endPoint y: 138, distance: 37.7
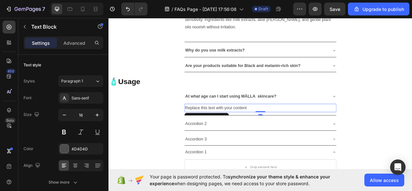
click at [286, 129] on div "Replace this text with your content" at bounding box center [301, 133] width 193 height 11
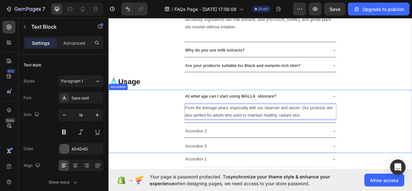
click at [291, 159] on div "Accordion 2" at bounding box center [296, 162] width 183 height 11
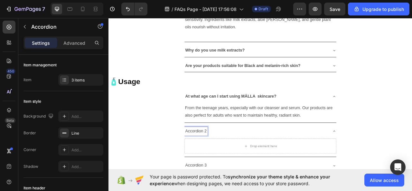
click at [230, 161] on p "Accordion 2" at bounding box center [219, 162] width 27 height 9
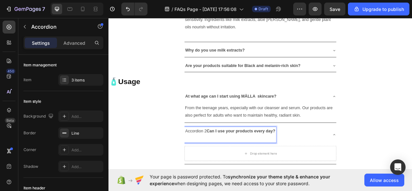
click at [234, 161] on strong "Can I use your products every day?" at bounding box center [277, 161] width 87 height 5
click at [206, 172] on p "Can I use your products every day?" at bounding box center [249, 167] width 87 height 19
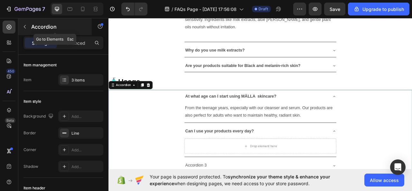
click at [24, 27] on icon "button" at bounding box center [25, 27] width 2 height 4
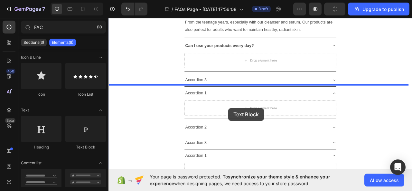
scroll to position [200, 0]
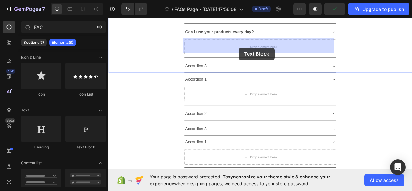
drag, startPoint x: 185, startPoint y: 149, endPoint x: 275, endPoint y: 56, distance: 129.8
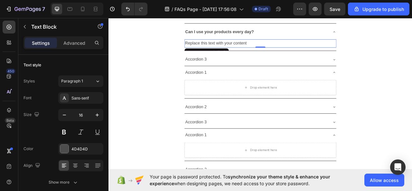
click at [306, 48] on div "Replace this text with your content" at bounding box center [301, 50] width 193 height 11
click at [306, 48] on p "Replace this text with your content" at bounding box center [302, 50] width 192 height 9
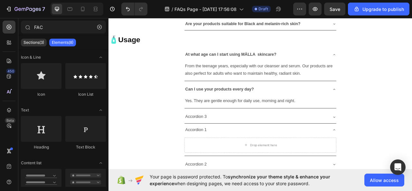
scroll to position [125, 0]
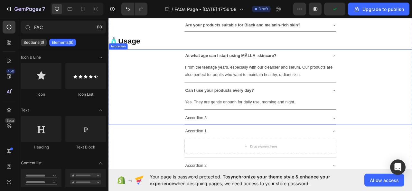
click at [394, 108] on icon at bounding box center [395, 110] width 5 height 5
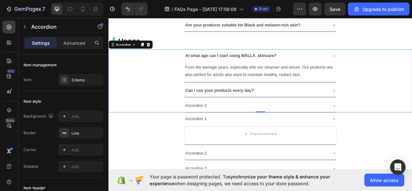
click at [394, 64] on icon at bounding box center [395, 66] width 5 height 5
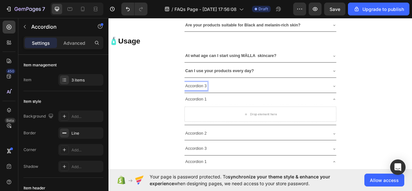
click at [230, 104] on p "Accordion 3" at bounding box center [219, 104] width 27 height 9
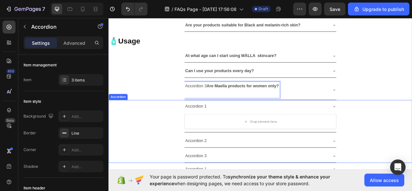
click at [234, 102] on strong "Are Maella products for women only?" at bounding box center [280, 104] width 92 height 5
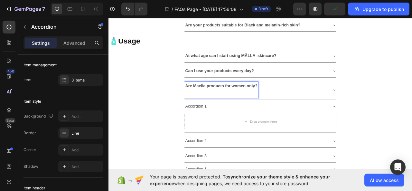
click at [231, 103] on strong "Are Maella products for women only?" at bounding box center [252, 104] width 92 height 5
click at [282, 63] on strong "At what age can I start using MÄLLA skincare?" at bounding box center [264, 65] width 116 height 5
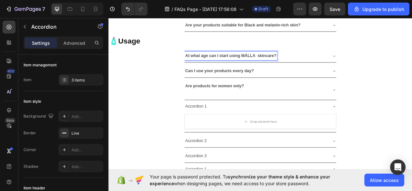
click at [278, 63] on strong "At what age can I start using MÄLLA skincare?" at bounding box center [264, 65] width 116 height 5
click at [273, 64] on strong "At what age can I start using MÄLLA skincare?" at bounding box center [264, 65] width 116 height 5
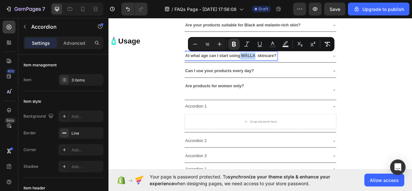
drag, startPoint x: 273, startPoint y: 64, endPoint x: 287, endPoint y: 66, distance: 14.3
click at [287, 66] on strong "At what age can I start using MÄLLA skincare?" at bounding box center [264, 65] width 116 height 5
copy strong "MÄLLA"
click at [212, 104] on strong "Are products for women only?" at bounding box center [243, 104] width 75 height 5
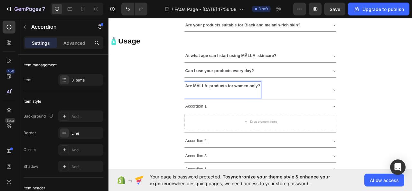
click at [206, 115] on p "Are MÄLLA products for women only?" at bounding box center [253, 109] width 95 height 19
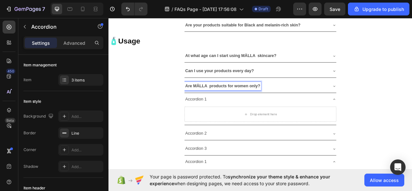
click at [394, 102] on icon at bounding box center [395, 104] width 5 height 5
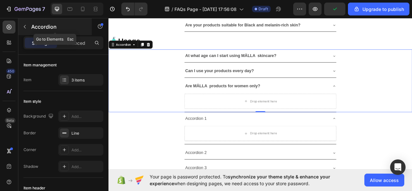
click at [29, 25] on button "button" at bounding box center [25, 27] width 10 height 10
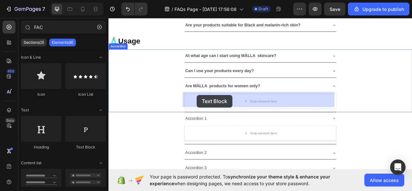
drag, startPoint x: 190, startPoint y: 147, endPoint x: 221, endPoint y: 116, distance: 43.5
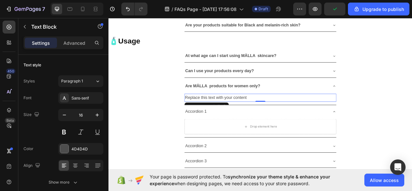
click at [290, 115] on div "Replace this text with your content" at bounding box center [301, 120] width 193 height 11
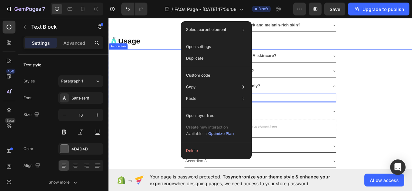
drag, startPoint x: 161, startPoint y: 114, endPoint x: 161, endPoint y: 142, distance: 27.7
click at [161, 114] on div "Are MÄLLA products for women only? Text Block 0" at bounding box center [302, 113] width 386 height 33
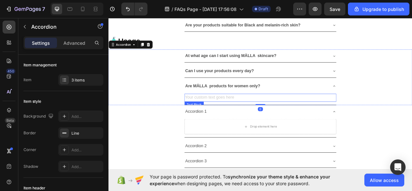
click at [255, 115] on div "Rich Text Editor. Editing area: main" at bounding box center [301, 120] width 193 height 11
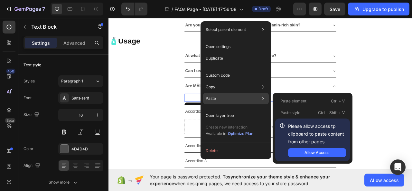
click at [239, 110] on div "Paste Paste element Ctrl + V Paste style Ctrl + Shift + V Please allow access t…" at bounding box center [236, 116] width 66 height 12
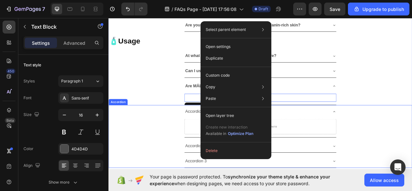
click at [161, 153] on div "Accordion 1 Drop element here" at bounding box center [302, 149] width 386 height 41
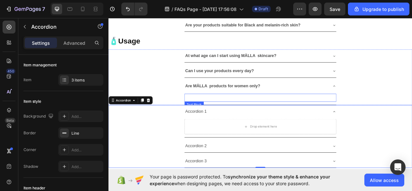
click at [224, 117] on p "Rich Text Editor. Editing area: main" at bounding box center [302, 119] width 192 height 9
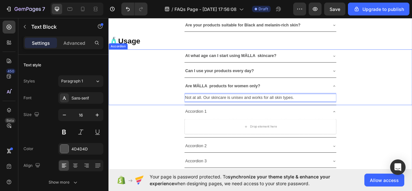
click at [393, 103] on icon at bounding box center [395, 104] width 5 height 5
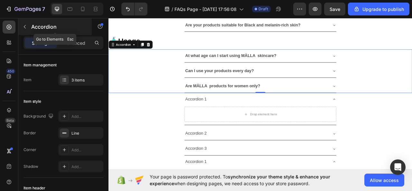
click at [28, 26] on button "button" at bounding box center [25, 27] width 10 height 10
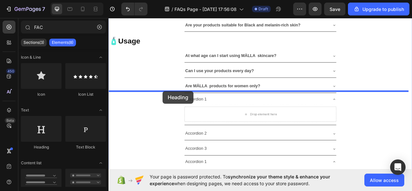
drag, startPoint x: 152, startPoint y: 147, endPoint x: 177, endPoint y: 111, distance: 44.1
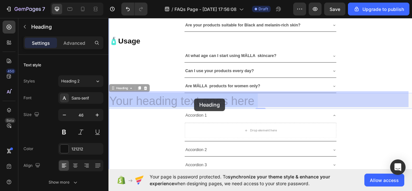
drag, startPoint x: 111, startPoint y: 120, endPoint x: 217, endPoint y: 121, distance: 106.0
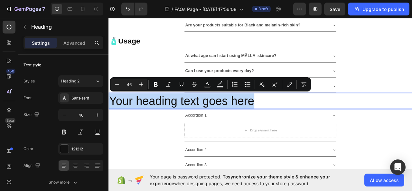
drag, startPoint x: 111, startPoint y: 122, endPoint x: 305, endPoint y: 119, distance: 194.3
click at [305, 119] on p "Your heading text goes here" at bounding box center [301, 123] width 385 height 19
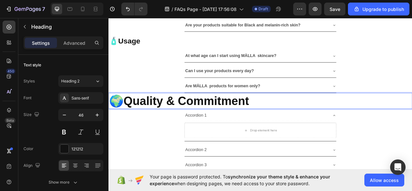
click at [112, 124] on p "🌍 Quality & Commitment" at bounding box center [301, 123] width 385 height 19
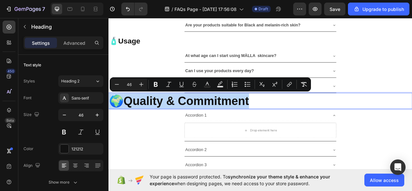
drag, startPoint x: 110, startPoint y: 125, endPoint x: 297, endPoint y: 124, distance: 186.5
click at [297, 124] on p "🌍 Quality & Commitment" at bounding box center [301, 123] width 385 height 19
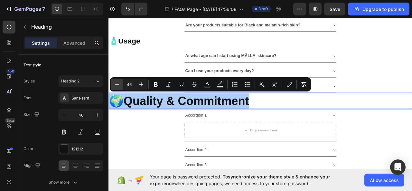
click at [119, 87] on icon "Editor contextual toolbar" at bounding box center [117, 84] width 6 height 6
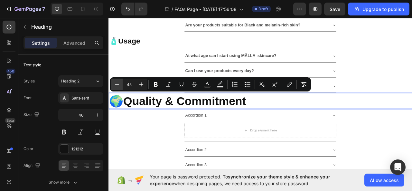
click at [119, 87] on icon "Editor contextual toolbar" at bounding box center [117, 84] width 6 height 6
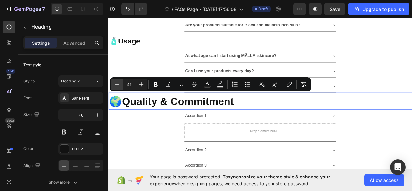
click at [119, 87] on icon "Editor contextual toolbar" at bounding box center [117, 84] width 6 height 6
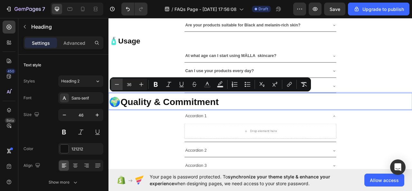
click at [119, 87] on icon "Editor contextual toolbar" at bounding box center [117, 84] width 6 height 6
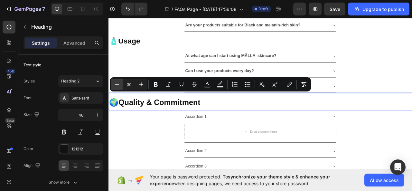
click at [119, 85] on icon "Editor contextual toolbar" at bounding box center [117, 84] width 6 height 6
type input "29"
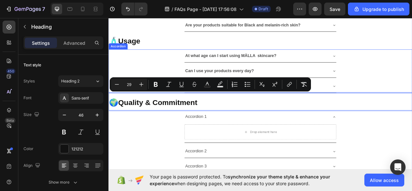
click at [151, 69] on div "At what age can I start using MÄLLA skincare?" at bounding box center [302, 66] width 386 height 17
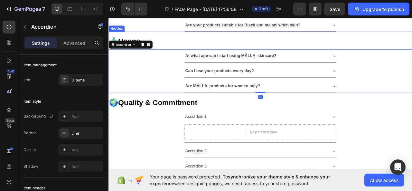
click at [285, 47] on p "⁠⁠⁠⁠⁠⁠⁠ 🧴 Usage" at bounding box center [301, 46] width 385 height 21
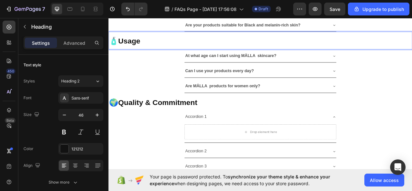
click at [149, 48] on span "🧴 Usage" at bounding box center [129, 48] width 40 height 10
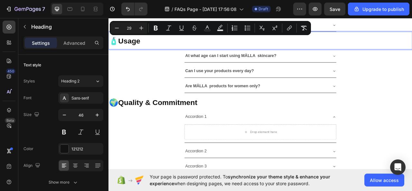
click at [149, 48] on span "🧴 Usage" at bounding box center [129, 48] width 40 height 10
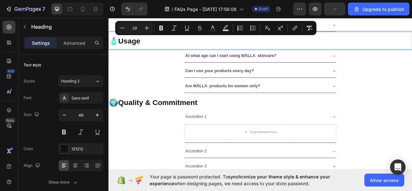
drag, startPoint x: 198, startPoint y: 48, endPoint x: 248, endPoint y: 48, distance: 49.6
click at [248, 48] on p "🧴 Usage" at bounding box center [301, 46] width 385 height 21
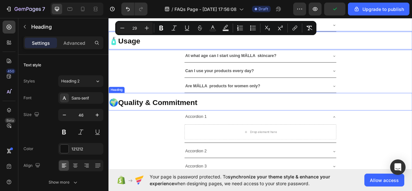
click at [112, 126] on span "🌍 Quality & Commitment" at bounding box center [165, 125] width 112 height 10
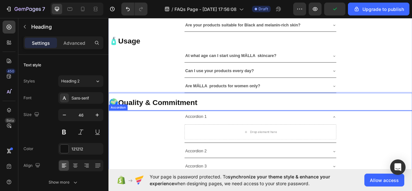
click at [156, 175] on div "Accordion 1 Drop element here Accordion 2 Accordion 3" at bounding box center [302, 176] width 387 height 80
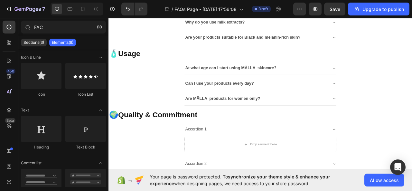
scroll to position [111, 0]
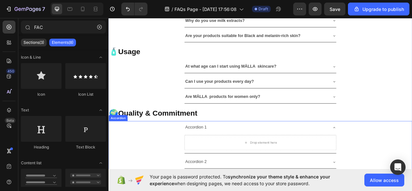
click at [230, 158] on div "Accordion 1" at bounding box center [219, 157] width 29 height 11
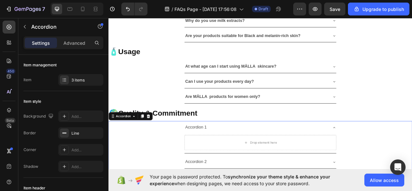
click at [230, 155] on div "Accordion 1" at bounding box center [219, 157] width 29 height 11
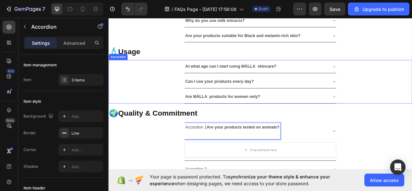
click at [234, 156] on strong "Are your products tested on animals?" at bounding box center [280, 157] width 93 height 5
click at [206, 168] on p "Are your products tested on animals?" at bounding box center [252, 162] width 93 height 19
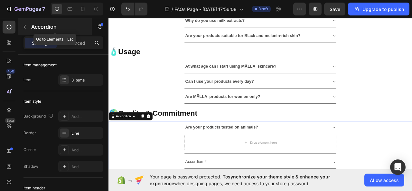
click at [27, 25] on icon "button" at bounding box center [24, 26] width 5 height 5
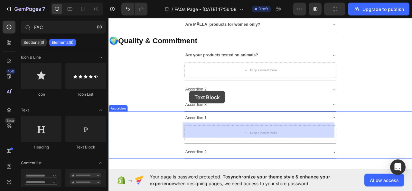
scroll to position [248, 0]
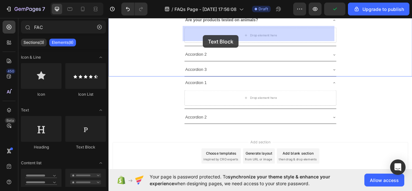
drag, startPoint x: 185, startPoint y: 145, endPoint x: 229, endPoint y: 40, distance: 113.1
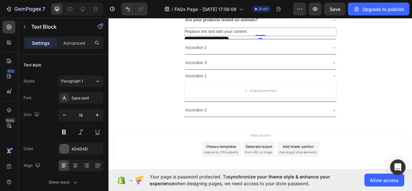
click at [284, 32] on div "Replace this text with your content" at bounding box center [301, 36] width 193 height 11
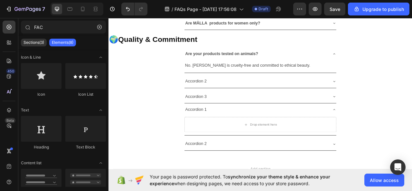
scroll to position [204, 0]
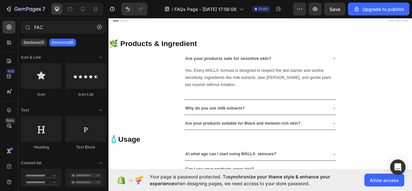
scroll to position [204, 0]
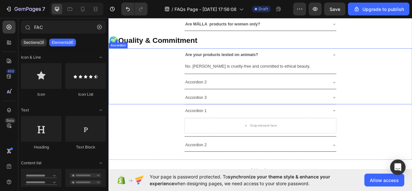
click at [230, 98] on p "Accordion 2" at bounding box center [219, 100] width 27 height 9
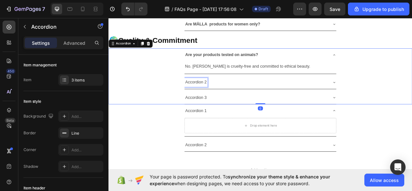
click at [230, 98] on p "Accordion 2" at bounding box center [219, 100] width 27 height 9
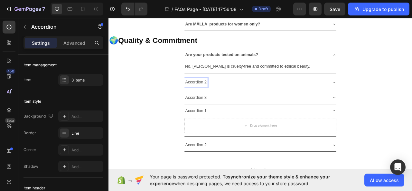
click at [231, 98] on div "Accordion 2" at bounding box center [219, 100] width 29 height 11
click at [232, 98] on p "Accordion 2Are your formulas natural?" at bounding box center [250, 100] width 88 height 9
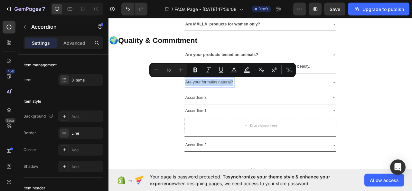
drag, startPoint x: 204, startPoint y: 100, endPoint x: 264, endPoint y: 100, distance: 59.6
click at [264, 100] on p "Are your formulas natural?" at bounding box center [236, 100] width 61 height 9
click at [197, 71] on icon "Editor contextual toolbar" at bounding box center [195, 70] width 6 height 6
click at [393, 98] on icon at bounding box center [395, 100] width 5 height 5
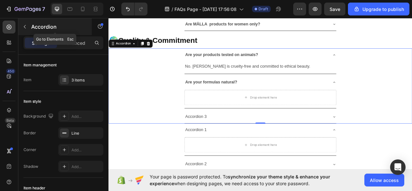
click at [28, 24] on button "button" at bounding box center [25, 27] width 10 height 10
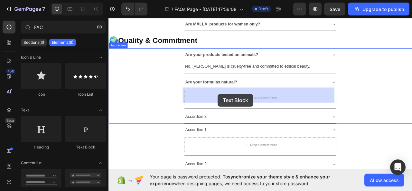
drag, startPoint x: 190, startPoint y: 149, endPoint x: 247, endPoint y: 115, distance: 66.3
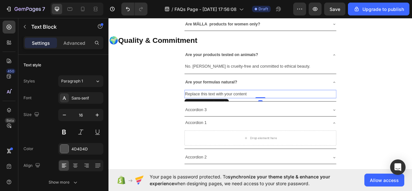
click at [283, 112] on div "Replace this text with your content" at bounding box center [301, 115] width 193 height 11
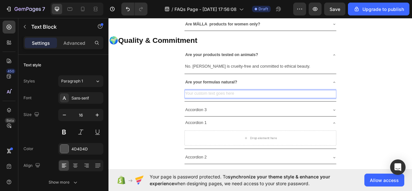
click at [230, 110] on div "Rich Text Editor. Editing area: main" at bounding box center [301, 115] width 193 height 11
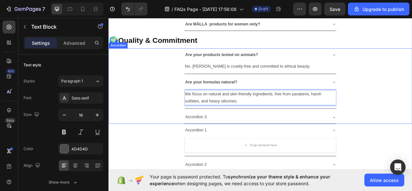
click at [230, 146] on p "Accordion 3" at bounding box center [219, 144] width 27 height 9
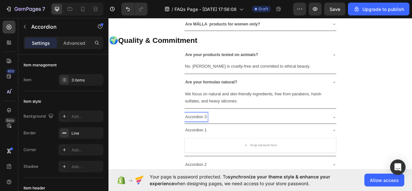
click at [230, 143] on p "Accordion 3" at bounding box center [219, 144] width 27 height 9
click at [155, 110] on div "Are your formulas natural? We focus on natural and skin-friendly ingredients, f…" at bounding box center [302, 113] width 386 height 42
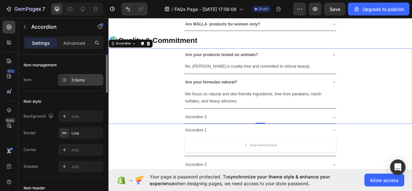
click at [92, 83] on div "3 items" at bounding box center [80, 80] width 45 height 12
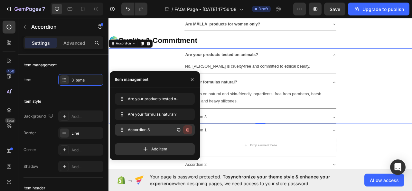
click at [189, 130] on icon "button" at bounding box center [187, 129] width 5 height 5
click at [188, 129] on div "Delete" at bounding box center [183, 130] width 12 height 6
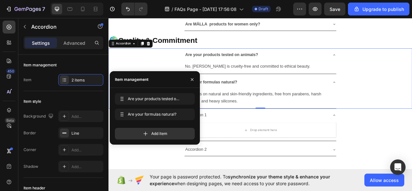
click at [393, 63] on icon at bounding box center [395, 65] width 5 height 5
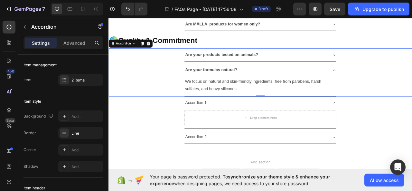
click at [395, 84] on icon at bounding box center [396, 84] width 3 height 1
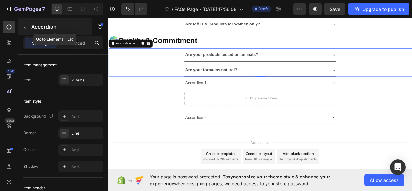
click at [26, 25] on icon "button" at bounding box center [24, 26] width 5 height 5
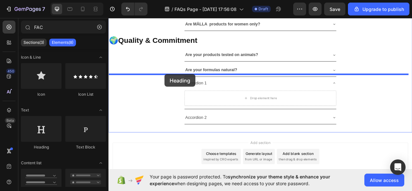
drag, startPoint x: 149, startPoint y: 142, endPoint x: 180, endPoint y: 90, distance: 60.6
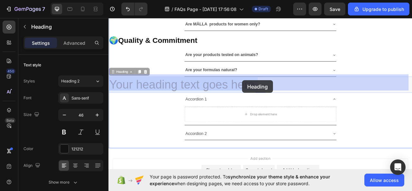
drag, startPoint x: 111, startPoint y: 101, endPoint x: 283, endPoint y: 98, distance: 171.7
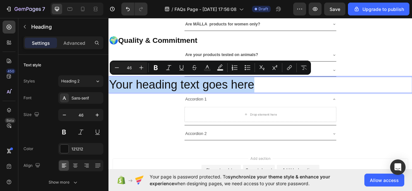
drag, startPoint x: 110, startPoint y: 100, endPoint x: 293, endPoint y: 99, distance: 183.3
click at [293, 99] on p "Your heading text goes here" at bounding box center [301, 103] width 385 height 19
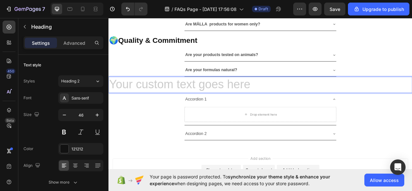
click at [294, 100] on h2 "Rich Text Editor. Editing area: main" at bounding box center [302, 103] width 387 height 21
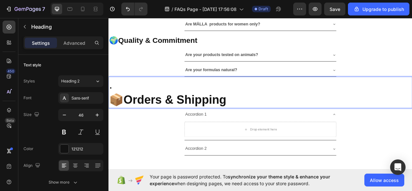
click at [126, 105] on p "." at bounding box center [301, 103] width 385 height 19
click at [111, 119] on p "📦 Orders & Shipping" at bounding box center [301, 122] width 385 height 19
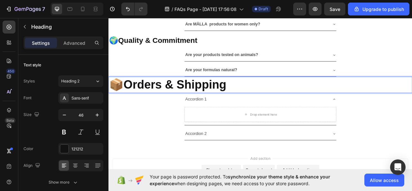
click at [110, 102] on p "📦 Orders & Shipping" at bounding box center [301, 103] width 385 height 19
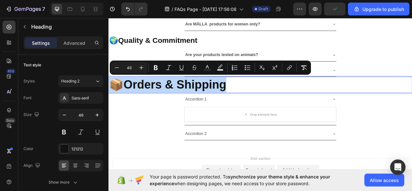
drag, startPoint x: 111, startPoint y: 102, endPoint x: 259, endPoint y: 98, distance: 148.2
click at [259, 98] on p "📦 Orders & Shipping" at bounding box center [301, 103] width 385 height 19
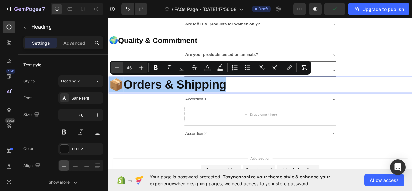
click at [121, 69] on button "Minus" at bounding box center [117, 68] width 12 height 12
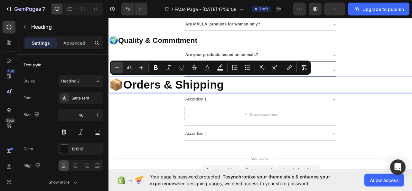
click at [121, 69] on button "Minus" at bounding box center [117, 68] width 12 height 12
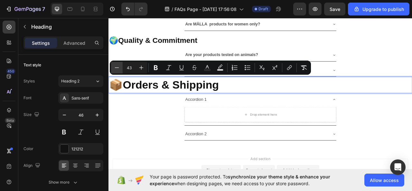
click at [121, 69] on button "Minus" at bounding box center [117, 68] width 12 height 12
click at [118, 69] on icon "Editor contextual toolbar" at bounding box center [117, 67] width 6 height 6
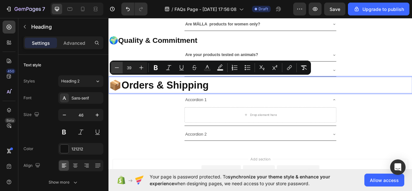
click at [118, 69] on icon "Editor contextual toolbar" at bounding box center [117, 67] width 6 height 6
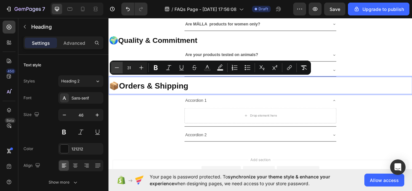
click at [118, 69] on icon "Editor contextual toolbar" at bounding box center [117, 67] width 6 height 6
type input "29"
click at [112, 101] on span "📦 Orders & Shipping" at bounding box center [156, 105] width 94 height 10
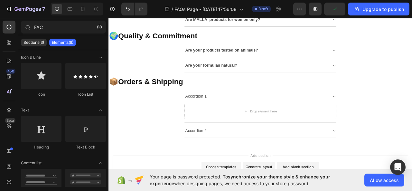
scroll to position [214, 0]
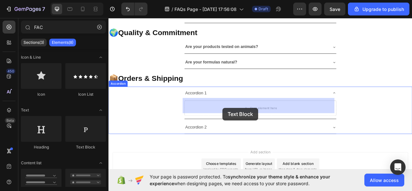
drag, startPoint x: 194, startPoint y: 145, endPoint x: 254, endPoint y: 133, distance: 61.1
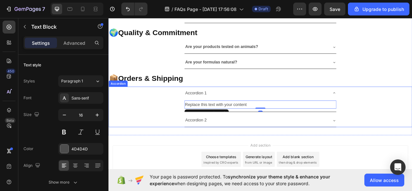
click at [231, 113] on div "Accordion 1" at bounding box center [219, 113] width 29 height 11
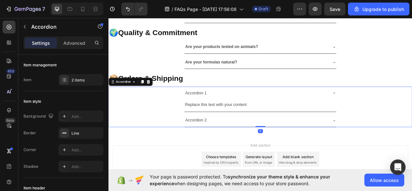
click at [230, 113] on div "Accordion 1" at bounding box center [219, 113] width 29 height 11
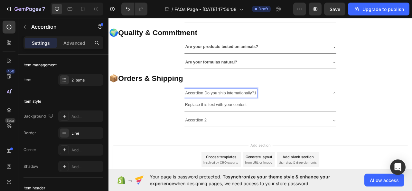
click at [293, 111] on p "Accordion Do you ship internationally?1" at bounding box center [251, 113] width 91 height 9
click at [228, 113] on p "Accordion Do you ship internationally?" at bounding box center [250, 113] width 88 height 9
click at [205, 112] on div "Do you ship internationally?" at bounding box center [237, 113] width 65 height 11
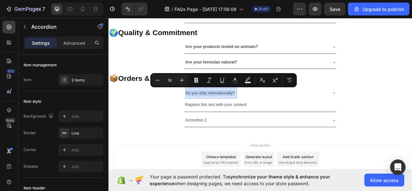
drag, startPoint x: 203, startPoint y: 112, endPoint x: 265, endPoint y: 112, distance: 62.8
click at [265, 112] on div "Do you ship internationally?" at bounding box center [237, 113] width 65 height 11
click at [196, 83] on icon "Editor contextual toolbar" at bounding box center [196, 80] width 6 height 6
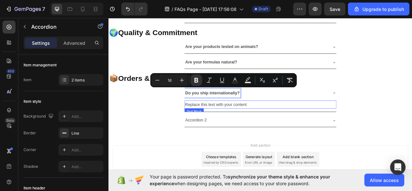
click at [286, 125] on div "Replace this text with your content" at bounding box center [301, 128] width 193 height 11
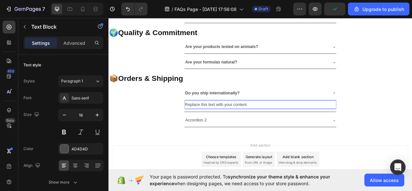
click at [292, 125] on p "Replace this text with your content" at bounding box center [302, 128] width 192 height 9
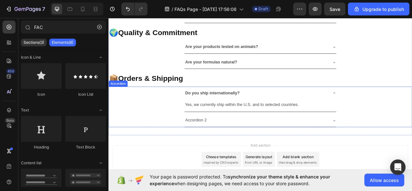
click at [230, 148] on p "Accordion 2" at bounding box center [219, 148] width 27 height 9
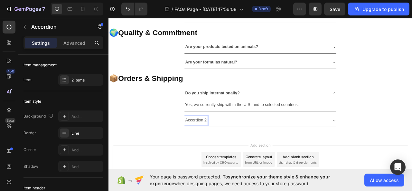
click at [229, 146] on p "Accordion 2" at bounding box center [219, 148] width 27 height 9
click at [231, 147] on p "Accordion 2How long does shipping take?" at bounding box center [254, 148] width 96 height 9
click at [205, 147] on div "How long does shipping take?" at bounding box center [240, 148] width 71 height 11
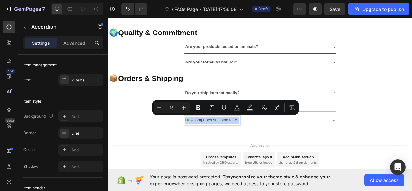
drag, startPoint x: 203, startPoint y: 147, endPoint x: 272, endPoint y: 146, distance: 68.6
click at [272, 146] on div "How long does shipping take?" at bounding box center [240, 148] width 71 height 11
click at [197, 109] on icon "Editor contextual toolbar" at bounding box center [198, 107] width 4 height 5
click at [390, 147] on div "How long does shipping take?" at bounding box center [301, 148] width 193 height 16
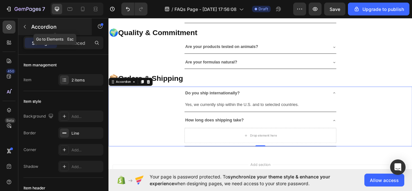
click at [25, 29] on icon "button" at bounding box center [24, 26] width 5 height 5
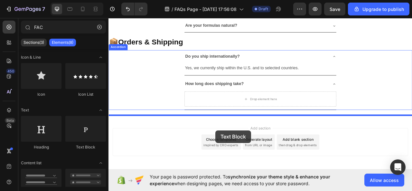
scroll to position [281, 0]
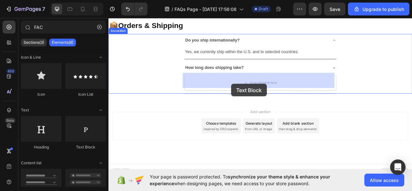
drag, startPoint x: 182, startPoint y: 150, endPoint x: 265, endPoint y: 102, distance: 96.1
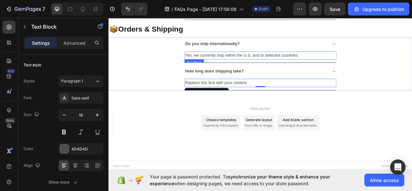
scroll to position [272, 0]
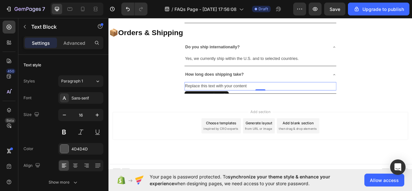
click at [285, 101] on div "Replace this text with your content" at bounding box center [301, 105] width 193 height 11
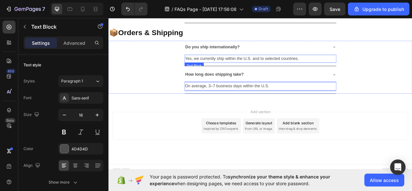
click at [333, 67] on p "Yes, we currently ship within the U.S. and to selected countries." at bounding box center [302, 70] width 192 height 9
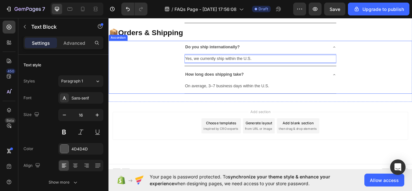
click at [183, 89] on div "How long does shipping take? On average, 3–7 business days within the U.S. Text…" at bounding box center [302, 98] width 386 height 33
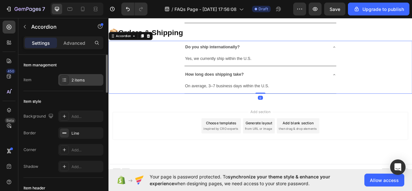
click at [86, 77] on div "2 items" at bounding box center [87, 80] width 30 height 6
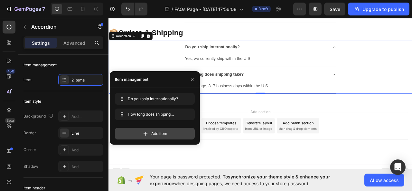
click at [155, 133] on span "Add item" at bounding box center [159, 134] width 16 height 6
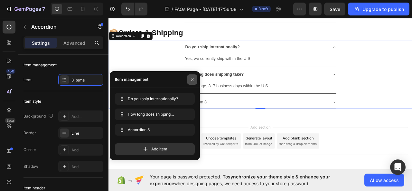
click at [191, 81] on icon "button" at bounding box center [192, 79] width 5 height 5
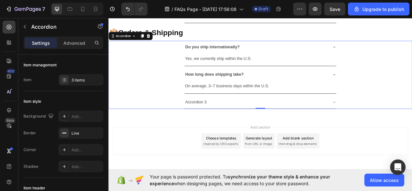
click at [230, 122] on div "Accordion 3" at bounding box center [219, 125] width 29 height 11
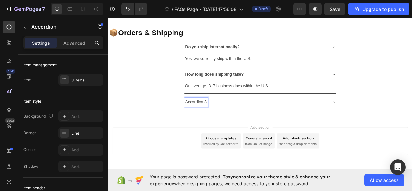
click at [230, 124] on p "Accordion 3" at bounding box center [219, 125] width 27 height 9
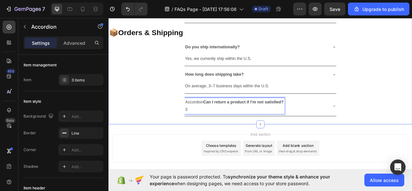
click at [216, 132] on p "Accordion Can I return a product if I’m not satisfied? 3" at bounding box center [268, 130] width 125 height 19
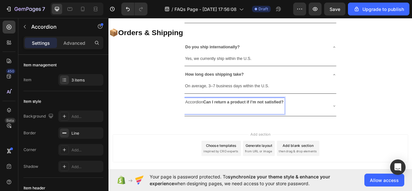
click at [227, 122] on p "Accordion Can I return a product if I’m not satisfied?" at bounding box center [268, 130] width 125 height 19
click at [226, 122] on p "Accordion Can I return a product if I’m not satisfied?" at bounding box center [268, 130] width 125 height 19
click at [206, 135] on p "Can I return a product if I’m not satisfied?" at bounding box center [258, 130] width 104 height 19
click at [206, 132] on p "Can I return a product if I’m not satisfied?" at bounding box center [258, 130] width 104 height 19
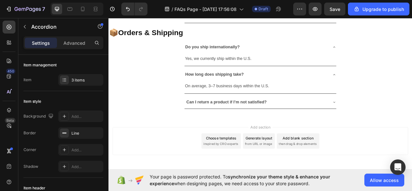
click at [390, 120] on div "Can I return a product if I’m not satisfied?" at bounding box center [301, 125] width 193 height 16
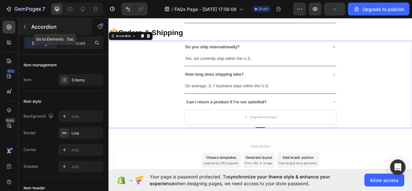
click at [25, 25] on icon "button" at bounding box center [25, 27] width 2 height 4
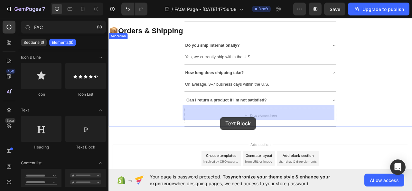
scroll to position [276, 0]
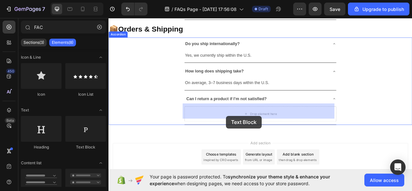
drag, startPoint x: 196, startPoint y: 147, endPoint x: 258, endPoint y: 140, distance: 63.2
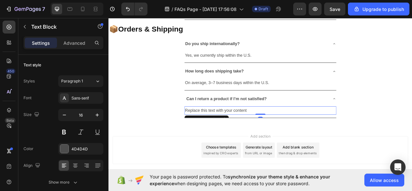
click at [283, 131] on div "Replace this text with your content" at bounding box center [301, 136] width 193 height 11
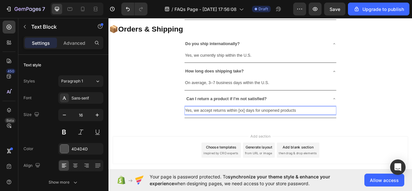
click at [277, 133] on p "Yes, we accept returns within [xx] days for unopened products" at bounding box center [302, 135] width 192 height 9
click at [346, 132] on p "Yes, we accept returns within [7] days for unopened products" at bounding box center [302, 135] width 192 height 9
click at [298, 131] on p "Yes, we accept returns within [7] days for unopened products." at bounding box center [302, 135] width 192 height 9
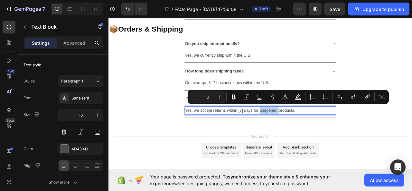
drag, startPoint x: 298, startPoint y: 131, endPoint x: 322, endPoint y: 131, distance: 24.5
click at [322, 131] on p "Yes, we accept returns within [7] days for unopened products." at bounding box center [302, 135] width 192 height 9
click at [235, 100] on button "Bold" at bounding box center [234, 97] width 12 height 12
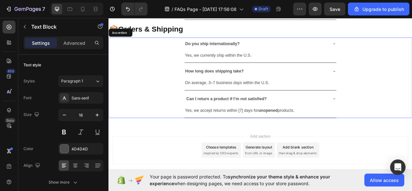
click at [395, 120] on icon at bounding box center [396, 120] width 3 height 1
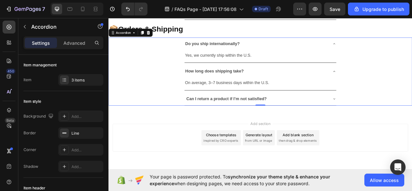
click at [393, 49] on icon at bounding box center [395, 51] width 5 height 5
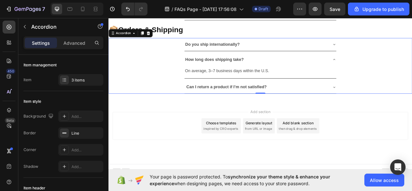
scroll to position [275, 0]
click at [394, 63] on div "How long does shipping take?" at bounding box center [301, 71] width 193 height 16
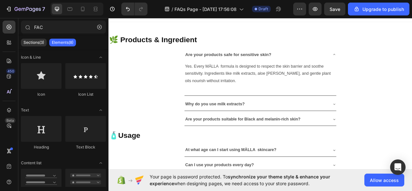
scroll to position [0, 0]
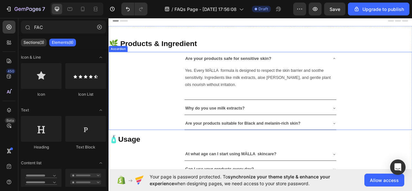
click at [393, 68] on icon at bounding box center [395, 69] width 5 height 5
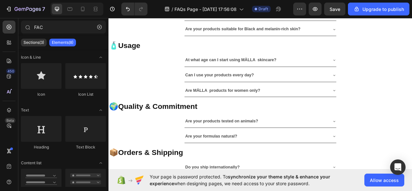
scroll to position [77, 0]
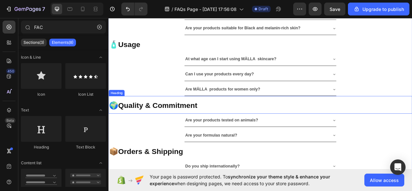
click at [198, 130] on span "🌍 Quality & Commitment" at bounding box center [165, 129] width 112 height 10
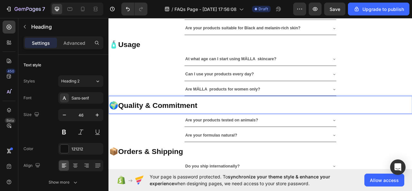
click at [198, 130] on span "🌍 Quality & Commitment" at bounding box center [165, 129] width 112 height 10
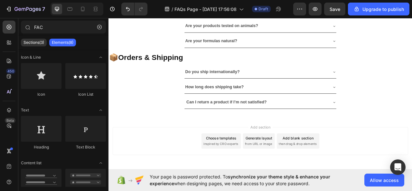
scroll to position [202, 0]
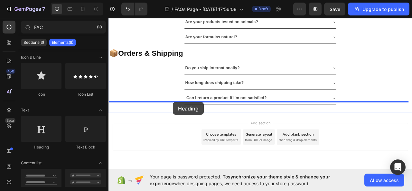
drag, startPoint x: 140, startPoint y: 149, endPoint x: 191, endPoint y: 126, distance: 55.3
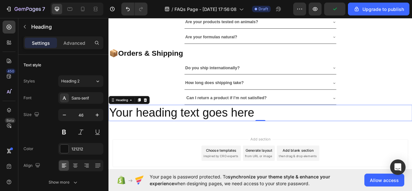
drag, startPoint x: 217, startPoint y: 124, endPoint x: 109, endPoint y: 135, distance: 108.8
click at [109, 135] on h2 "Your heading text goes here" at bounding box center [302, 139] width 387 height 21
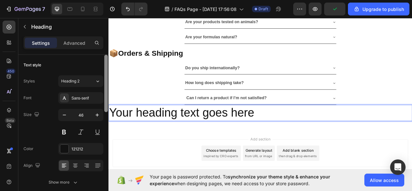
scroll to position [155, 0]
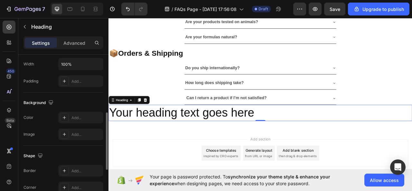
drag, startPoint x: 109, startPoint y: 135, endPoint x: 169, endPoint y: 131, distance: 61.0
drag, startPoint x: 111, startPoint y: 136, endPoint x: 109, endPoint y: 132, distance: 4.0
click at [111, 136] on p "Your heading text goes here" at bounding box center [301, 138] width 385 height 19
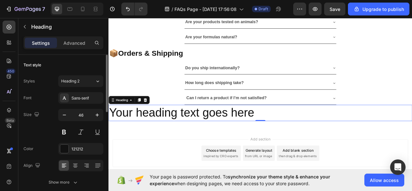
drag, startPoint x: 217, startPoint y: 122, endPoint x: 119, endPoint y: 131, distance: 98.0
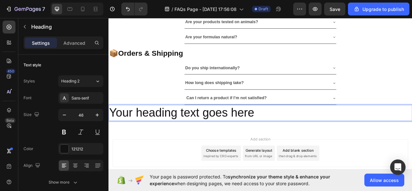
click at [109, 137] on h2 "Your heading text goes here" at bounding box center [302, 139] width 387 height 21
drag, startPoint x: 109, startPoint y: 137, endPoint x: 128, endPoint y: 134, distance: 18.9
click at [128, 134] on h2 "Your heading text goes here" at bounding box center [302, 139] width 387 height 21
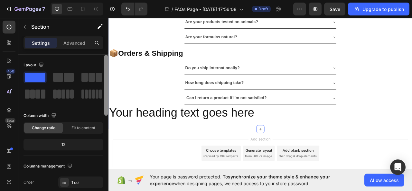
click at [108, 111] on div at bounding box center [106, 132] width 5 height 155
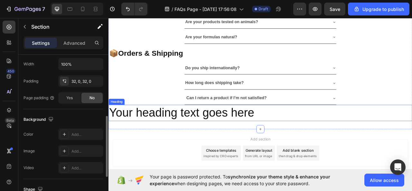
click at [110, 137] on p "Your heading text goes here" at bounding box center [301, 138] width 385 height 19
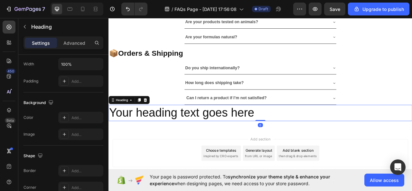
scroll to position [0, 0]
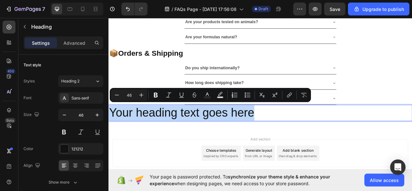
drag, startPoint x: 110, startPoint y: 137, endPoint x: 302, endPoint y: 129, distance: 192.1
click at [302, 129] on p "Your heading text goes here" at bounding box center [301, 138] width 385 height 19
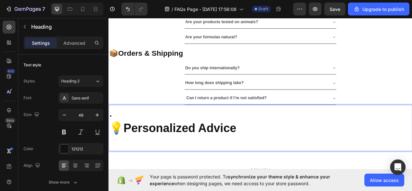
click at [118, 136] on p "." at bounding box center [301, 138] width 385 height 19
click at [114, 170] on p "Rich Text Editor. Editing area: main" at bounding box center [301, 177] width 385 height 19
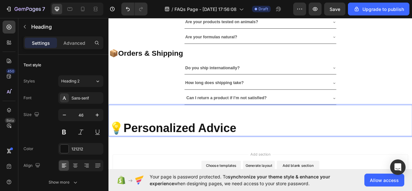
click at [109, 152] on p "💡 Personalized Advice" at bounding box center [301, 158] width 385 height 19
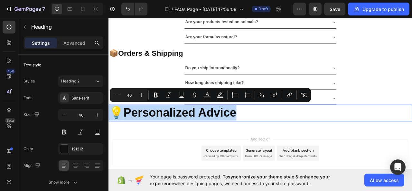
drag, startPoint x: 109, startPoint y: 139, endPoint x: 285, endPoint y: 132, distance: 175.7
click at [285, 132] on p "💡 Personalized Advice" at bounding box center [301, 138] width 385 height 19
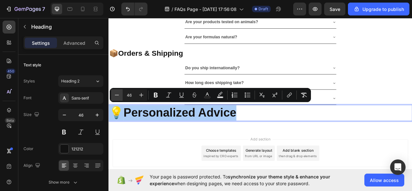
click at [117, 95] on icon "Editor contextual toolbar" at bounding box center [117, 95] width 6 height 6
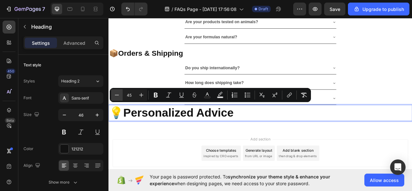
click at [117, 95] on icon "Editor contextual toolbar" at bounding box center [117, 95] width 6 height 6
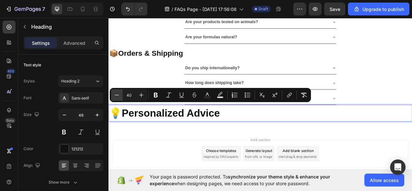
click at [117, 95] on icon "Editor contextual toolbar" at bounding box center [117, 95] width 6 height 6
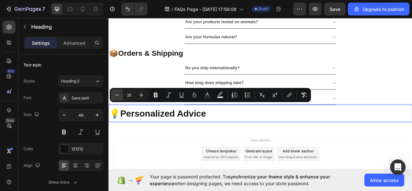
click at [117, 95] on icon "Editor contextual toolbar" at bounding box center [117, 95] width 6 height 6
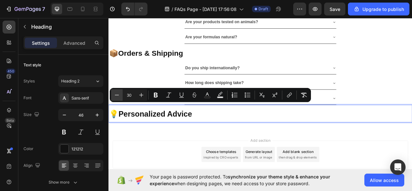
click at [117, 95] on icon "Editor contextual toolbar" at bounding box center [117, 95] width 6 height 6
type input "29"
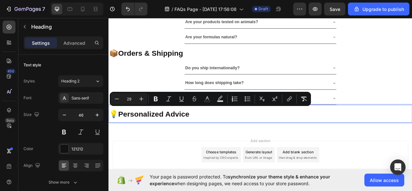
scroll to position [155, 0]
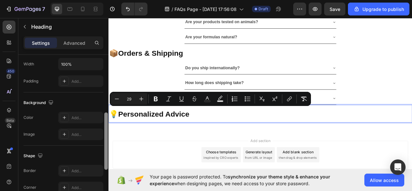
click at [108, 115] on div at bounding box center [106, 132] width 5 height 155
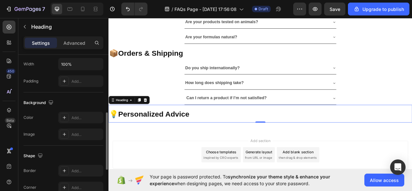
click at [109, 140] on h2 "💡 Personalized Advice" at bounding box center [302, 140] width 387 height 23
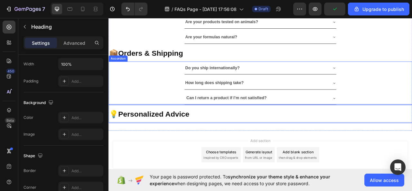
click at [412, 83] on div "Do you ship internationally?" at bounding box center [302, 82] width 386 height 17
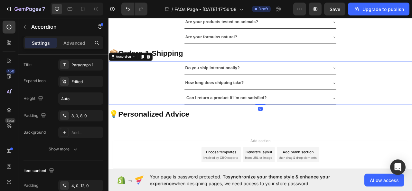
scroll to position [0, 0]
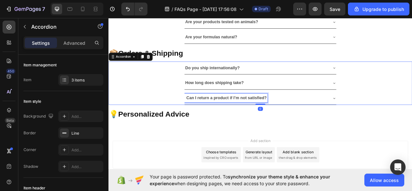
click at [207, 117] on strong "Can I return a product if I’m not satisfied?" at bounding box center [258, 119] width 102 height 5
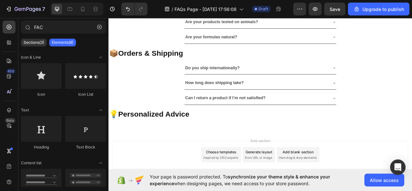
click at [167, 191] on div "Add section Choose templates inspired by CRO experts Generate layout from URL o…" at bounding box center [302, 192] width 376 height 35
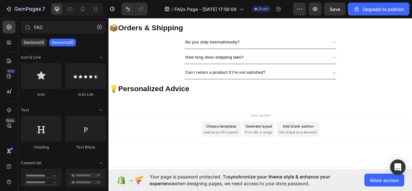
scroll to position [239, 0]
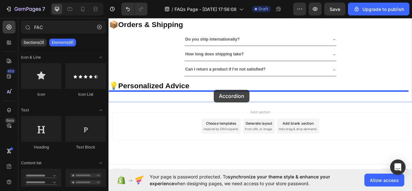
drag, startPoint x: 181, startPoint y: 192, endPoint x: 243, endPoint y: 110, distance: 102.9
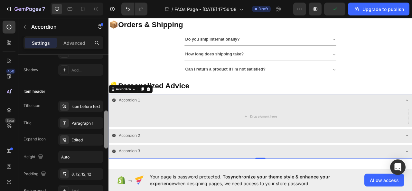
scroll to position [0, 0]
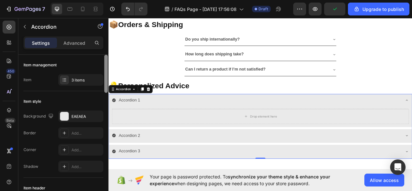
drag, startPoint x: 107, startPoint y: 76, endPoint x: 102, endPoint y: 50, distance: 27.1
click at [102, 50] on div "Settings Advanced Item management Item 3 items Item style Background EAEAEA Bor…" at bounding box center [63, 122] width 90 height 173
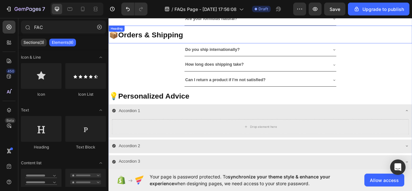
scroll to position [224, 0]
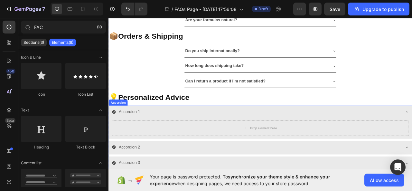
click at [147, 134] on div "Accordion 1" at bounding box center [134, 137] width 29 height 11
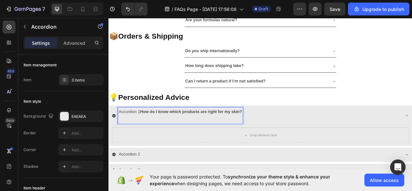
click at [147, 134] on p "Accordion 1 How do I know which products are right for my skin?" at bounding box center [199, 142] width 157 height 19
click at [126, 145] on p "How do I know which products are right for my skin?" at bounding box center [186, 142] width 130 height 19
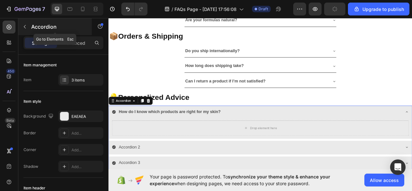
click at [28, 27] on button "button" at bounding box center [25, 27] width 10 height 10
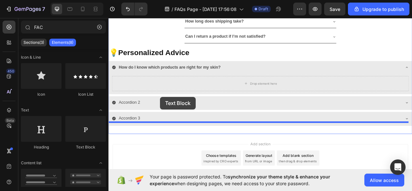
scroll to position [291, 0]
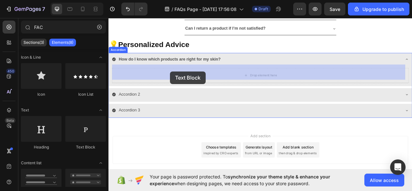
drag, startPoint x: 185, startPoint y: 149, endPoint x: 187, endPoint y: 86, distance: 62.5
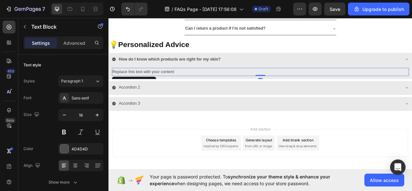
click at [227, 82] on div "Replace this text with your content" at bounding box center [302, 87] width 378 height 11
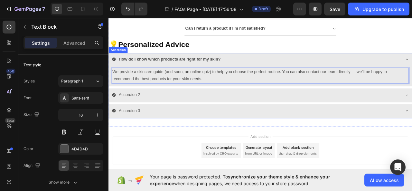
click at [140, 63] on div "How do I know which products are right for my skin?" at bounding box center [302, 72] width 386 height 18
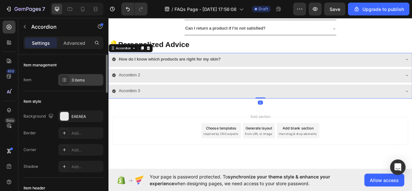
click at [91, 82] on div "3 items" at bounding box center [87, 80] width 30 height 6
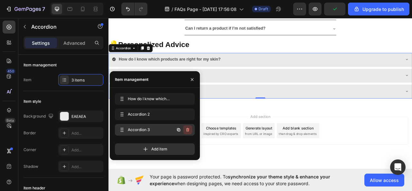
click at [188, 129] on icon "button" at bounding box center [187, 129] width 5 height 5
click at [188, 129] on div "Delete" at bounding box center [183, 130] width 12 height 6
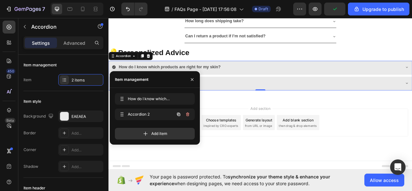
scroll to position [276, 0]
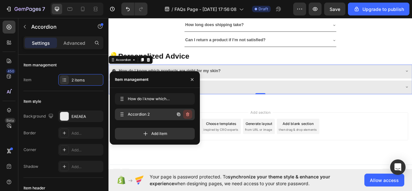
click at [188, 117] on icon "button" at bounding box center [187, 114] width 5 height 5
click at [187, 114] on div "Delete" at bounding box center [183, 114] width 12 height 6
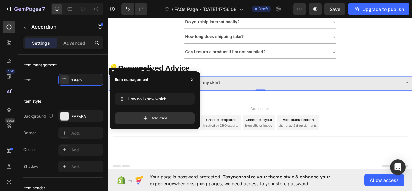
scroll to position [256, 0]
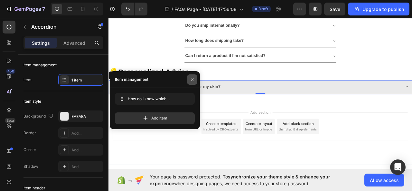
click at [193, 80] on icon "button" at bounding box center [192, 79] width 5 height 5
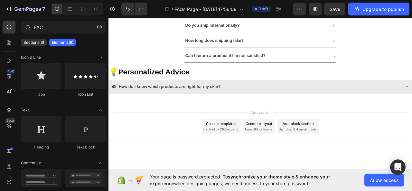
drag, startPoint x: 495, startPoint y: 91, endPoint x: 521, endPoint y: 185, distance: 97.5
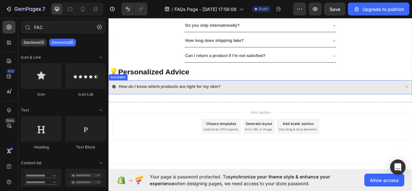
click at [120, 100] on div "How do I know which products are right for my skin?" at bounding box center [297, 105] width 368 height 11
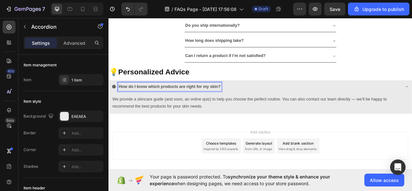
click at [120, 109] on div "How do I know which products are right for my skin?" at bounding box center [302, 107] width 386 height 18
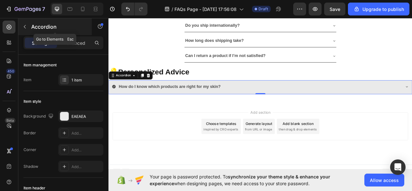
click at [25, 26] on icon "button" at bounding box center [24, 26] width 5 height 5
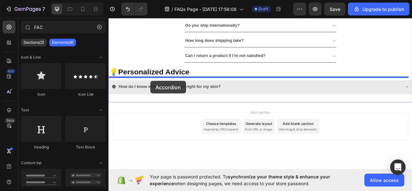
drag, startPoint x: 191, startPoint y: 194, endPoint x: 162, endPoint y: 99, distance: 99.5
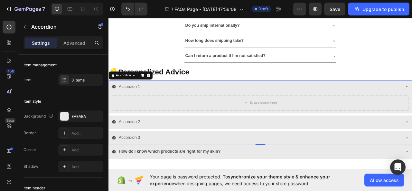
click at [149, 105] on div "Accordion 1" at bounding box center [297, 105] width 368 height 11
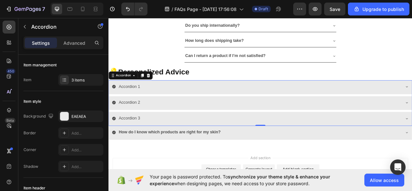
click at [148, 102] on div "Accordion 1" at bounding box center [134, 105] width 29 height 11
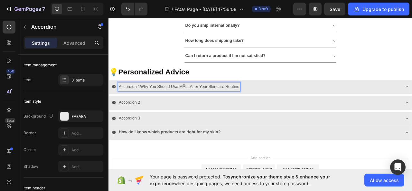
click at [149, 103] on p "Accordion 1Why You Should Use MÄLLA for Your Skincare Routine" at bounding box center [198, 105] width 154 height 9
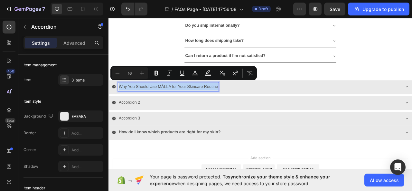
drag, startPoint x: 121, startPoint y: 102, endPoint x: 248, endPoint y: 100, distance: 126.9
click at [248, 100] on div "Why You Should Use MÄLLA for Your Skincare Routine" at bounding box center [184, 105] width 128 height 11
click at [160, 74] on button "Bold" at bounding box center [157, 73] width 12 height 12
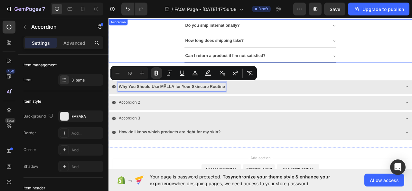
click at [156, 53] on div "Do you ship internationally? How long does shipping take? Can I return a produc…" at bounding box center [302, 47] width 387 height 55
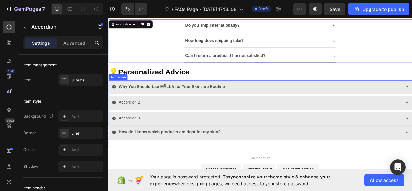
click at [275, 100] on div "Why You Should Use MÄLLA for Your Skincare Routine" at bounding box center [297, 105] width 368 height 11
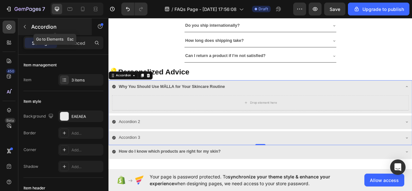
click at [24, 24] on icon "button" at bounding box center [24, 26] width 5 height 5
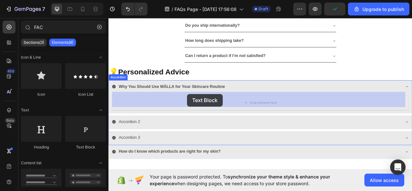
drag, startPoint x: 193, startPoint y: 148, endPoint x: 320, endPoint y: 16, distance: 182.9
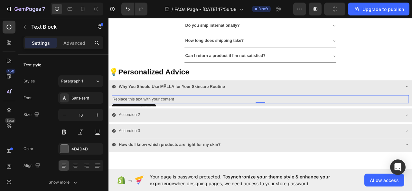
click at [213, 117] on div "Replace this text with your content" at bounding box center [302, 122] width 378 height 11
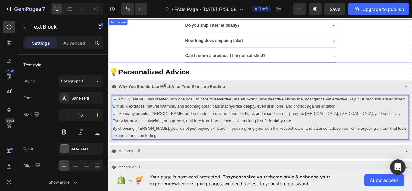
click at [152, 49] on div "How long does shipping take?" at bounding box center [302, 47] width 386 height 17
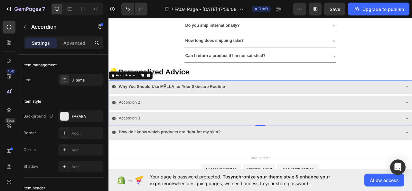
click at [177, 121] on div "Accordion 2" at bounding box center [297, 125] width 368 height 11
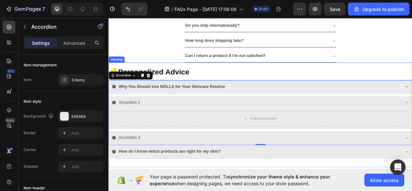
click at [214, 92] on p "⁠⁠⁠⁠⁠⁠⁠ 💡 Personalized Advice" at bounding box center [301, 86] width 385 height 21
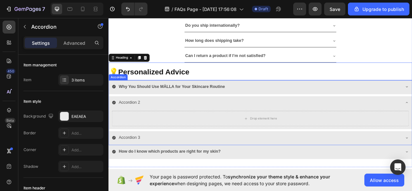
click at [215, 98] on div "Why You Should Use MÄLLA for Your Skincare Routine" at bounding box center [302, 107] width 386 height 18
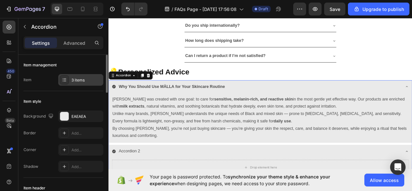
click at [92, 80] on div "3 items" at bounding box center [87, 80] width 30 height 6
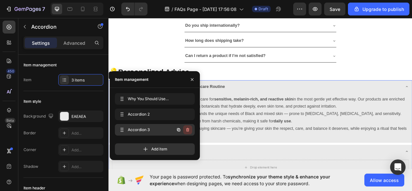
click at [188, 130] on icon "button" at bounding box center [188, 130] width 0 height 2
click at [188, 130] on div "Delete" at bounding box center [183, 130] width 12 height 6
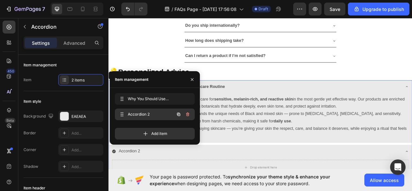
click at [186, 119] on button "button" at bounding box center [187, 114] width 9 height 9
click at [187, 117] on button "Delete" at bounding box center [184, 114] width 18 height 9
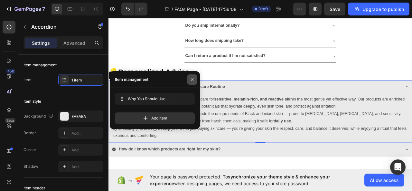
click at [190, 77] on icon "button" at bounding box center [192, 79] width 5 height 5
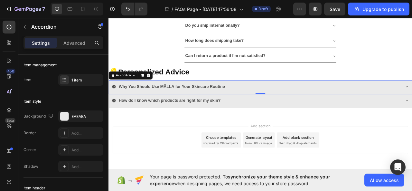
click at [412, 149] on div "Add section Choose templates inspired by CRO experts Generate layout from URL o…" at bounding box center [302, 182] width 387 height 79
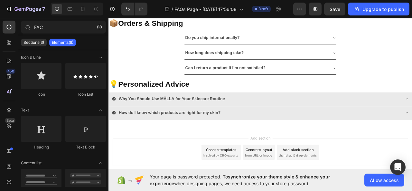
scroll to position [273, 0]
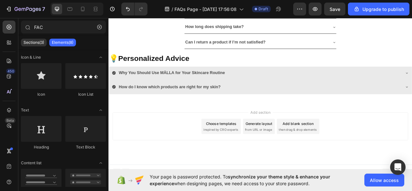
drag, startPoint x: 492, startPoint y: 177, endPoint x: 521, endPoint y: 198, distance: 35.6
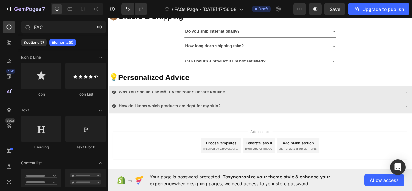
scroll to position [262, 0]
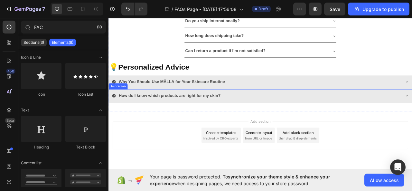
click at [412, 115] on div "How do I know which products are right for my skin?" at bounding box center [297, 117] width 368 height 11
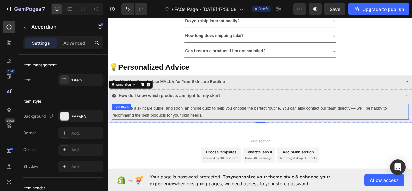
click at [230, 139] on p "We provide a skincare guide (and soon, an online quiz) to help you choose the p…" at bounding box center [301, 138] width 377 height 19
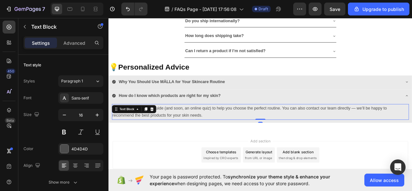
click at [230, 139] on p "We provide a skincare guide (and soon, an online quiz) to help you choose the p…" at bounding box center [301, 138] width 377 height 19
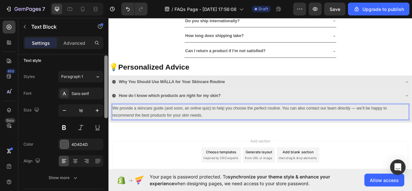
scroll to position [4, 0]
drag, startPoint x: 108, startPoint y: 94, endPoint x: 104, endPoint y: 95, distance: 3.9
click at [104, 95] on div at bounding box center [106, 132] width 5 height 155
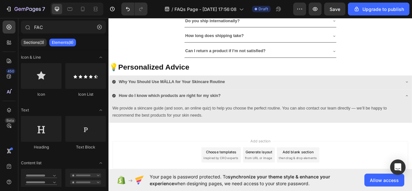
click at [196, 189] on div "Add section Choose templates inspired by CRO experts Generate layout from URL o…" at bounding box center [302, 192] width 376 height 35
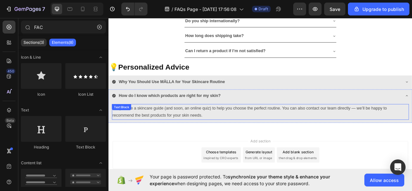
click at [240, 129] on p "We provide a skincare guide (and soon, an online quiz) to help you choose the p…" at bounding box center [301, 138] width 377 height 19
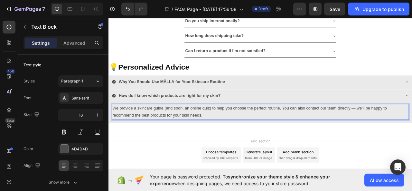
click at [240, 129] on p "We provide a skincare guide (and soon, an online quiz) to help you choose the p…" at bounding box center [301, 138] width 377 height 19
click at [186, 187] on div "Add section Choose templates inspired by CRO experts Generate layout from URL o…" at bounding box center [302, 192] width 376 height 35
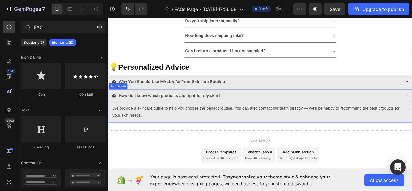
click at [267, 115] on div "How do I know which products are right for my skin?" at bounding box center [297, 117] width 368 height 11
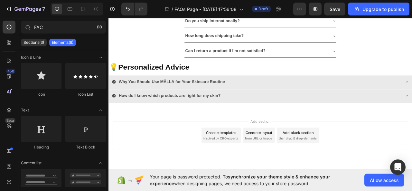
click at [187, 164] on div "Add section Choose templates inspired by CRO experts Generate layout from URL o…" at bounding box center [302, 167] width 376 height 35
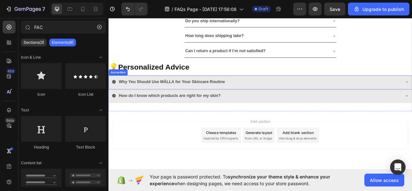
click at [113, 94] on div "Why You Should Use MÄLLA for Your Skincare Routine" at bounding box center [297, 99] width 368 height 11
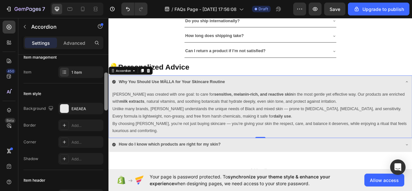
scroll to position [0, 0]
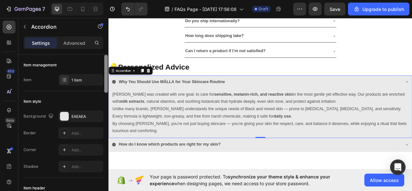
drag, startPoint x: 106, startPoint y: 79, endPoint x: 106, endPoint y: 69, distance: 9.7
click at [106, 69] on div at bounding box center [106, 74] width 4 height 38
click at [73, 41] on p "Advanced" at bounding box center [74, 43] width 22 height 7
type input "100%"
type input "100"
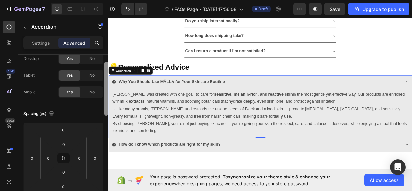
drag, startPoint x: 105, startPoint y: 88, endPoint x: 108, endPoint y: 81, distance: 8.1
click at [107, 89] on div at bounding box center [106, 89] width 4 height 54
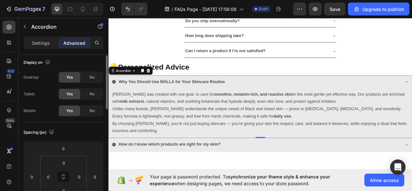
click at [134, 55] on div "Can I return a product if I’m not satisfied?" at bounding box center [302, 60] width 386 height 17
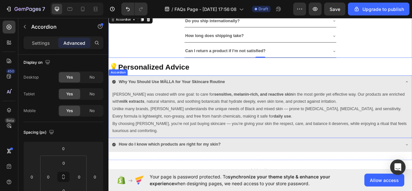
click at [273, 94] on div "Why You Should Use MÄLLA for Your Skincare Routine" at bounding box center [297, 99] width 368 height 11
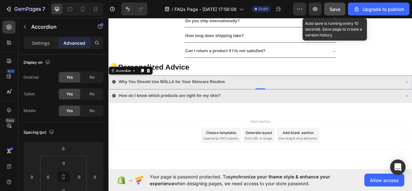
click at [330, 13] on button "Save" at bounding box center [334, 9] width 21 height 13
